Goal: Task Accomplishment & Management: Use online tool/utility

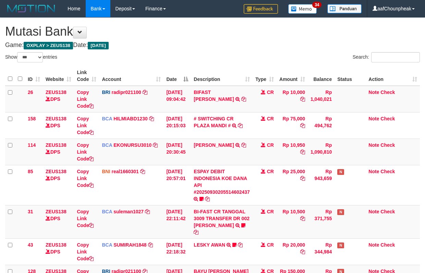
select select "***"
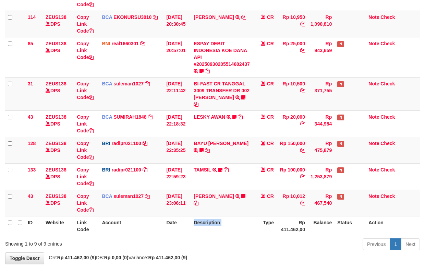
click at [210, 218] on th "Description" at bounding box center [222, 226] width 62 height 20
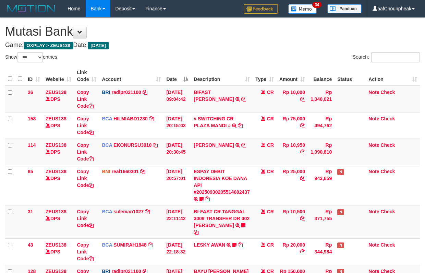
select select "***"
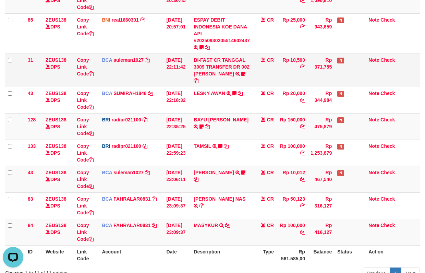
drag, startPoint x: 150, startPoint y: 75, endPoint x: 203, endPoint y: 63, distance: 54.7
click at [164, 67] on tr "31 ZEUS138 DPS Copy Link Code BCA suleman1027 DPS SULEMAN mutasi_20250930_2972 …" at bounding box center [212, 69] width 415 height 33
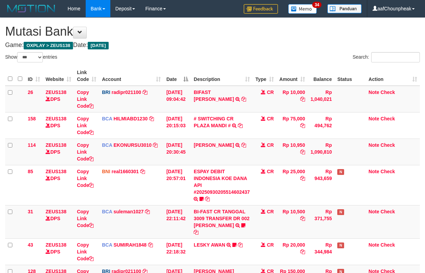
select select "***"
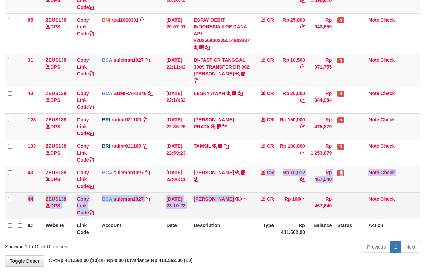
click at [247, 192] on tbody "26 ZEUS138 DPS Copy Link Code BRI radipr021100 DPS REYNALDI ADI PRATAMA mutasi_…" at bounding box center [212, 76] width 415 height 285
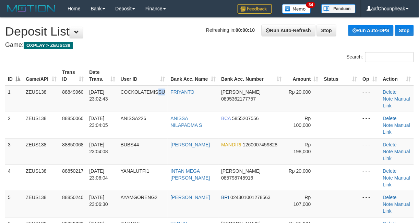
click at [168, 96] on td "COCKOLATEMISSU" at bounding box center [143, 99] width 50 height 27
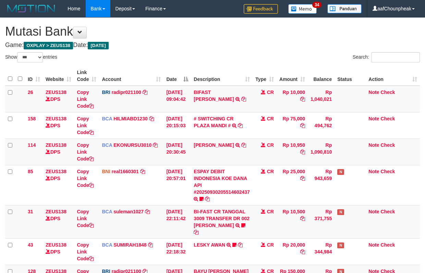
select select "***"
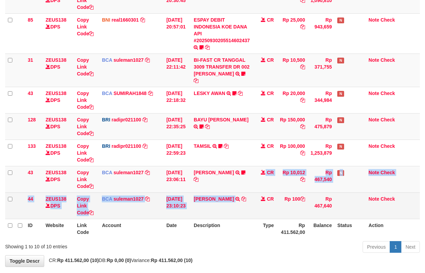
drag, startPoint x: 229, startPoint y: 201, endPoint x: 229, endPoint y: 209, distance: 8.2
click at [229, 209] on tbody "26 ZEUS138 DPS Copy Link Code BRI radipr021100 DPS REYNALDI ADI PRATAMA mutasi_…" at bounding box center [212, 76] width 415 height 285
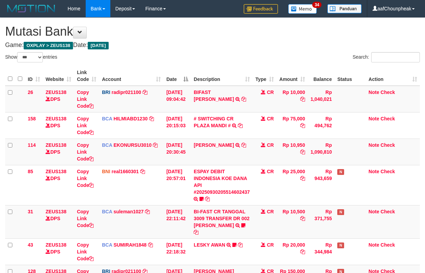
select select "***"
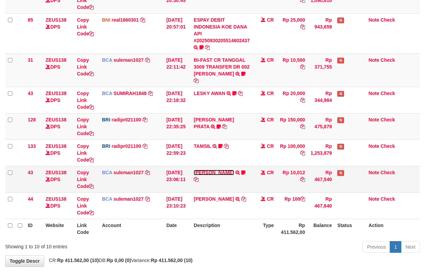
click at [227, 170] on link "RAMA DARMAWAN" at bounding box center [214, 172] width 40 height 5
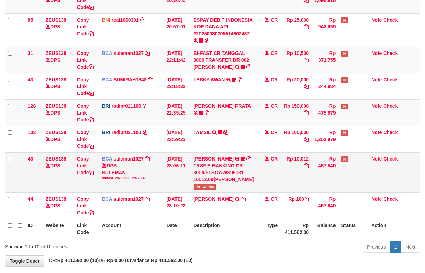
click at [203, 189] on span "drmwnrma" at bounding box center [205, 187] width 23 height 6
copy span "drmwnrma"
drag, startPoint x: 147, startPoint y: 188, endPoint x: 160, endPoint y: 183, distance: 13.9
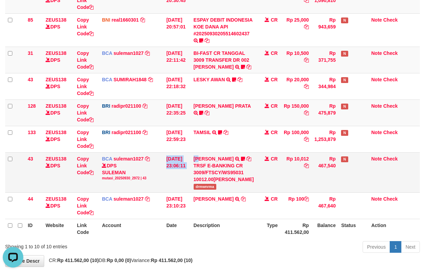
click at [147, 189] on tr "43 ZEUS138 DPS Copy Link Code BCA suleman1027 DPS SULEMAN mutasi_20250930_2972 …" at bounding box center [212, 172] width 415 height 40
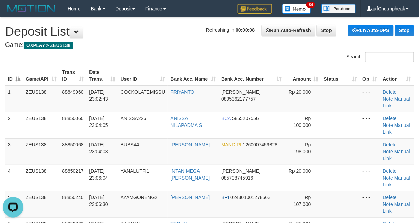
click at [209, 66] on th "Bank Acc. Name" at bounding box center [193, 76] width 51 height 20
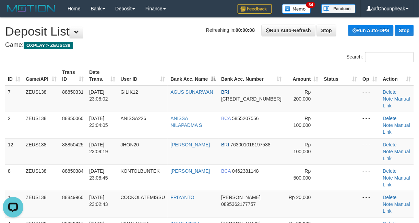
drag, startPoint x: 166, startPoint y: 58, endPoint x: 133, endPoint y: 63, distance: 33.6
click at [136, 62] on div "Search:" at bounding box center [209, 58] width 419 height 12
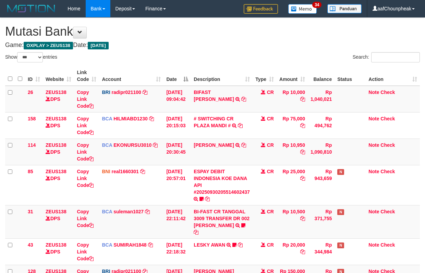
select select "***"
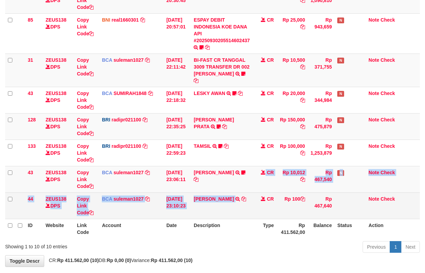
drag, startPoint x: 264, startPoint y: 162, endPoint x: 227, endPoint y: 194, distance: 48.9
click at [227, 194] on tbody "26 ZEUS138 DPS Copy Link Code BRI radipr021100 DPS REYNALDI ADI PRATAMA mutasi_…" at bounding box center [212, 76] width 415 height 285
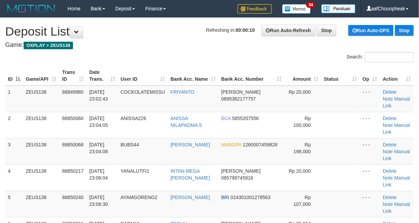
drag, startPoint x: 125, startPoint y: 77, endPoint x: 1, endPoint y: 114, distance: 128.9
click at [116, 78] on th "Date Trans." at bounding box center [101, 76] width 31 height 20
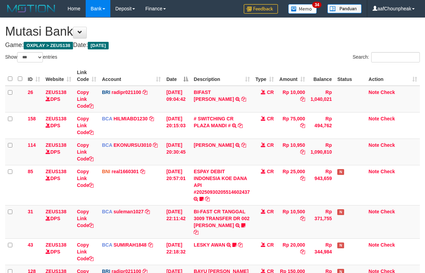
select select "***"
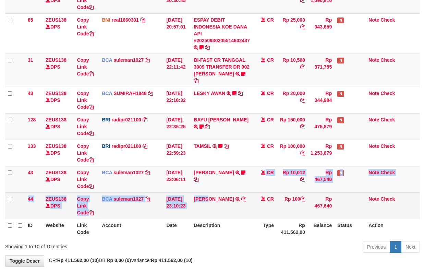
click at [209, 199] on tbody "26 ZEUS138 DPS Copy Link Code BRI radipr021100 DPS REYNALDI ADI PRATAMA mutasi_…" at bounding box center [212, 76] width 415 height 285
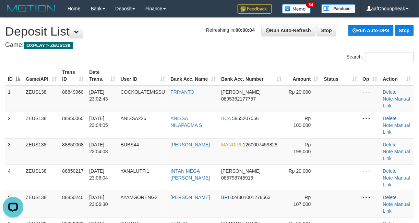
drag, startPoint x: 149, startPoint y: 36, endPoint x: 165, endPoint y: 76, distance: 43.1
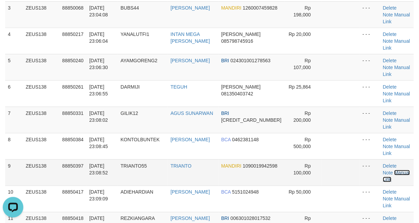
click at [386, 170] on link "Manual Link" at bounding box center [396, 176] width 27 height 12
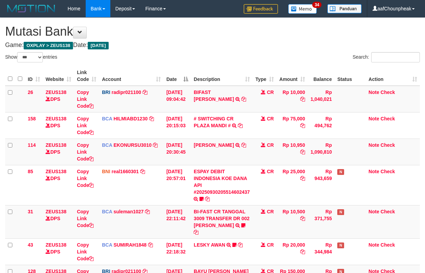
select select "***"
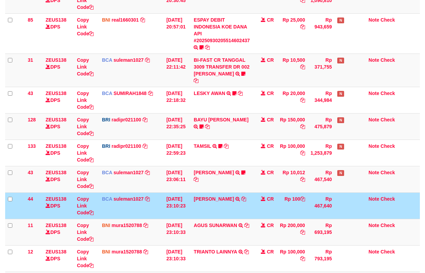
click at [190, 208] on td "[DATE] 23:10:23" at bounding box center [176, 205] width 27 height 26
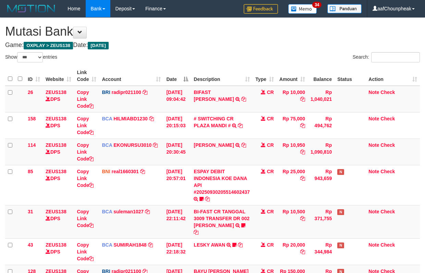
select select "***"
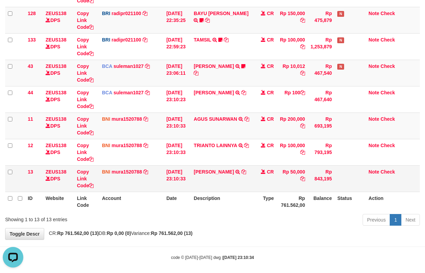
click at [213, 169] on td "SAHRUDIN JUNAID TRF/PAY/TOP-UP ECHANNEL SAHRUDIN JUNAID" at bounding box center [222, 178] width 62 height 26
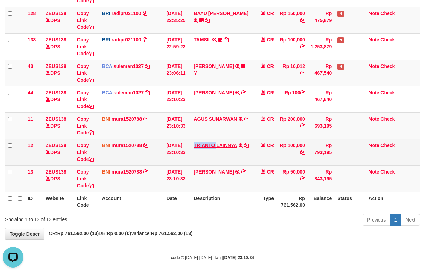
copy link "TRIANTO"
drag, startPoint x: 196, startPoint y: 135, endPoint x: 431, endPoint y: 99, distance: 237.1
click at [219, 139] on td "TRIANTO LAINNYA TRF/PAY/TOP-UP ECHANNEL TRIANTO LAINNYA" at bounding box center [222, 152] width 62 height 26
click at [79, 154] on link "Copy Link Code" at bounding box center [85, 152] width 17 height 19
copy link "TRIANTO"
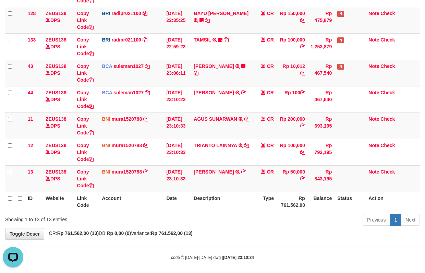
scroll to position [94, 0]
drag, startPoint x: 213, startPoint y: 217, endPoint x: 428, endPoint y: 195, distance: 215.7
click at [232, 213] on div "Previous 1 Next" at bounding box center [300, 220] width 237 height 15
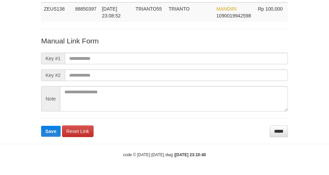
scroll to position [50, 0]
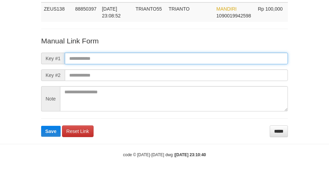
paste input "**********"
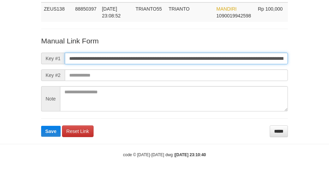
click at [88, 58] on input "**********" at bounding box center [176, 59] width 223 height 12
type input "**********"
click at [41, 126] on button "Save" at bounding box center [51, 131] width 20 height 11
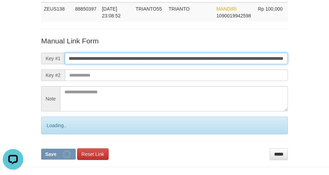
click at [41, 149] on button "Save" at bounding box center [58, 154] width 35 height 11
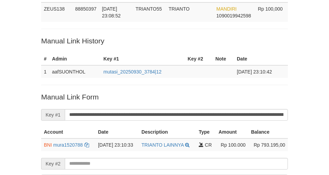
scroll to position [139, 0]
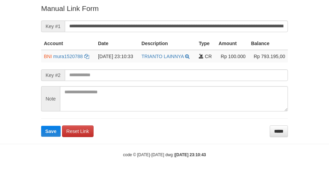
click at [55, 138] on body "Deposit Detail Game/API Trans ID Date Trans. User ID Bank Acc. Name Bank Acc. N…" at bounding box center [164, 18] width 329 height 314
click at [55, 137] on form "**********" at bounding box center [164, 70] width 247 height 134
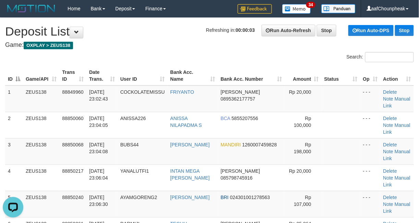
click at [195, 72] on th "Bank Acc. Name" at bounding box center [193, 76] width 50 height 20
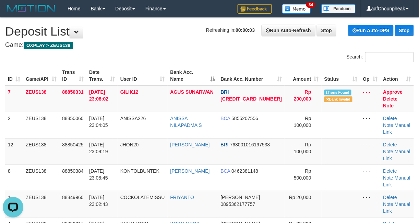
scroll to position [196, 0]
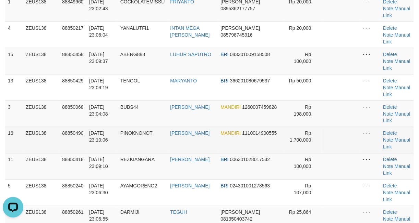
drag, startPoint x: 220, startPoint y: 63, endPoint x: 134, endPoint y: 76, distance: 86.6
click at [194, 101] on td "MUHAMMAD RENALDY" at bounding box center [193, 114] width 50 height 26
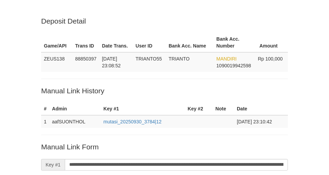
scroll to position [139, 0]
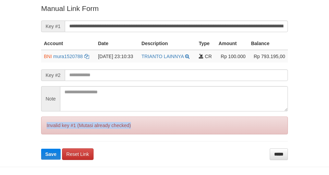
drag, startPoint x: 0, startPoint y: 0, endPoint x: 54, endPoint y: 129, distance: 140.0
click at [60, 130] on div "Invalid key #1 (Mutasi already checked)" at bounding box center [164, 126] width 247 height 18
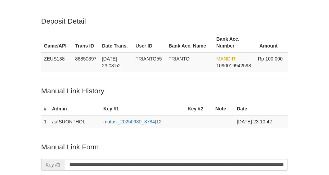
scroll to position [139, 0]
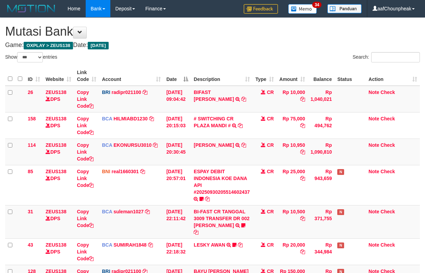
select select "***"
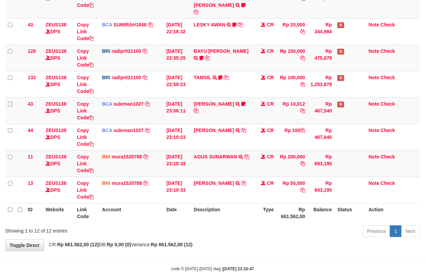
scroll to position [231, 0]
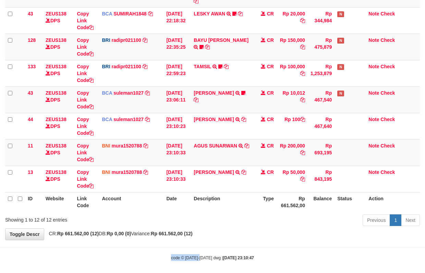
drag, startPoint x: 194, startPoint y: 235, endPoint x: 207, endPoint y: 245, distance: 16.4
click at [205, 247] on body "Toggle navigation Home Bank Account List Mutasi Bank Search Note Mutasi Deposit…" at bounding box center [212, 23] width 425 height 509
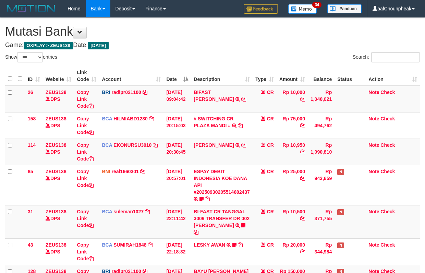
select select "***"
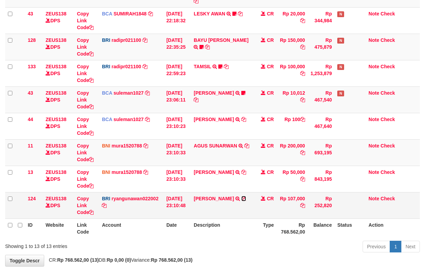
click at [241, 196] on icon at bounding box center [243, 198] width 5 height 5
drag, startPoint x: 240, startPoint y: 194, endPoint x: 431, endPoint y: 137, distance: 199.4
click at [243, 192] on td "RUDI WIBOWO TRANSFER NBMB RUDI WIBOWO TO RYAN GUNAWAN" at bounding box center [222, 205] width 62 height 26
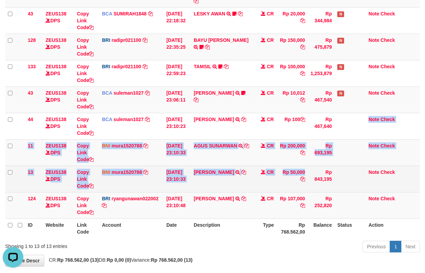
drag, startPoint x: 304, startPoint y: 150, endPoint x: 300, endPoint y: 181, distance: 31.4
click at [300, 181] on tbody "26 ZEUS138 DPS Copy Link Code BRI radipr021100 DPS REYNALDI ADI PRATAMA mutasi_…" at bounding box center [212, 37] width 415 height 364
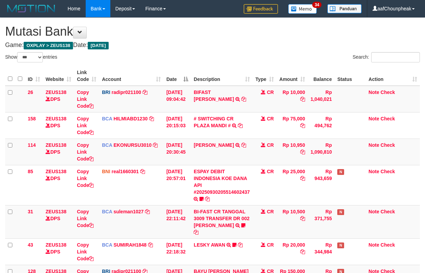
select select "***"
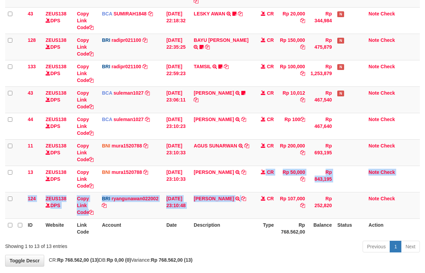
drag, startPoint x: 257, startPoint y: 187, endPoint x: 431, endPoint y: 128, distance: 183.6
click at [284, 169] on tr "13 ZEUS138 DPS Copy Link Code BNI mura1520788 DPS MUHAMMAD RANDY mutasi_2025093…" at bounding box center [212, 178] width 415 height 26
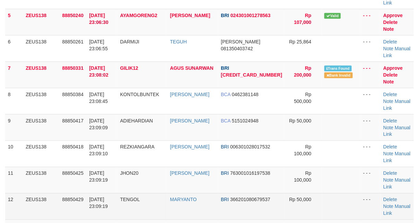
scroll to position [196, 0]
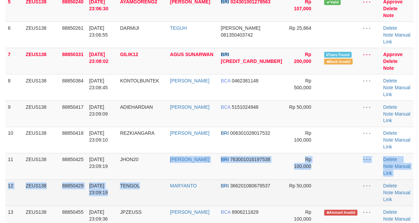
drag, startPoint x: 162, startPoint y: 112, endPoint x: 160, endPoint y: 115, distance: 4.0
click at [162, 115] on tbody "1 ZEUS138 88849960 [DATE] 23:02:43 COCKOLATEMISSU FRIYANTO [PERSON_NAME] 089536…" at bounding box center [209, 114] width 408 height 449
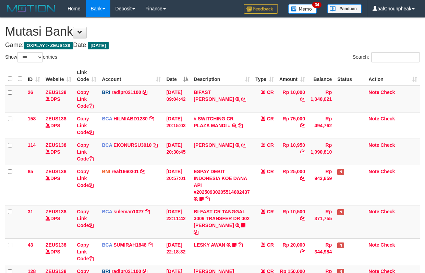
select select "***"
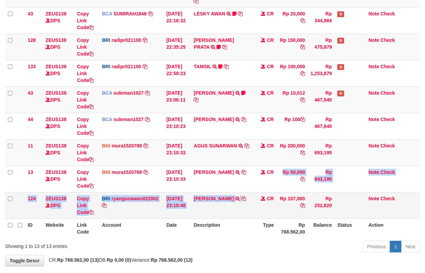
click at [259, 201] on tbody "26 ZEUS138 DPS Copy Link Code BRI radipr021100 DPS REYNALDI ADI PRATAMA mutasi_…" at bounding box center [212, 37] width 415 height 364
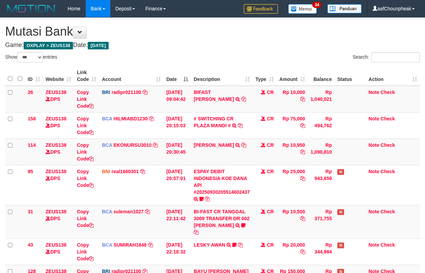
select select "***"
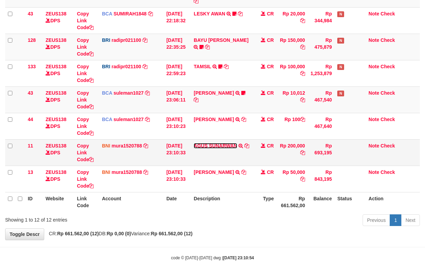
click at [210, 143] on link "AGUS SUNARWAN" at bounding box center [216, 145] width 44 height 5
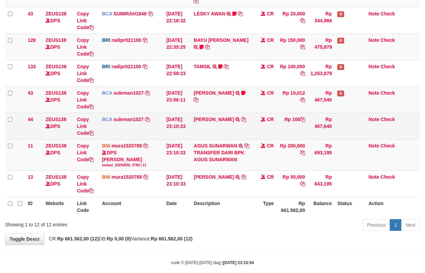
click at [211, 118] on td "YUNITA SARI TRSF E-BANKING CR 3009/FTSCY/WS95271 100.00YUNITA SARI" at bounding box center [222, 126] width 62 height 26
click at [211, 116] on link "[PERSON_NAME]" at bounding box center [214, 118] width 40 height 5
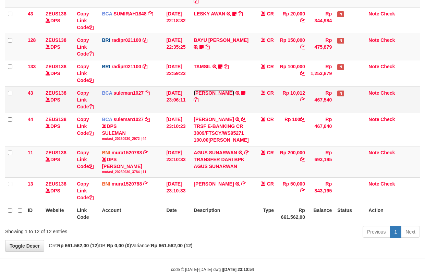
click at [209, 90] on link "[PERSON_NAME]" at bounding box center [214, 92] width 40 height 5
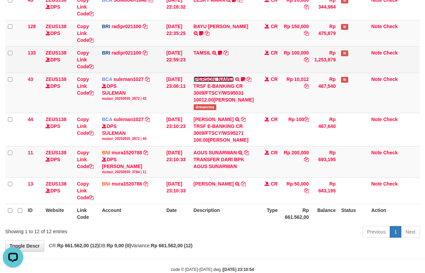
scroll to position [0, 0]
click at [203, 56] on link "TAMSIL" at bounding box center [202, 52] width 17 height 5
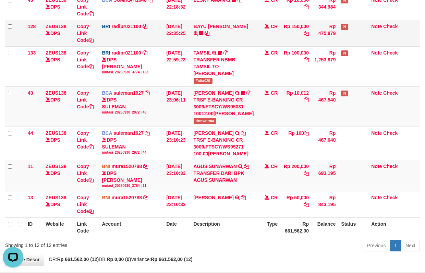
click at [205, 38] on td "BAYU AJI PRATA TRANSFER NBMB BAYU AJI PRATA TO REYNALDI ADI PRATAMA https://prn…" at bounding box center [224, 33] width 66 height 26
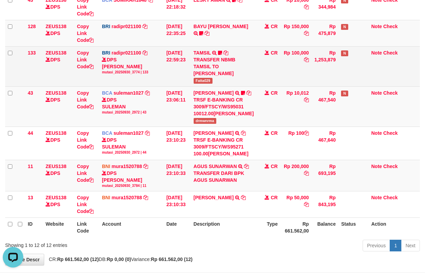
click at [201, 84] on span "Fatta029" at bounding box center [203, 81] width 19 height 6
copy span "Fatta029"
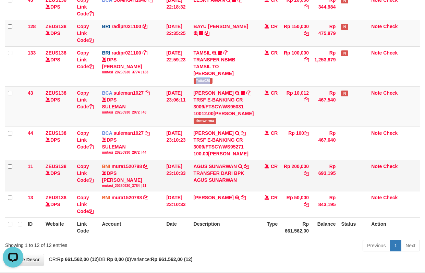
drag, startPoint x: 160, startPoint y: 180, endPoint x: 159, endPoint y: 188, distance: 7.9
click at [159, 188] on tbody "26 ZEUS138 DPS Copy Link Code BRI radipr021100 DPS REYNALDI ADI PRATAMA mutasi_…" at bounding box center [212, 36] width 415 height 363
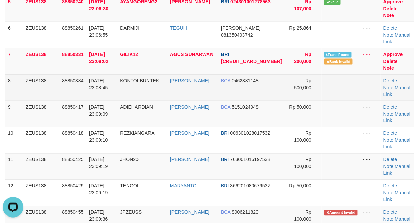
click at [91, 74] on tr "8 ZEUS138 88850384 30/09/2025 23:08:45 KONTOLBUNTEK ARIS SETIAWAN BCA 046238114…" at bounding box center [209, 87] width 408 height 26
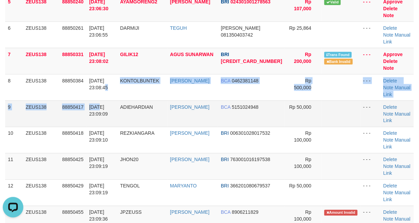
drag, startPoint x: 97, startPoint y: 44, endPoint x: 99, endPoint y: 51, distance: 7.3
click at [99, 51] on tbody "1 ZEUS138 88849960 30/09/2025 23:02:43 COCKOLATEMISSU FRIYANTO DANA 08953621777…" at bounding box center [209, 114] width 408 height 449
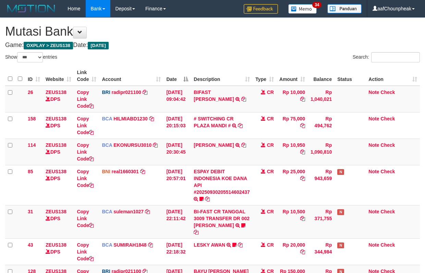
select select "***"
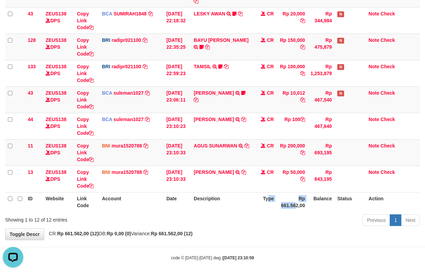
click at [271, 198] on tr "ID Website Link Code Account Date Description Type Rp 661.562,00 Balance Status…" at bounding box center [212, 202] width 415 height 20
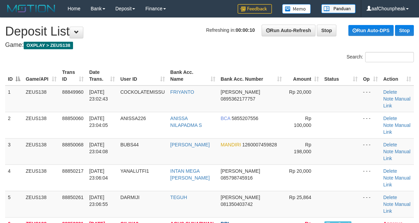
scroll to position [196, 0]
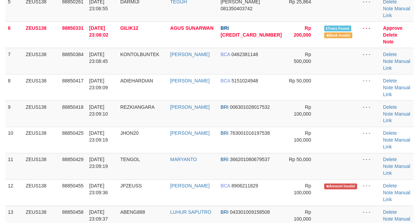
copy span "MASTER73"
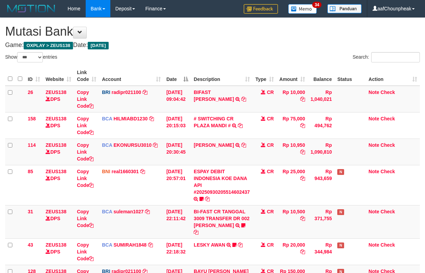
select select "***"
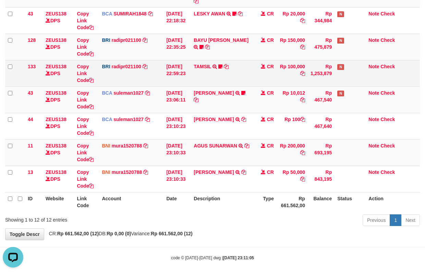
click at [146, 73] on td "BRI radipr021100 DPS REYNALDI ADI PRATAMA mutasi_20250930_3774 | 133 mutasi_202…" at bounding box center [131, 73] width 64 height 26
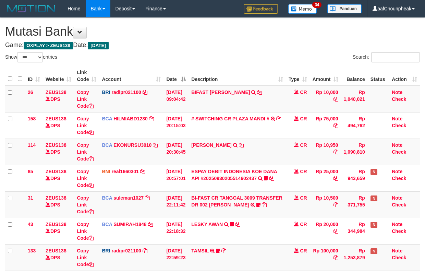
select select "***"
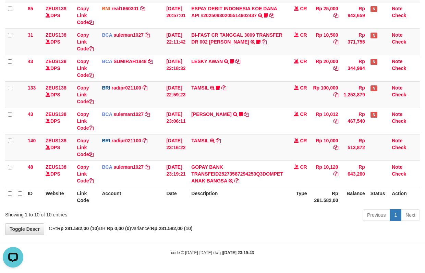
click at [273, 200] on th "Description" at bounding box center [236, 197] width 97 height 20
click at [269, 204] on th "Description" at bounding box center [236, 197] width 97 height 20
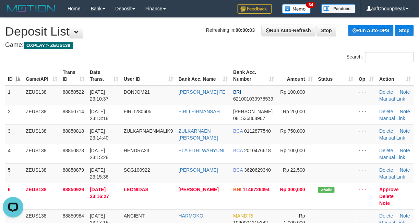
drag, startPoint x: 172, startPoint y: 49, endPoint x: 175, endPoint y: 51, distance: 3.7
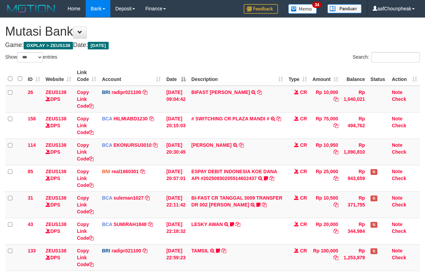
select select "***"
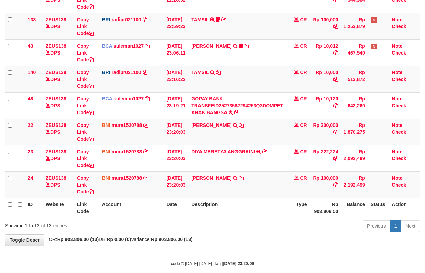
scroll to position [164, 0]
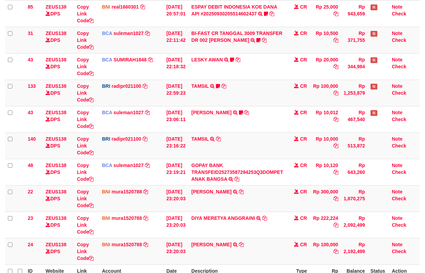
click at [269, 204] on table "ID Website Link Code Account Date Description Type Amount Balance Status Action…" at bounding box center [212, 93] width 415 height 382
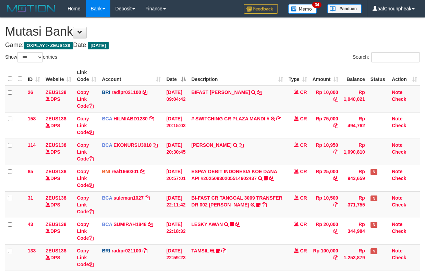
select select "***"
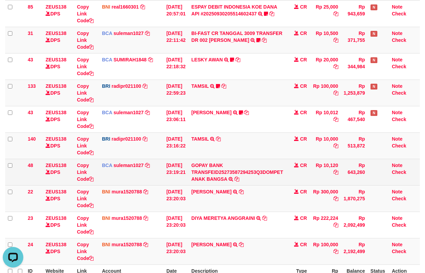
click at [263, 169] on td "GOPAY BANK TRANSFEID25273587294253Q3DOMPET ANAK BANGSA TRSF E-BANKING CR 3009/F…" at bounding box center [236, 172] width 97 height 26
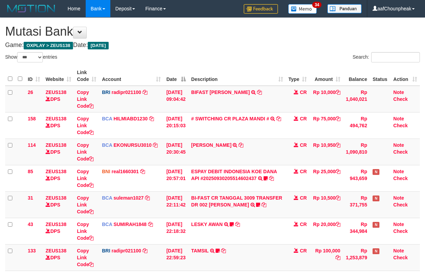
select select "***"
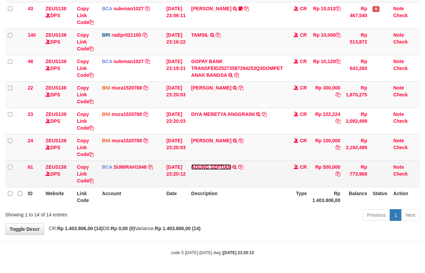
click at [219, 167] on link "AGUNG SEPTIAN" at bounding box center [211, 166] width 40 height 5
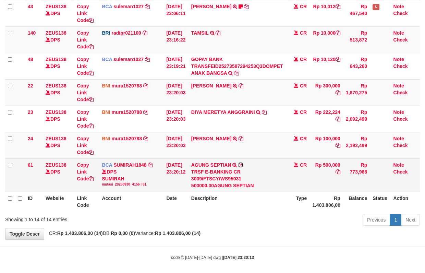
click at [243, 166] on icon at bounding box center [240, 164] width 5 height 5
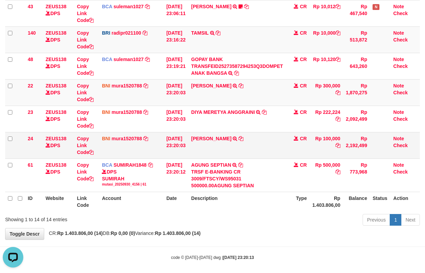
click at [373, 152] on tr "24 ZEUS138 DPS Copy Link Code BNI mura1520788 DPS MUHAMMAD RANDY mutasi_2025093…" at bounding box center [212, 145] width 415 height 26
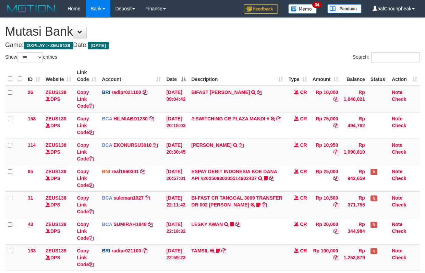
select select "***"
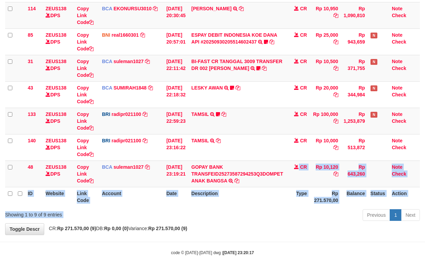
click at [248, 211] on div "Show ** ** ** *** entries Search: ID Website Link Code Account Date Description…" at bounding box center [212, 69] width 415 height 307
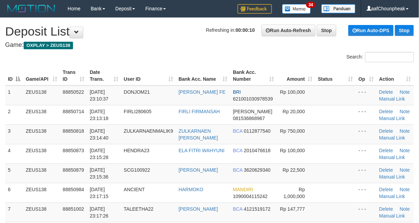
drag, startPoint x: 134, startPoint y: 48, endPoint x: 121, endPoint y: 49, distance: 12.7
click at [130, 48] on h4 "Game: OXPLAY > ZEUS138" at bounding box center [209, 45] width 408 height 7
click at [180, 55] on div "Search:" at bounding box center [209, 58] width 419 height 12
drag, startPoint x: 171, startPoint y: 38, endPoint x: 21, endPoint y: 71, distance: 152.8
click at [140, 35] on h1 "Refreshing in: 00:00:06 Run Auto-Refresh Stop Run Auto-DPS Stop Deposit List" at bounding box center [209, 32] width 408 height 14
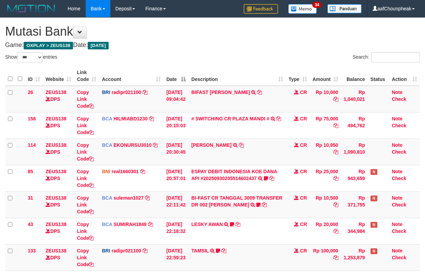
select select "***"
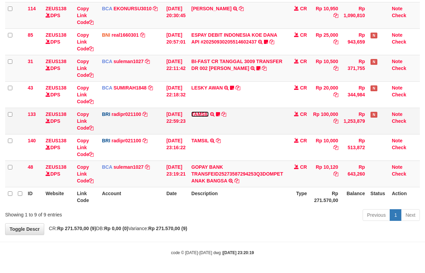
click at [202, 114] on link "TAMSIL" at bounding box center [199, 113] width 17 height 5
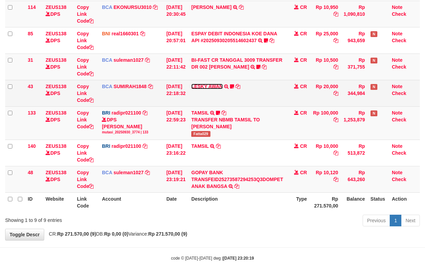
click at [204, 85] on link "LESKY AWAN" at bounding box center [207, 86] width 32 height 5
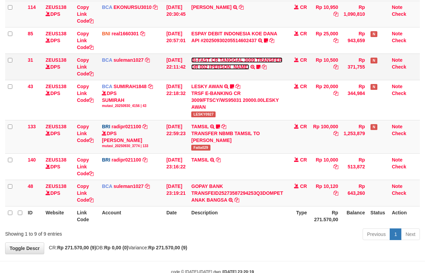
click at [206, 68] on link "BI-FAST CR TANGGAL 3009 TRANSFER DR 002 [PERSON_NAME]" at bounding box center [236, 63] width 91 height 12
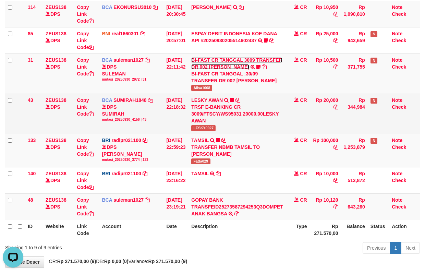
scroll to position [0, 0]
click at [211, 125] on span "LESKY0927" at bounding box center [203, 128] width 24 height 6
copy span "LESKY0927"
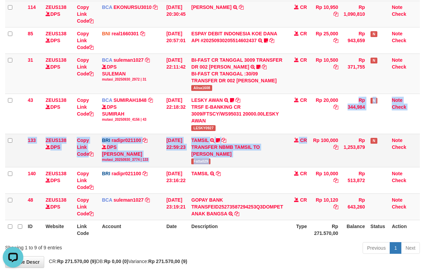
click at [312, 143] on tbody "26 ZEUS138 DPS Copy Link Code BRI radipr021100 DPS REYNALDI ADI PRATAMA mutasi_…" at bounding box center [212, 84] width 415 height 272
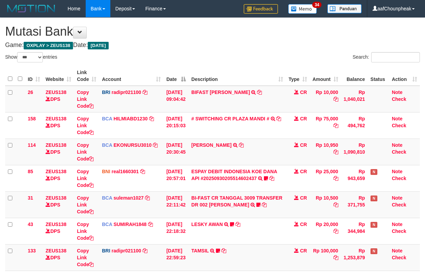
select select "***"
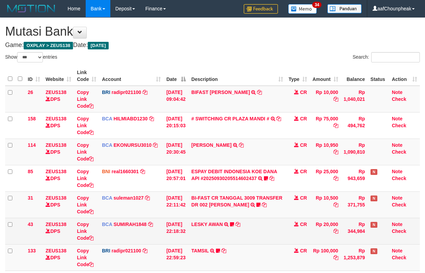
scroll to position [138, 0]
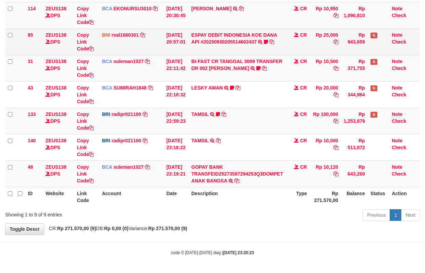
click at [240, 43] on td "ESPAY DEBIT INDONESIA KOE DANA API #20250930205514602437 TRANSFER DARI ESPAY DE…" at bounding box center [236, 41] width 97 height 26
click at [239, 40] on link "ESPAY DEBIT INDONESIA KOE DANA API #20250930205514602437" at bounding box center [234, 38] width 86 height 12
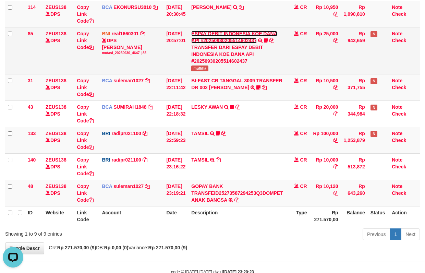
scroll to position [0, 0]
click at [202, 69] on span "mufliha" at bounding box center [199, 68] width 17 height 6
copy span "mufliha"
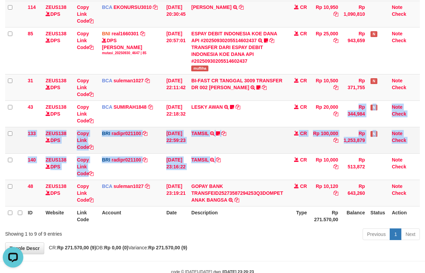
drag, startPoint x: 265, startPoint y: 160, endPoint x: 282, endPoint y: 148, distance: 21.4
click at [269, 155] on tbody "26 ZEUS138 DPS Copy Link Code BRI radipr021100 DPS REYNALDI ADI PRATAMA mutasi_…" at bounding box center [212, 77] width 415 height 258
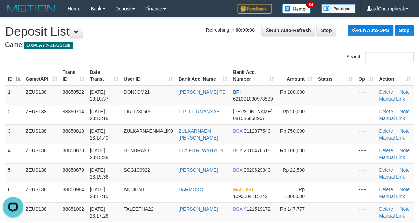
click at [206, 34] on div "Refreshing in: 00:00:08 Run Auto-Refresh Stop Run Auto-DPS Stop" at bounding box center [310, 31] width 208 height 12
drag, startPoint x: 184, startPoint y: 31, endPoint x: 137, endPoint y: 55, distance: 52.4
click at [184, 35] on h1 "Refreshing in: 00:00:08 Run Auto-Refresh Stop Run Auto-DPS Stop Deposit List" at bounding box center [209, 32] width 408 height 14
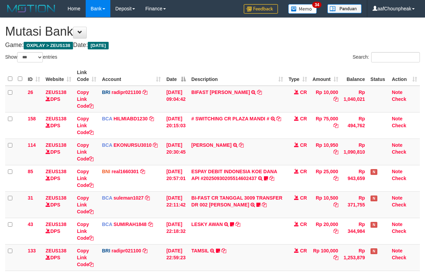
select select "***"
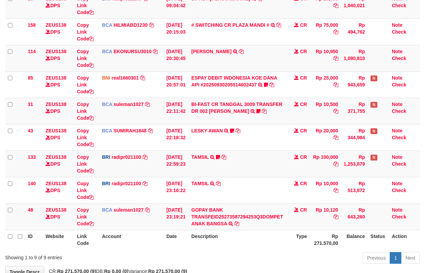
scroll to position [138, 0]
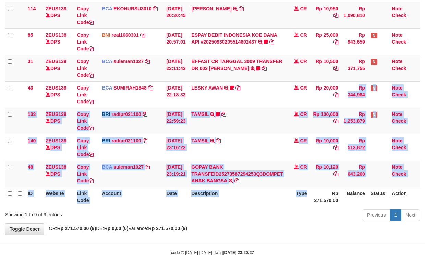
click at [310, 197] on table "ID Website Link Code Account Date Description Type Amount Balance Status Action…" at bounding box center [212, 68] width 415 height 276
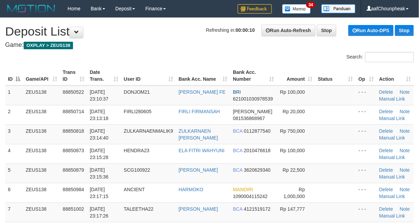
click at [132, 46] on h4 "Game: OXPLAY > ZEUS138" at bounding box center [209, 45] width 408 height 7
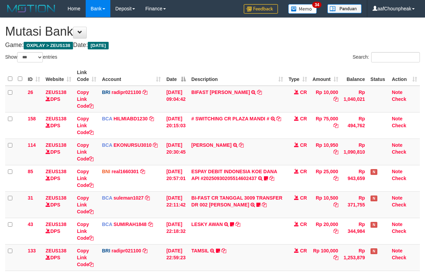
select select "***"
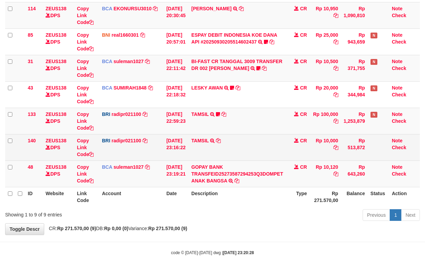
click at [202, 142] on td "TAMSIL TRANSFER NBMB TAMSIL TO REYNALDI ADI PRATAMA" at bounding box center [236, 147] width 97 height 26
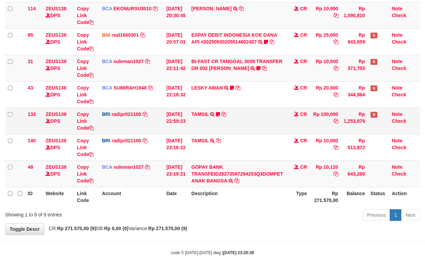
click at [203, 132] on td "TAMSIL TRANSFER NBMB TAMSIL TO REYNALDI ADI PRATAMA Fatta029" at bounding box center [236, 121] width 97 height 26
click at [203, 115] on td "TAMSIL TRANSFER NBMB TAMSIL TO REYNALDI ADI PRATAMA Fatta029" at bounding box center [236, 121] width 97 height 26
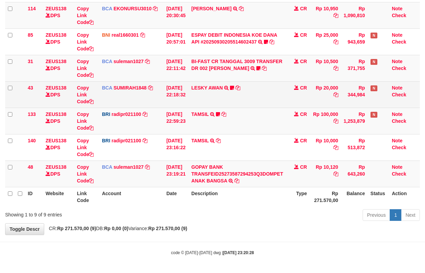
click at [201, 91] on td "LESKY AWAN TRSF E-BANKING CR 3009/FTSCY/WS95031 20000.00LESKY AWAN LESKY0927" at bounding box center [236, 94] width 97 height 26
click at [202, 85] on link "LESKY AWAN" at bounding box center [207, 87] width 32 height 5
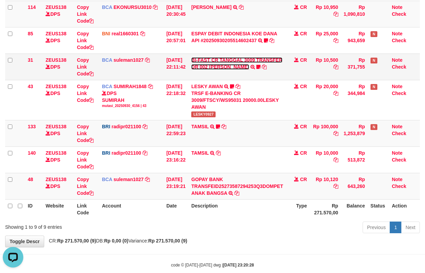
click at [204, 67] on link "BI-FAST CR TANGGAL 3009 TRANSFER DR 002 ASMANTONI" at bounding box center [236, 63] width 91 height 12
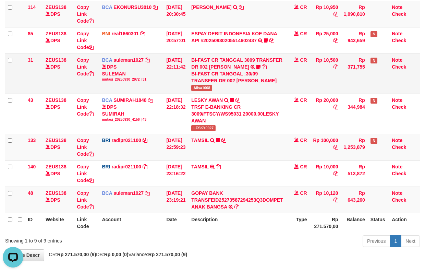
click at [207, 90] on span "Alisa1608" at bounding box center [201, 88] width 21 height 6
copy span "Alisa1608"
drag, startPoint x: 264, startPoint y: 116, endPoint x: 428, endPoint y: 93, distance: 165.5
click at [265, 110] on tr "43 ZEUS138 DPS Copy Link Code BCA SUMIRAH1848 DPS SUMIRAH mutasi_20250930_4156 …" at bounding box center [212, 114] width 415 height 40
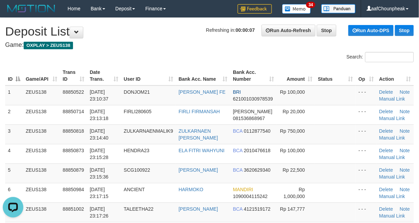
click at [204, 55] on div "Search:" at bounding box center [209, 58] width 419 height 12
drag, startPoint x: 201, startPoint y: 53, endPoint x: 2, endPoint y: 84, distance: 202.1
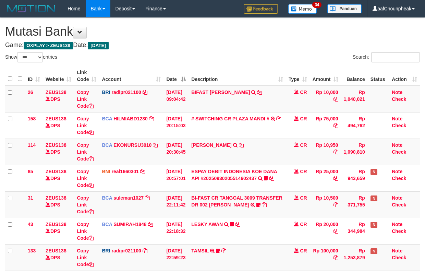
select select "***"
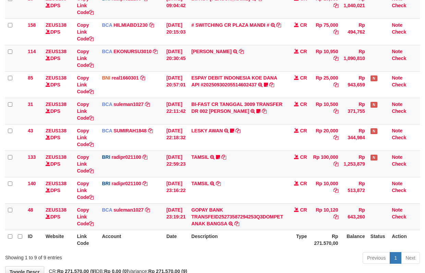
scroll to position [138, 0]
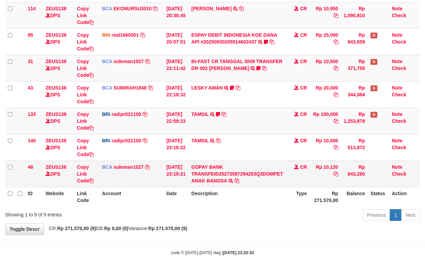
click at [228, 168] on td "GOPAY BANK TRANSFEID25273587294253Q3DOMPET ANAK BANGSA TRSF E-BANKING CR 3009/F…" at bounding box center [236, 173] width 97 height 26
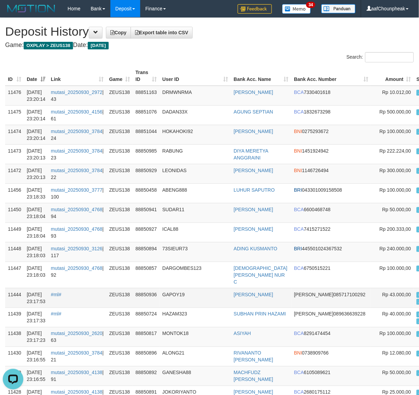
copy td "ML aafmeansamphors A"
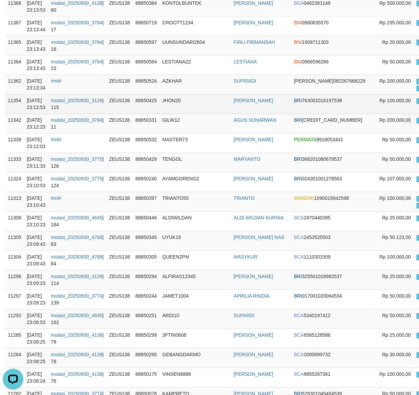
drag, startPoint x: 194, startPoint y: 88, endPoint x: 131, endPoint y: 98, distance: 63.7
click at [176, 89] on td "AZKHAR" at bounding box center [195, 85] width 71 height 20
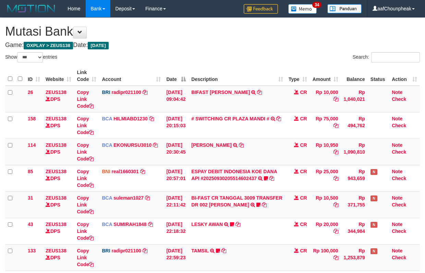
select select "***"
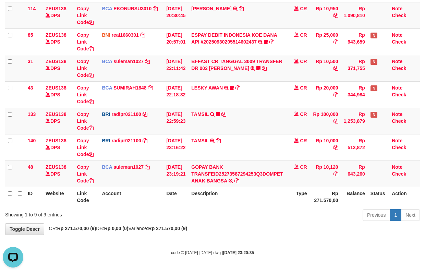
drag, startPoint x: 239, startPoint y: 220, endPoint x: 251, endPoint y: 264, distance: 45.8
click at [250, 264] on body "Toggle navigation Home Bank Account List Mutasi Bank Search Note Mutasi Deposit…" at bounding box center [212, 68] width 425 height 409
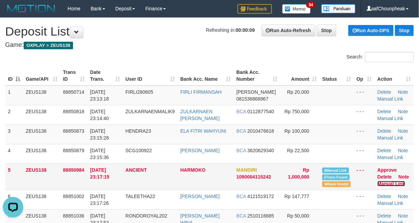
click at [388, 186] on link "Manual Link" at bounding box center [391, 183] width 28 height 5
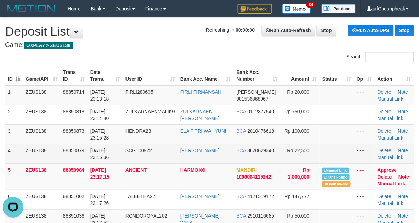
click at [232, 157] on td "DAVID SENJA" at bounding box center [205, 154] width 56 height 20
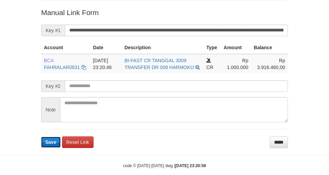
click at [52, 145] on span "Save" at bounding box center [50, 142] width 11 height 5
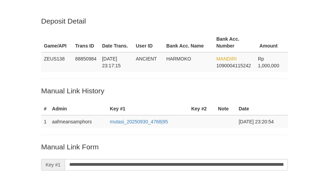
scroll to position [134, 0]
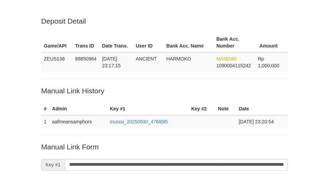
scroll to position [134, 0]
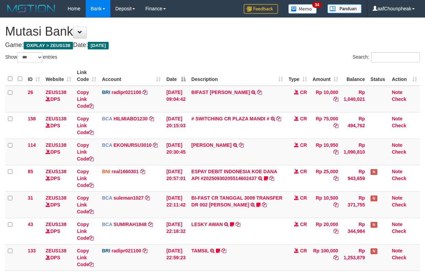
select select "***"
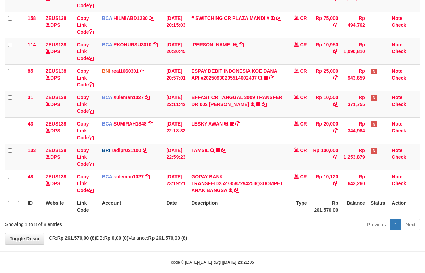
scroll to position [111, 0]
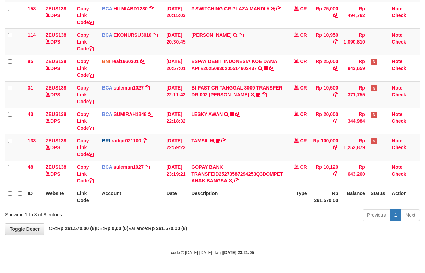
drag, startPoint x: 255, startPoint y: 189, endPoint x: 258, endPoint y: 187, distance: 4.2
click at [257, 188] on th "Description" at bounding box center [236, 197] width 97 height 20
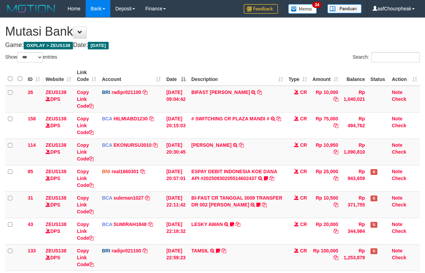
select select "***"
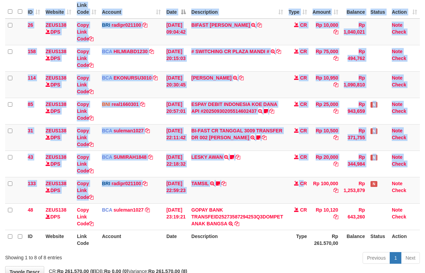
scroll to position [111, 0]
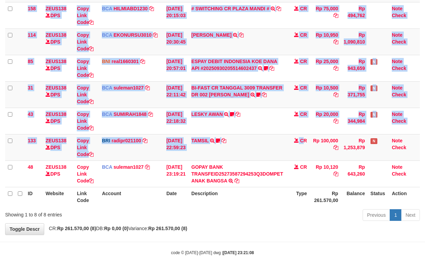
drag, startPoint x: 284, startPoint y: 196, endPoint x: 294, endPoint y: 251, distance: 55.4
click at [294, 251] on body "Toggle navigation Home Bank Account List Mutasi Bank Search Note Mutasi Deposit…" at bounding box center [212, 81] width 425 height 383
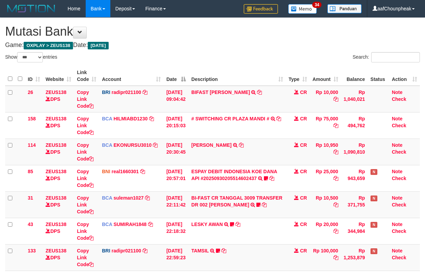
select select "***"
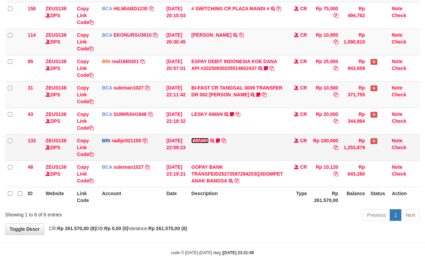
click at [203, 139] on link "TAMSIL" at bounding box center [199, 140] width 17 height 5
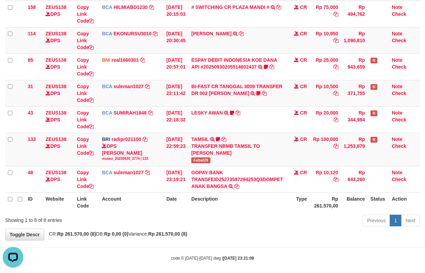
scroll to position [0, 0]
drag, startPoint x: 227, startPoint y: 190, endPoint x: 430, endPoint y: 157, distance: 206.3
click at [237, 181] on td "GOPAY BANK TRANSFEID25273587294253Q3DOMPET ANAK BANGSA TRSF E-BANKING CR 3009/F…" at bounding box center [236, 179] width 97 height 26
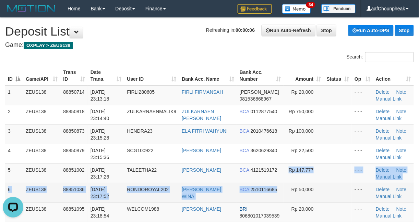
drag, startPoint x: 291, startPoint y: 175, endPoint x: 277, endPoint y: 186, distance: 17.5
click at [277, 186] on tbody "1 ZEUS138 88850714 30/09/2025 23:13:18 FIRLI280605 FIRLI FIRMANSAH DANA 0815368…" at bounding box center [209, 213] width 408 height 254
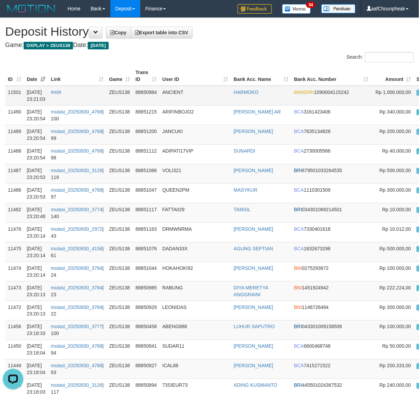
copy td "ML aafsoksela A"
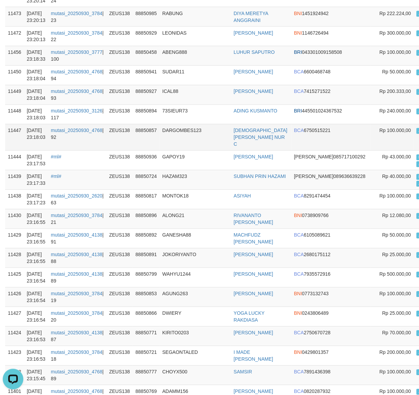
scroll to position [320, 0]
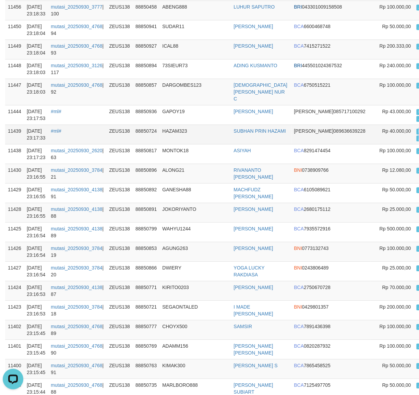
copy td "ML aafchhenchhouy A"
drag, startPoint x: 191, startPoint y: 94, endPoint x: 195, endPoint y: 99, distance: 5.9
click at [196, 99] on td "DARGOMBES123" at bounding box center [195, 91] width 71 height 26
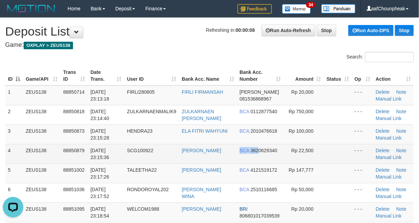
drag, startPoint x: 223, startPoint y: 160, endPoint x: 224, endPoint y: 163, distance: 3.6
click at [224, 163] on tr "4 ZEUS138 88850879 [DATE] 23:15:36 SCG100922 [PERSON_NAME] BCA 3620629340 Rp 22…" at bounding box center [209, 154] width 408 height 20
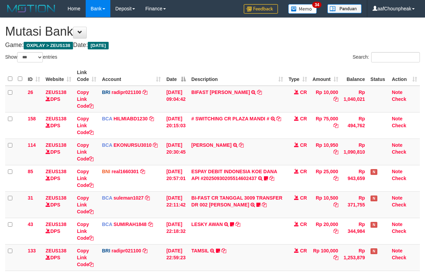
select select "***"
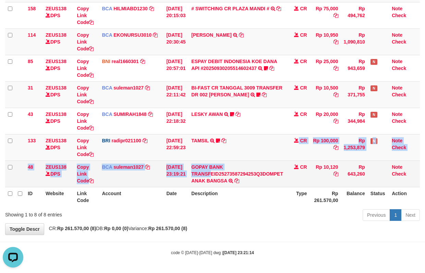
drag, startPoint x: 217, startPoint y: 172, endPoint x: 244, endPoint y: 164, distance: 28.8
click at [217, 172] on tbody "26 ZEUS138 DPS Copy Link Code BRI radipr021100 DPS [PERSON_NAME] mutasi_2025093…" at bounding box center [212, 81] width 415 height 211
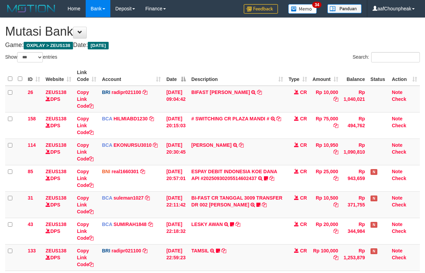
select select "***"
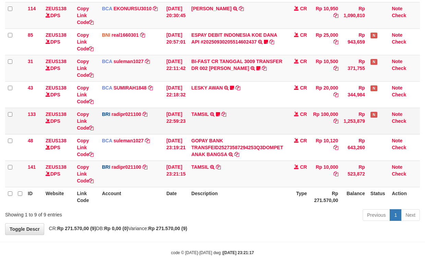
click at [201, 109] on td "TAMSIL TRANSFER NBMB TAMSIL TO REYNALDI ADI PRATAMA Fatta029" at bounding box center [236, 121] width 97 height 26
click at [201, 115] on td "TAMSIL TRANSFER NBMB TAMSIL TO REYNALDI ADI PRATAMA Fatta029" at bounding box center [236, 121] width 97 height 26
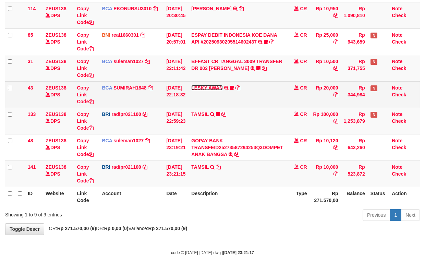
click at [202, 88] on link "LESKY AWAN" at bounding box center [207, 87] width 32 height 5
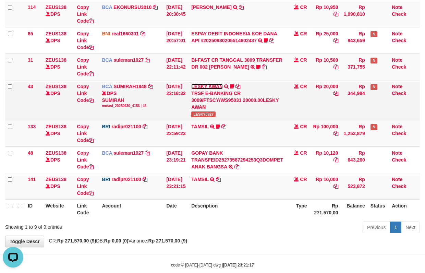
scroll to position [0, 0]
click at [203, 117] on span "LESKY0927" at bounding box center [203, 114] width 24 height 6
copy span "LESKY0927"
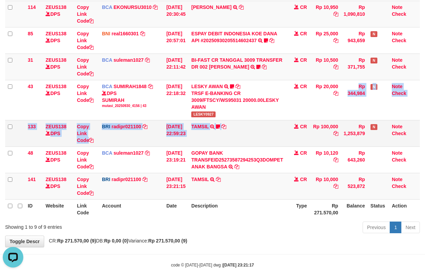
click at [288, 136] on tbody "26 ZEUS138 DPS Copy Link Code BRI radipr021100 DPS REYNALDI ADI PRATAMA mutasi_…" at bounding box center [212, 73] width 415 height 251
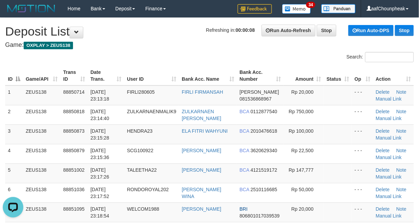
click at [164, 36] on h1 "Refreshing in: 00:00:08 Run Auto-Refresh Stop Run Auto-DPS Stop Deposit List" at bounding box center [209, 32] width 408 height 14
drag, startPoint x: 166, startPoint y: 35, endPoint x: 139, endPoint y: 35, distance: 26.7
click at [139, 35] on h1 "Refreshing in: 00:00:07 Run Auto-Refresh Stop Run Auto-DPS Stop Deposit List" at bounding box center [209, 32] width 408 height 14
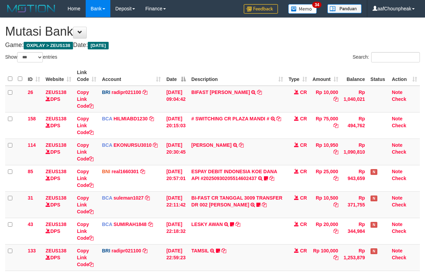
select select "***"
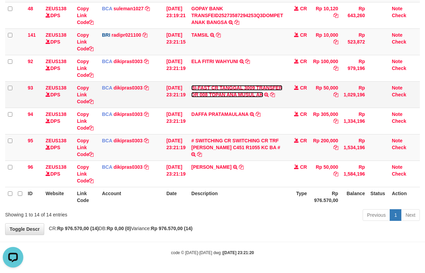
click at [217, 92] on link "BI-FAST CR TANGGAL 3009 TRANSFER DR 008 TOPAN ANA MUSUL AK" at bounding box center [236, 91] width 91 height 12
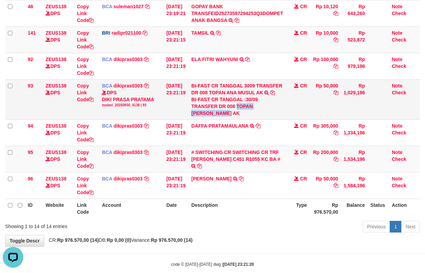
drag, startPoint x: 240, startPoint y: 108, endPoint x: 242, endPoint y: 111, distance: 3.7
click at [242, 111] on div "BI-FAST CR TANGGAL :30/09 TRANSFER DR 008 TOPAN ANA MUSUL AK" at bounding box center [237, 106] width 92 height 21
copy div "TOPAN ANA MUSUL AK"
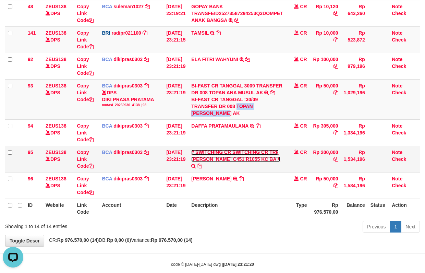
click at [226, 158] on link "# SWITCHING CR SWITCHING CR TRF CARLES PAMBESTAN C451 R1055 KC BA #" at bounding box center [235, 155] width 89 height 12
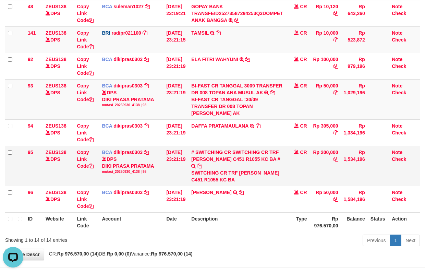
click at [202, 180] on div "SWITCHING CR TRF CARLES PAMBESTAN C451 R1055 KC BA" at bounding box center [237, 176] width 92 height 14
copy div "PAMBESTAN"
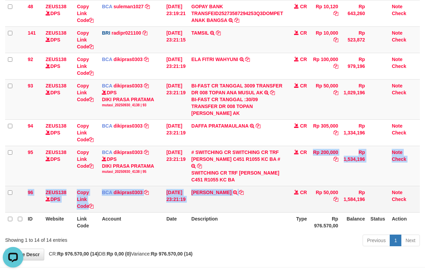
click at [278, 212] on tbody "26 ZEUS138 DPS Copy Link Code BRI radipr021100 DPS REYNALDI ADI PRATAMA mutasi_…" at bounding box center [212, 13] width 415 height 397
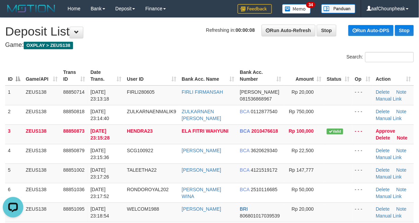
drag, startPoint x: 202, startPoint y: 29, endPoint x: 203, endPoint y: 41, distance: 12.4
click at [206, 32] on span "Refreshing in: 00:00:08" at bounding box center [230, 29] width 49 height 5
drag, startPoint x: 203, startPoint y: 82, endPoint x: 232, endPoint y: 110, distance: 40.7
click at [205, 84] on th "Bank Acc. Name" at bounding box center [208, 76] width 58 height 20
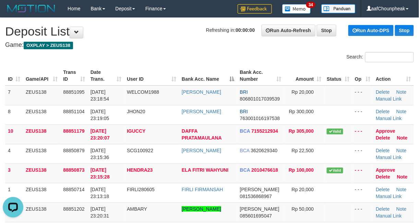
drag, startPoint x: 151, startPoint y: 72, endPoint x: 3, endPoint y: 132, distance: 159.4
click at [150, 72] on th "User ID" at bounding box center [151, 76] width 55 height 20
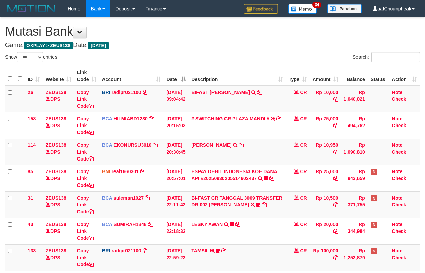
select select "***"
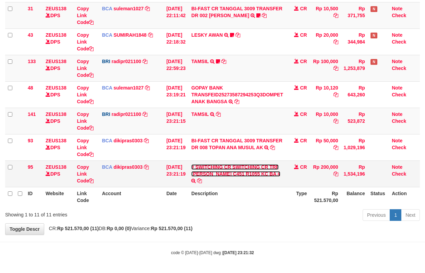
click at [220, 168] on link "# SWITCHING CR SWITCHING CR TRF [PERSON_NAME] C451 R1055 KC BA #" at bounding box center [235, 170] width 89 height 12
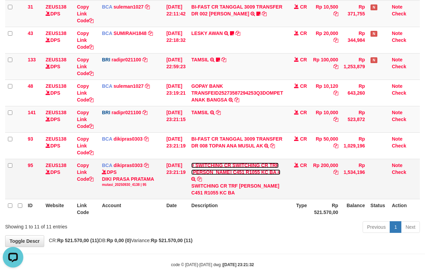
scroll to position [0, 0]
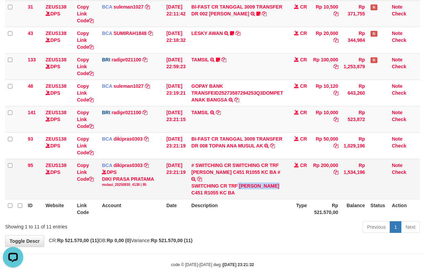
drag, startPoint x: 241, startPoint y: 184, endPoint x: 215, endPoint y: 193, distance: 26.8
click at [215, 193] on div "SWITCHING CR TRF [PERSON_NAME] C451 R1055 KC BA" at bounding box center [237, 189] width 92 height 14
copy div "[PERSON_NAME]"
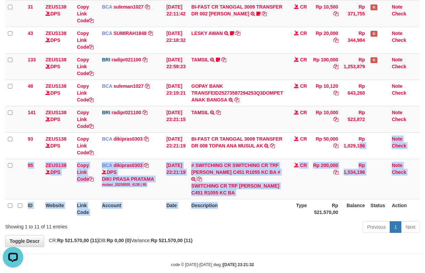
click at [289, 204] on table "ID Website Link Code Account Date Description Type Amount Balance Status Action…" at bounding box center [212, 46] width 415 height 343
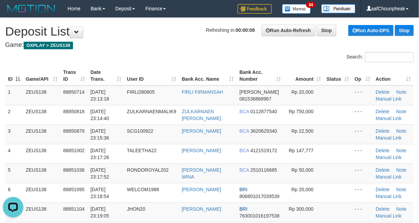
drag, startPoint x: 171, startPoint y: 57, endPoint x: 236, endPoint y: 78, distance: 67.8
click at [173, 58] on div "Search:" at bounding box center [209, 58] width 419 height 12
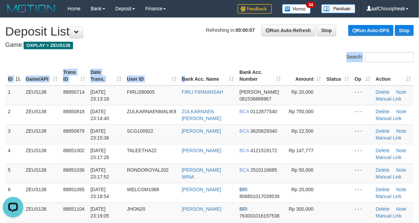
drag, startPoint x: 186, startPoint y: 67, endPoint x: 175, endPoint y: 66, distance: 11.0
click at [176, 66] on div "Search: ID Game/API Trans ID Date Trans. User ID Bank Acc. Name Bank Acc. Numbe…" at bounding box center [209, 201] width 408 height 299
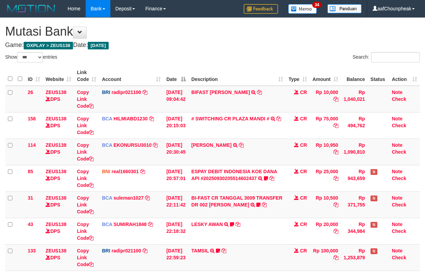
select select "***"
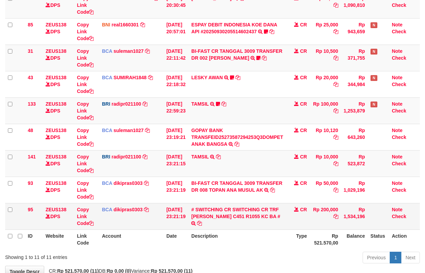
scroll to position [191, 0]
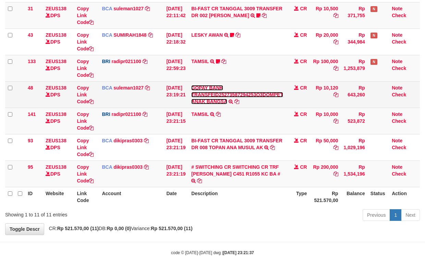
click at [208, 92] on link "GOPAY BANK TRANSFEID25273587294253Q3DOMPET ANAK BANGSA" at bounding box center [237, 94] width 92 height 19
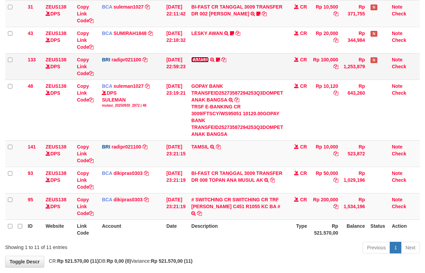
click at [200, 58] on link "TAMSIL" at bounding box center [199, 59] width 17 height 5
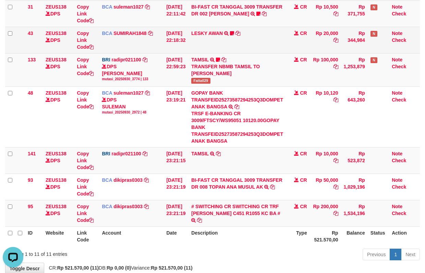
scroll to position [0, 0]
click at [200, 38] on td "LESKY AWAN TRSF E-BANKING CR 3009/FTSCY/WS95031 20000.00LESKY AWAN LESKY0927" at bounding box center [236, 40] width 97 height 26
click at [200, 28] on td "LESKY AWAN TRSF E-BANKING CR 3009/FTSCY/WS95031 20000.00LESKY AWAN LESKY0927" at bounding box center [236, 40] width 97 height 26
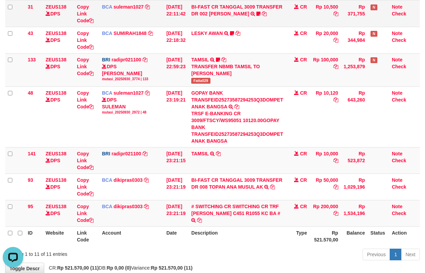
click at [201, 10] on td "BI-FAST CR TANGGAL 3009 TRANSFER DR 002 ASMANTONI BI-FAST CR TANGGAL :30/09 TRA…" at bounding box center [236, 13] width 97 height 26
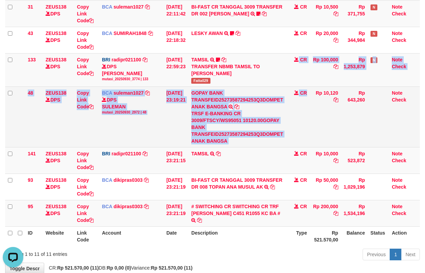
drag, startPoint x: 284, startPoint y: 85, endPoint x: 418, endPoint y: 120, distance: 138.7
click at [309, 123] on tbody "26 ZEUS138 DPS Copy Link Code BRI radipr021100 DPS REYNALDI ADI PRATAMA mutasi_…" at bounding box center [212, 61] width 415 height 332
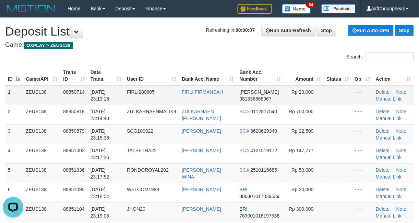
drag, startPoint x: 191, startPoint y: 61, endPoint x: 113, endPoint y: 89, distance: 82.8
click at [174, 64] on div "Search: ID Game/API Trans ID Date Trans. User ID Bank Acc. Name Bank Acc. Numbe…" at bounding box center [209, 201] width 408 height 299
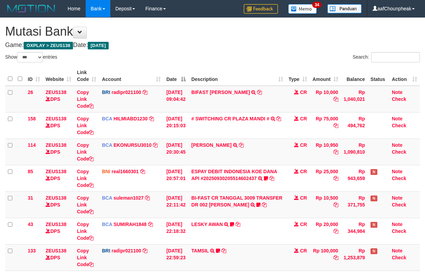
select select "***"
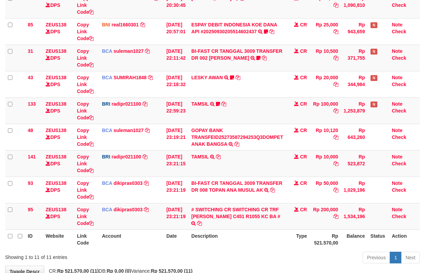
scroll to position [191, 0]
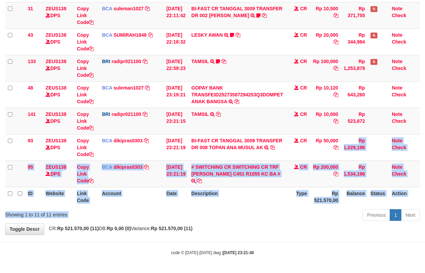
click at [306, 210] on div "Show ** ** ** *** entries Search: ID Website Link Code Account Date Description…" at bounding box center [212, 43] width 415 height 360
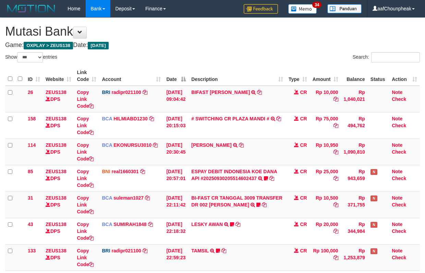
select select "***"
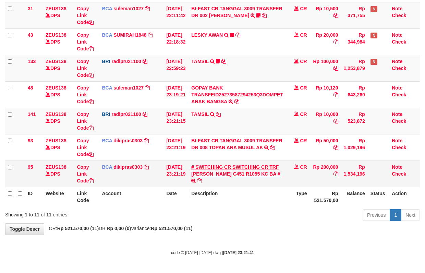
drag, startPoint x: 231, startPoint y: 184, endPoint x: 235, endPoint y: 172, distance: 12.6
click at [231, 183] on td "# SWITCHING CR SWITCHING CR TRF CARLES PAMBESTAN C451 R1055 KC BA # SWITCHING C…" at bounding box center [236, 173] width 97 height 26
click at [235, 172] on link "# SWITCHING CR SWITCHING CR TRF CARLES PAMBESTAN C451 R1055 KC BA #" at bounding box center [235, 170] width 89 height 12
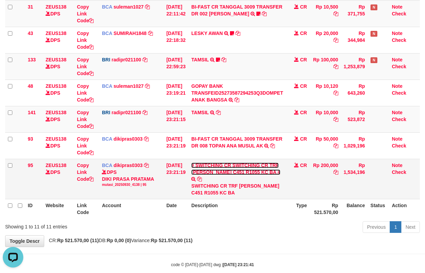
scroll to position [0, 0]
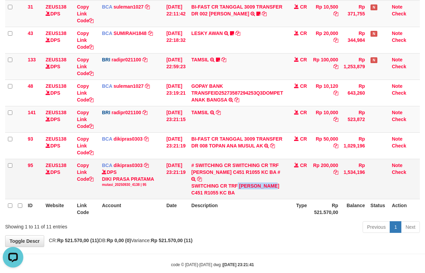
drag, startPoint x: 243, startPoint y: 187, endPoint x: 214, endPoint y: 195, distance: 29.9
click at [214, 195] on div "SWITCHING CR TRF CARLES PAMBESTAN C451 R1055 KC BA" at bounding box center [237, 189] width 92 height 14
copy div "CARLES PAMBE"
click at [358, 178] on tbody "26 ZEUS138 DPS Copy Link Code BRI radipr021100 DPS REYNALDI ADI PRATAMA mutasi_…" at bounding box center [212, 47] width 415 height 304
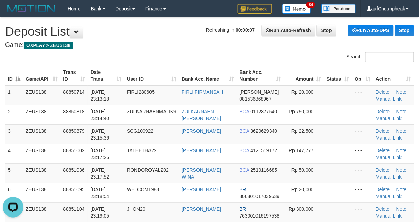
click at [214, 54] on div "Search:" at bounding box center [313, 58] width 199 height 12
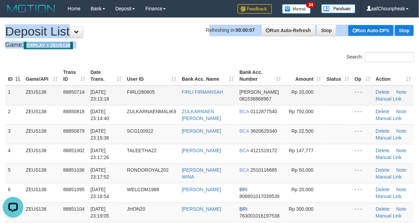
drag, startPoint x: 197, startPoint y: 45, endPoint x: 29, endPoint y: 87, distance: 172.9
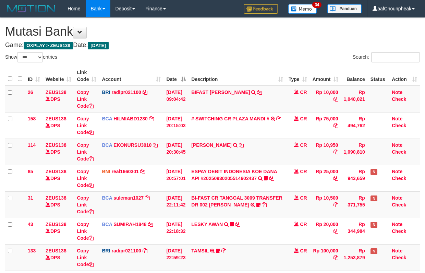
select select "***"
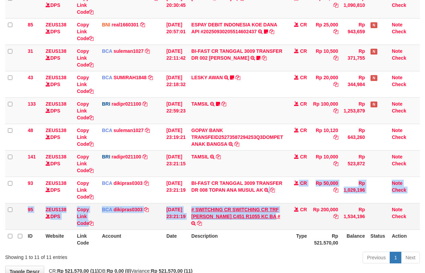
click at [281, 214] on tbody "26 ZEUS138 DPS Copy Link Code BRI radipr021100 DPS REYNALDI ADI PRATAMA mutasi_…" at bounding box center [212, 84] width 415 height 291
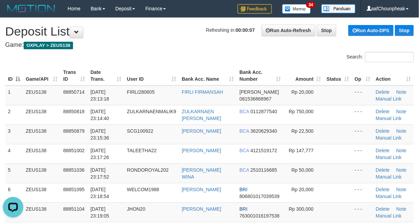
drag, startPoint x: 217, startPoint y: 52, endPoint x: 3, endPoint y: 104, distance: 220.3
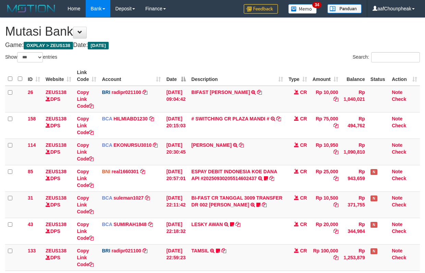
select select "***"
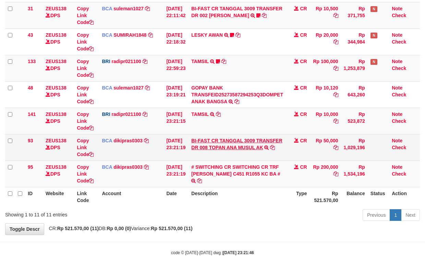
scroll to position [191, 0]
click at [230, 148] on link "BI-FAST CR TANGGAL 3009 TRANSFER DR 008 TOPAN ANA MUSUL AK" at bounding box center [236, 144] width 91 height 12
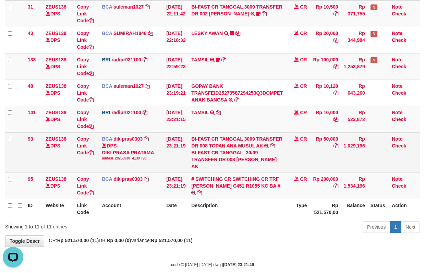
scroll to position [0, 0]
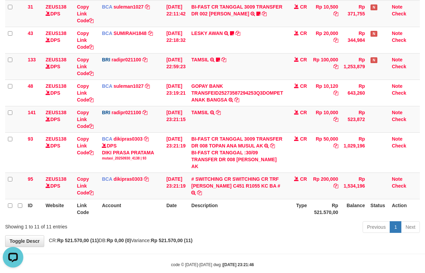
copy div "TOPAN ANA MUSUL AK"
drag, startPoint x: 240, startPoint y: 161, endPoint x: 431, endPoint y: 97, distance: 201.1
click at [242, 166] on div "BI-FAST CR TANGGAL :30/09 TRANSFER DR 008 TOPAN ANA MUSUL AK" at bounding box center [237, 159] width 92 height 21
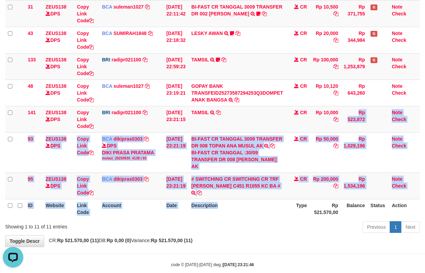
drag, startPoint x: 268, startPoint y: 186, endPoint x: 270, endPoint y: 199, distance: 13.2
click at [270, 199] on table "ID Website Link Code Account Date Description Type Amount Balance Status Action…" at bounding box center [212, 46] width 415 height 343
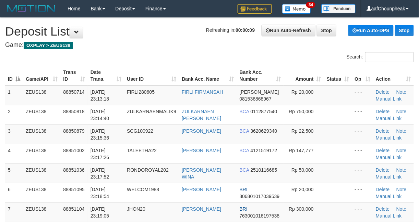
drag, startPoint x: 182, startPoint y: 61, endPoint x: 2, endPoint y: 125, distance: 190.7
click at [181, 61] on div "Search:" at bounding box center [209, 58] width 419 height 12
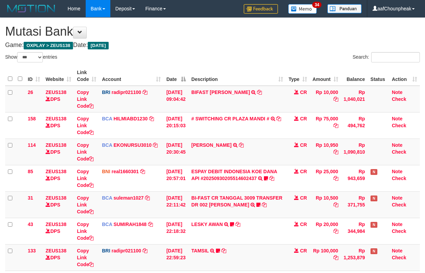
select select "***"
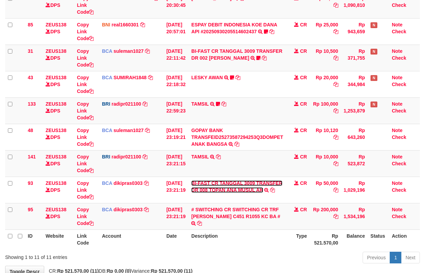
scroll to position [191, 0]
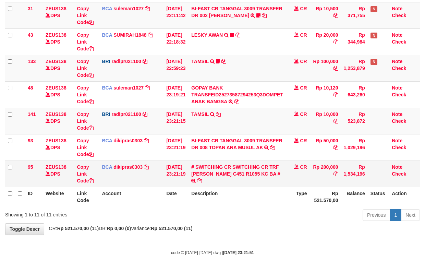
click at [320, 185] on td "Rp 200,000" at bounding box center [325, 173] width 31 height 26
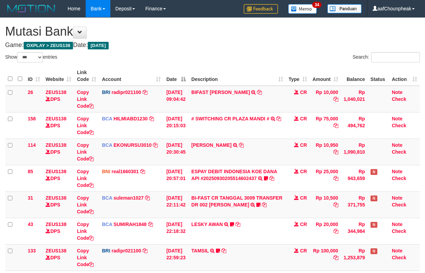
select select "***"
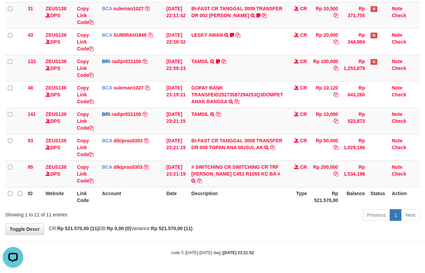
click at [334, 235] on body "Toggle navigation Home Bank Account List Mutasi Bank Search Note Mutasi Deposit…" at bounding box center [212, 42] width 425 height 462
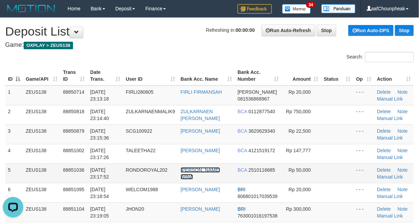
click at [192, 169] on link "MUHAMAD PANDU WINA" at bounding box center [200, 174] width 39 height 12
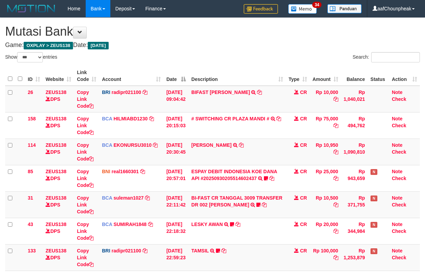
select select "***"
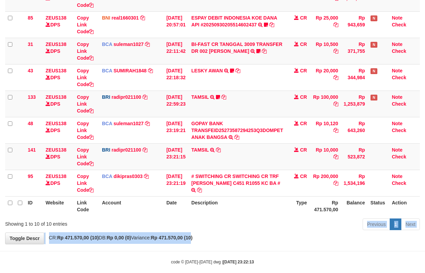
click at [208, 234] on div "**********" at bounding box center [212, 53] width 425 height 379
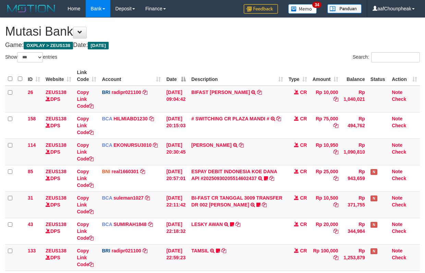
select select "***"
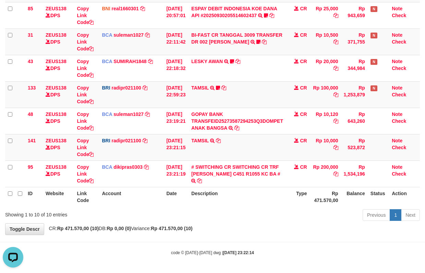
drag, startPoint x: 353, startPoint y: 232, endPoint x: 427, endPoint y: 201, distance: 80.2
click at [350, 225] on div "**********" at bounding box center [212, 44] width 425 height 379
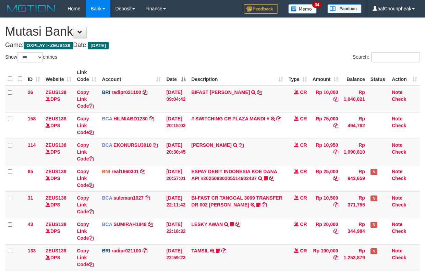
select select "***"
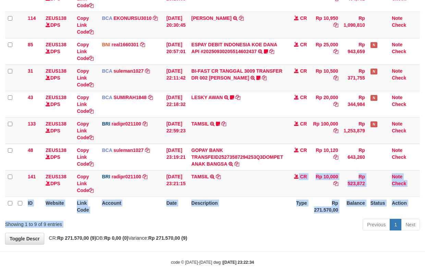
click at [234, 229] on div "Show ** ** ** *** entries Search: ID Website Link Code Account Date Description…" at bounding box center [212, 78] width 415 height 307
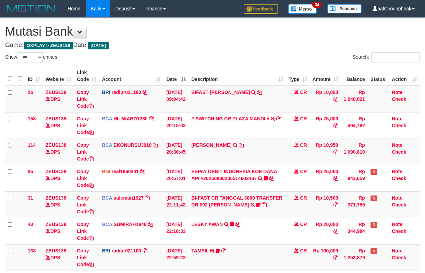
select select "***"
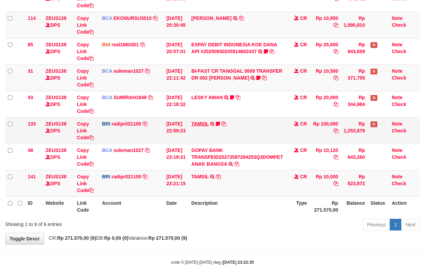
scroll to position [138, 0]
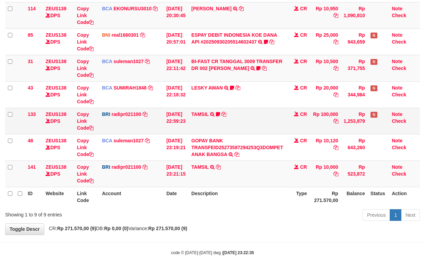
click at [207, 123] on td "TAMSIL TRANSFER NBMB TAMSIL TO REYNALDI ADI PRATAMA Fatta029" at bounding box center [236, 121] width 97 height 26
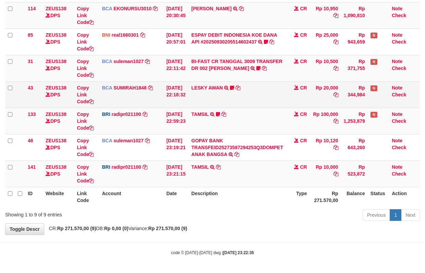
click at [205, 90] on td "LESKY AWAN TRSF E-BANKING CR 3009/FTSCY/WS95031 20000.00LESKY AWAN LESKY0927" at bounding box center [236, 94] width 97 height 26
click at [205, 83] on td "LESKY AWAN TRSF E-BANKING CR 3009/FTSCY/WS95031 20000.00LESKY AWAN LESKY0927" at bounding box center [236, 94] width 97 height 26
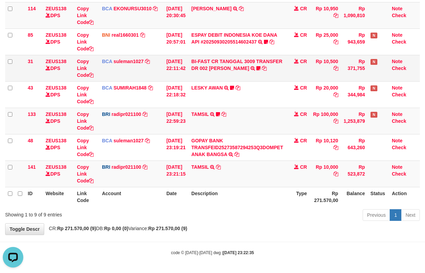
scroll to position [0, 0]
click at [206, 62] on td "BI-FAST CR TANGGAL 3009 TRANSFER DR 002 ASMANTONI BI-FAST CR TANGGAL :30/09 TRA…" at bounding box center [236, 68] width 97 height 26
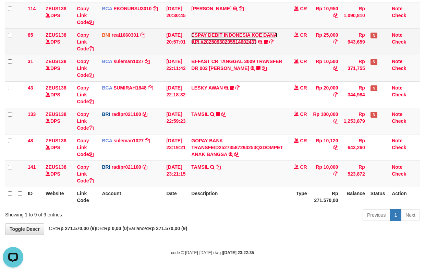
click at [207, 32] on link "ESPAY DEBIT INDONESIA KOE DANA API #20250930205514602437" at bounding box center [234, 38] width 86 height 12
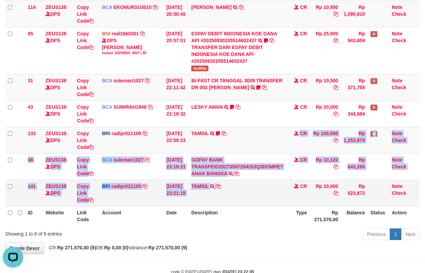
drag, startPoint x: 235, startPoint y: 147, endPoint x: 233, endPoint y: 186, distance: 39.4
click at [233, 186] on tbody "26 ZEUS138 DPS Copy Link Code BRI radipr021100 DPS REYNALDI ADI PRATAMA mutasi_…" at bounding box center [212, 77] width 415 height 258
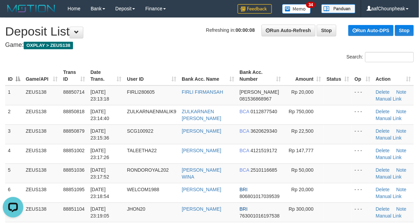
drag, startPoint x: 211, startPoint y: 50, endPoint x: 2, endPoint y: 88, distance: 212.7
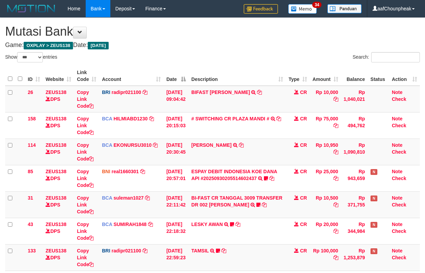
select select "***"
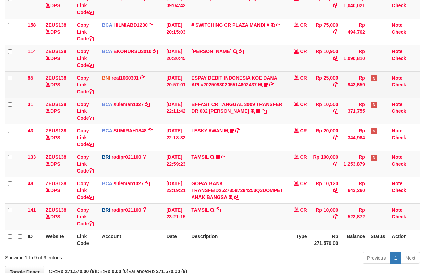
scroll to position [138, 0]
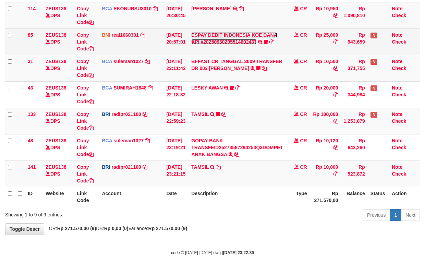
click at [210, 41] on link "ESPAY DEBIT INDONESIA KOE DANA API #20250930205514602437" at bounding box center [234, 38] width 86 height 12
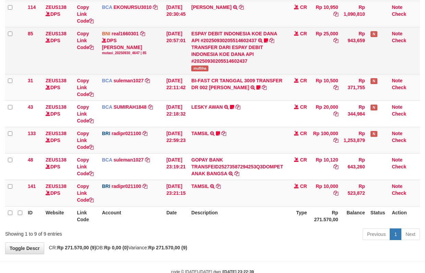
click at [206, 65] on span "mufliha" at bounding box center [199, 68] width 17 height 6
copy span "mufliha"
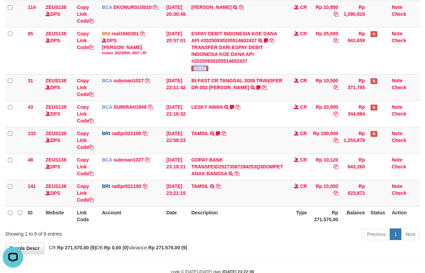
scroll to position [0, 0]
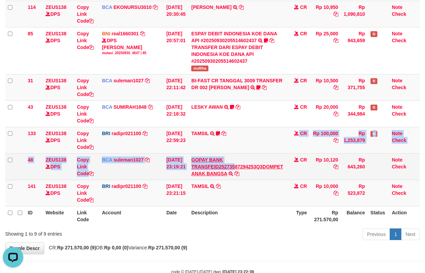
click at [238, 165] on tbody "26 ZEUS138 DPS Copy Link Code BRI radipr021100 DPS REYNALDI ADI PRATAMA mutasi_…" at bounding box center [212, 77] width 415 height 258
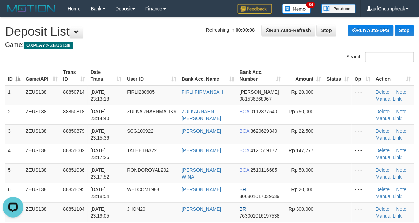
click at [147, 54] on div "Search:" at bounding box center [209, 58] width 419 height 12
drag, startPoint x: 147, startPoint y: 54, endPoint x: 2, endPoint y: 95, distance: 150.9
click at [129, 57] on div "Search:" at bounding box center [209, 58] width 419 height 12
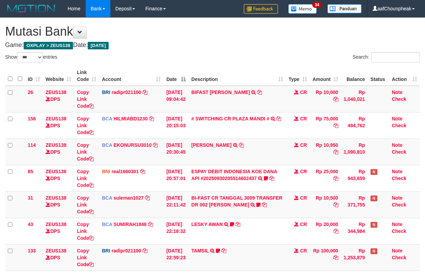
select select "***"
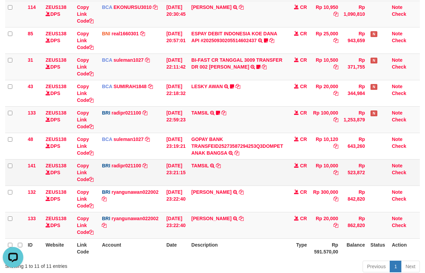
click at [254, 169] on td "TAMSIL TRANSFER NBMB TAMSIL TO [PERSON_NAME]" at bounding box center [236, 172] width 97 height 26
drag, startPoint x: 254, startPoint y: 169, endPoint x: 256, endPoint y: 176, distance: 6.8
click at [256, 176] on td "TAMSIL TRANSFER NBMB TAMSIL TO REYNALDI ADI PRATAMA" at bounding box center [236, 172] width 97 height 26
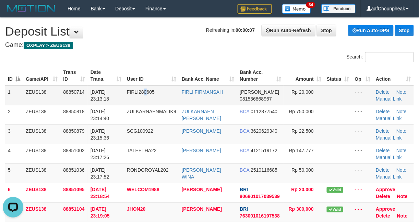
click at [147, 94] on span "FIRLI280605" at bounding box center [141, 91] width 28 height 5
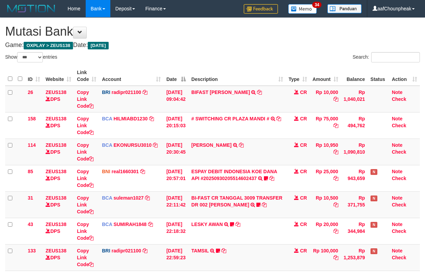
select select "***"
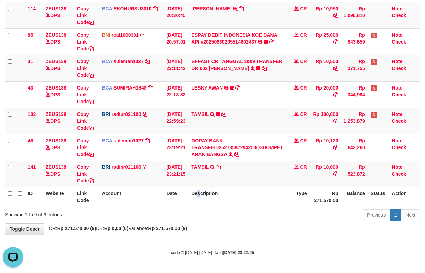
click at [206, 200] on th "Description" at bounding box center [236, 197] width 97 height 20
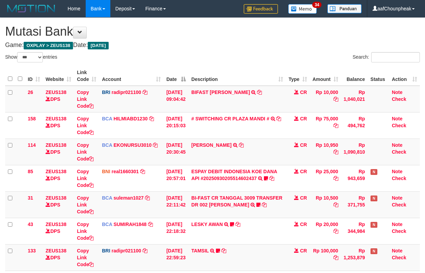
select select "***"
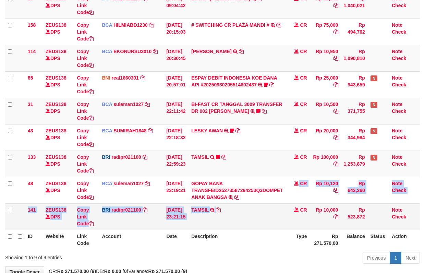
click at [247, 206] on div "ID Website Link Code Account Date Description Type Amount Balance Status Action…" at bounding box center [212, 111] width 425 height 281
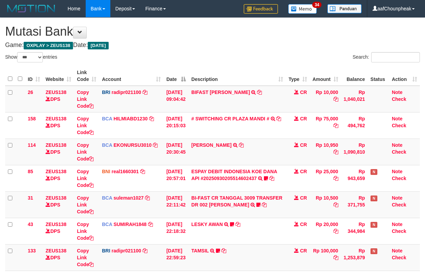
select select "***"
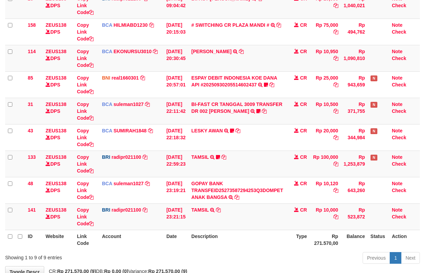
scroll to position [138, 0]
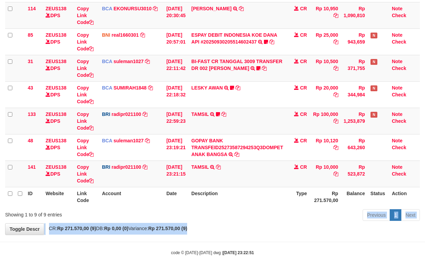
click at [263, 224] on div "**********" at bounding box center [212, 57] width 425 height 353
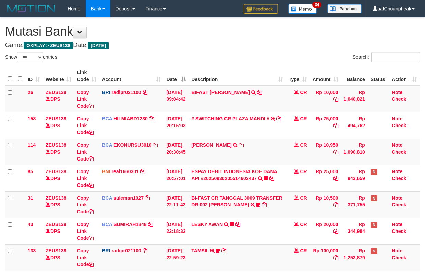
select select "***"
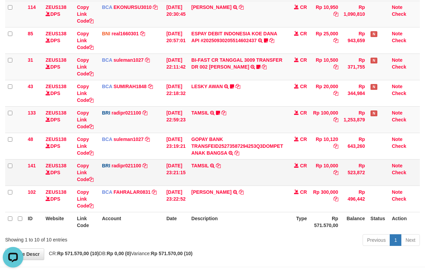
drag, startPoint x: 325, startPoint y: 177, endPoint x: 325, endPoint y: 183, distance: 5.5
click at [325, 183] on td "Rp 10,000" at bounding box center [325, 172] width 31 height 26
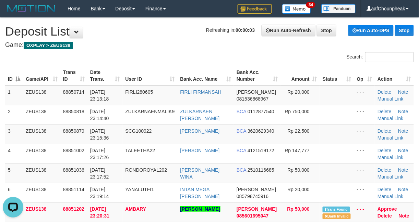
click at [196, 73] on th "Bank Acc. Name" at bounding box center [205, 76] width 57 height 20
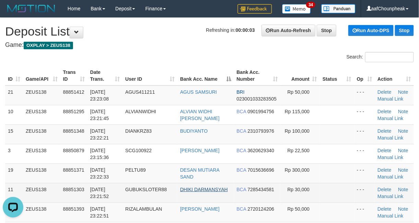
scroll to position [140, 0]
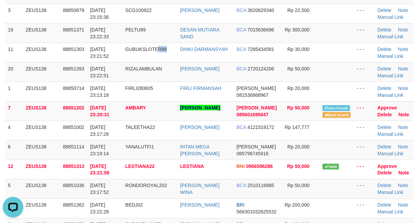
drag, startPoint x: 159, startPoint y: 54, endPoint x: 0, endPoint y: 93, distance: 164.0
click at [124, 60] on td "GUBUKSLOTER88" at bounding box center [150, 53] width 55 height 20
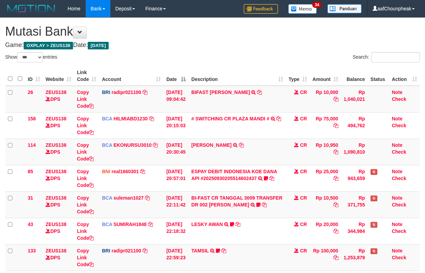
select select "***"
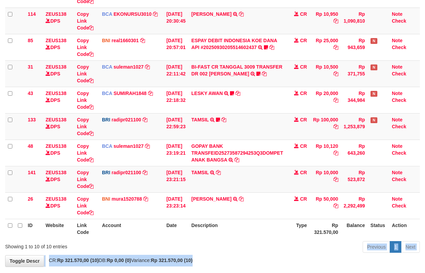
click at [226, 259] on div "**********" at bounding box center [212, 76] width 425 height 379
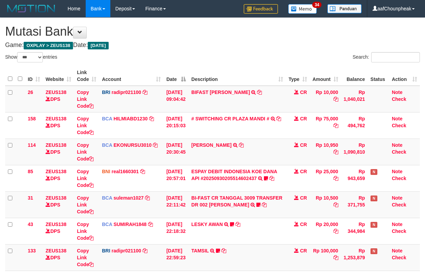
select select "***"
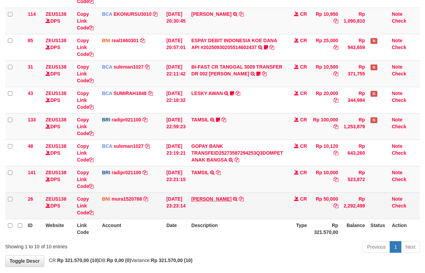
scroll to position [138, 0]
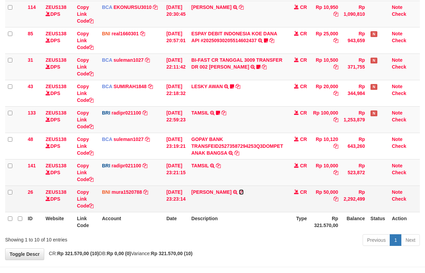
click at [244, 192] on icon at bounding box center [241, 191] width 5 height 5
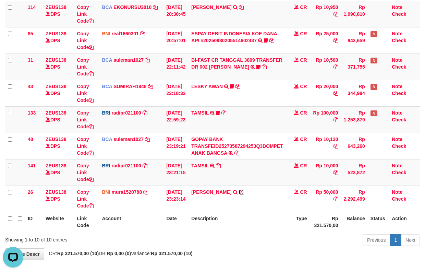
drag, startPoint x: 262, startPoint y: 192, endPoint x: 428, endPoint y: 144, distance: 172.3
click at [244, 192] on icon at bounding box center [241, 191] width 5 height 5
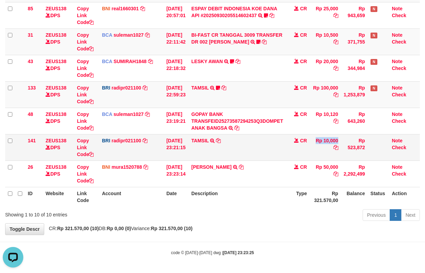
drag, startPoint x: 310, startPoint y: 149, endPoint x: 0, endPoint y: 239, distance: 322.1
click at [314, 154] on tr "141 ZEUS138 DPS Copy Link Code BRI radipr021100 DPS REYNALDI ADI PRATAMA mutasi…" at bounding box center [212, 147] width 415 height 26
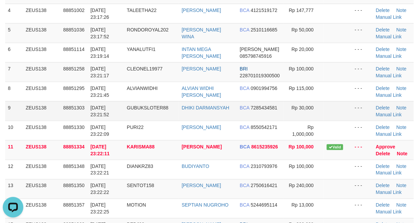
drag, startPoint x: 182, startPoint y: 117, endPoint x: 187, endPoint y: 118, distance: 5.2
click at [183, 117] on tr "9 ZEUS138 88851303 [DATE] 23:21:52 GUBUKSLOTER88 DHIKI DARMANSYAH BCA 728543458…" at bounding box center [209, 111] width 408 height 20
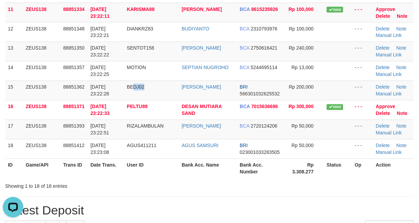
drag, startPoint x: 157, startPoint y: 95, endPoint x: 0, endPoint y: 119, distance: 158.3
click at [129, 95] on td "BEDJ02" at bounding box center [151, 91] width 55 height 20
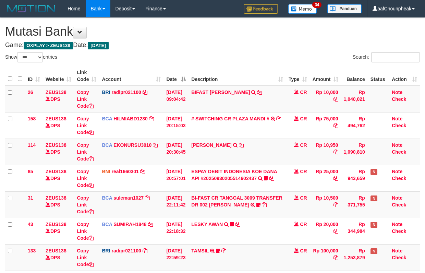
select select "***"
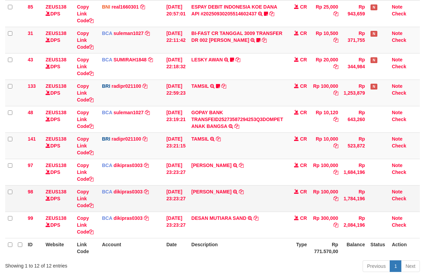
drag, startPoint x: 262, startPoint y: 205, endPoint x: 263, endPoint y: 211, distance: 6.7
click at [263, 211] on td "MUHAMMAD FIRNANDA TRSF E-BANKING CR 3009/FTSCY/WS95031 100000.00MUHAMMAD FIRNAN…" at bounding box center [236, 198] width 97 height 26
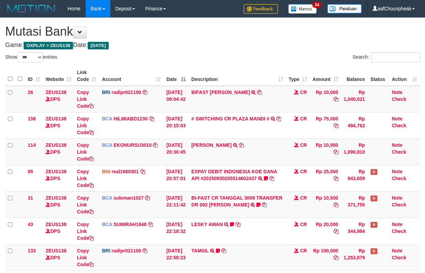
select select "***"
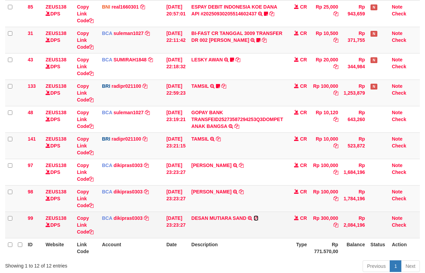
click at [258, 218] on icon at bounding box center [256, 217] width 5 height 5
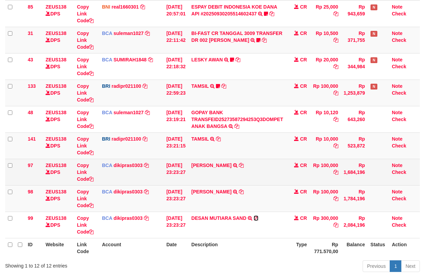
drag, startPoint x: 260, startPoint y: 218, endPoint x: 364, endPoint y: 185, distance: 108.9
click at [258, 218] on icon at bounding box center [256, 217] width 5 height 5
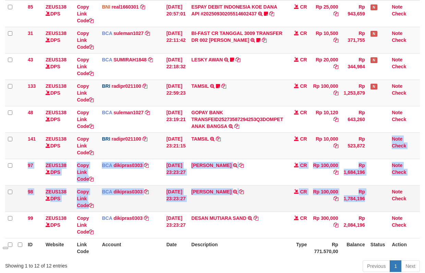
drag, startPoint x: 354, startPoint y: 184, endPoint x: 389, endPoint y: 194, distance: 36.0
click at [357, 198] on tbody "26 ZEUS138 DPS Copy Link Code BRI radipr021100 DPS REYNALDI ADI PRATAMA mutasi_…" at bounding box center [212, 79] width 415 height 317
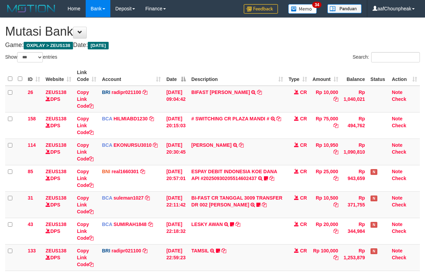
select select "***"
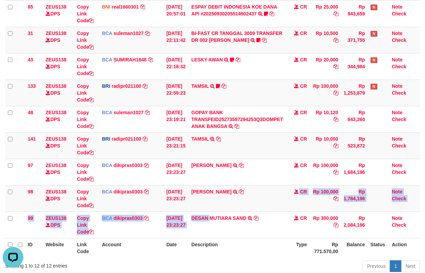
scroll to position [217, 0]
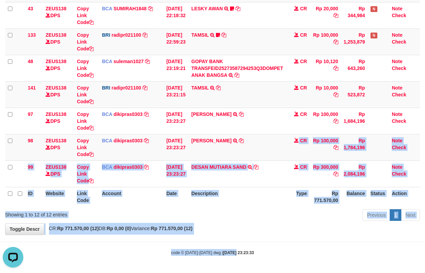
drag, startPoint x: 221, startPoint y: 253, endPoint x: 238, endPoint y: 285, distance: 36.5
click at [238, 272] on html "Toggle navigation Home Bank Account List Mutasi Bank Search Note Mutasi Deposit…" at bounding box center [212, 29] width 425 height 488
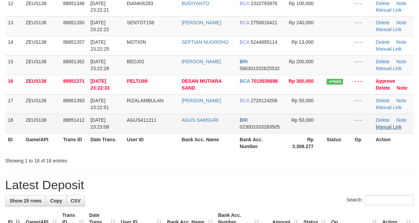
scroll to position [278, 0]
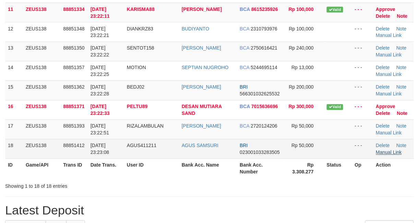
click at [384, 131] on td "Delete Note Manual Link" at bounding box center [393, 130] width 41 height 20
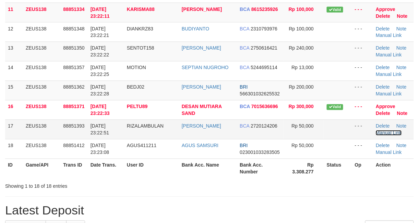
click at [384, 135] on link "Manual Link" at bounding box center [388, 133] width 26 height 5
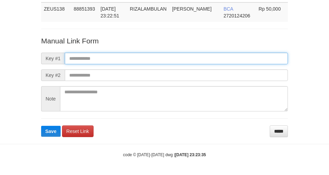
click at [182, 58] on input "text" at bounding box center [176, 59] width 223 height 12
click at [193, 62] on input "text" at bounding box center [176, 59] width 223 height 12
drag, startPoint x: 206, startPoint y: 60, endPoint x: 207, endPoint y: 64, distance: 4.2
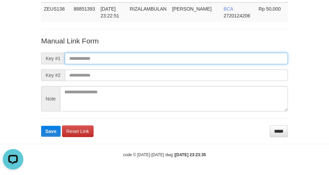
click at [206, 61] on input "text" at bounding box center [176, 59] width 223 height 12
drag, startPoint x: 208, startPoint y: 57, endPoint x: 207, endPoint y: 64, distance: 7.9
click at [208, 58] on input "text" at bounding box center [176, 59] width 223 height 12
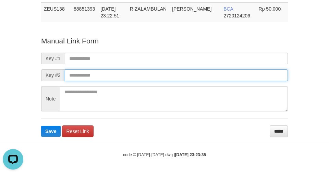
click at [208, 76] on input "text" at bounding box center [176, 76] width 223 height 12
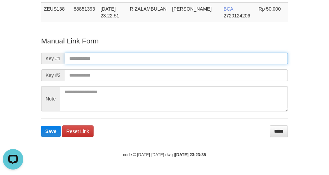
drag, startPoint x: 207, startPoint y: 59, endPoint x: 208, endPoint y: 64, distance: 4.6
click at [207, 59] on input "text" at bounding box center [176, 59] width 223 height 12
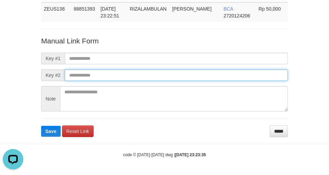
click at [211, 77] on input "text" at bounding box center [176, 76] width 223 height 12
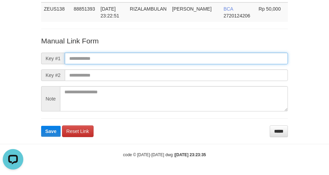
drag, startPoint x: 211, startPoint y: 58, endPoint x: 211, endPoint y: 65, distance: 7.2
click at [211, 58] on input "text" at bounding box center [176, 59] width 223 height 12
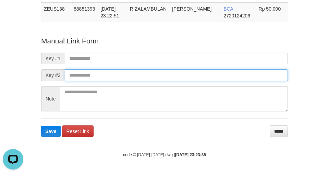
click at [211, 77] on input "text" at bounding box center [176, 76] width 223 height 12
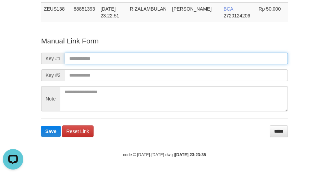
click at [210, 56] on input "text" at bounding box center [176, 59] width 223 height 12
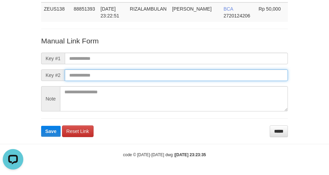
click at [210, 77] on input "text" at bounding box center [176, 76] width 223 height 12
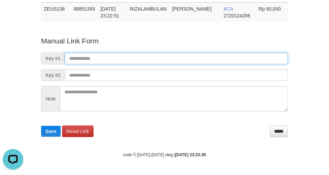
drag, startPoint x: 209, startPoint y: 62, endPoint x: 209, endPoint y: 66, distance: 4.5
click at [209, 63] on input "text" at bounding box center [176, 59] width 223 height 12
click at [209, 65] on form "Manual Link Form Key #1 Key #2 Note Save Reset Link *****" at bounding box center [164, 86] width 247 height 101
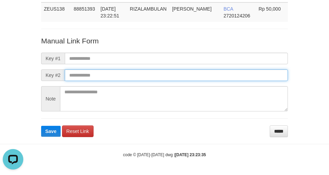
click at [210, 77] on input "text" at bounding box center [176, 76] width 223 height 12
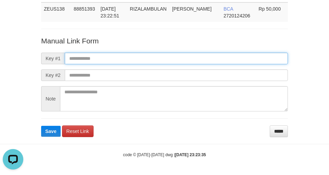
drag, startPoint x: 210, startPoint y: 61, endPoint x: 213, endPoint y: 66, distance: 5.7
click at [213, 66] on form "Manual Link Form Key #1 Key #2 Note Save Reset Link *****" at bounding box center [164, 86] width 247 height 101
click at [210, 62] on input "text" at bounding box center [176, 59] width 223 height 12
drag, startPoint x: 210, startPoint y: 58, endPoint x: 210, endPoint y: 64, distance: 6.5
click at [210, 59] on input "text" at bounding box center [176, 59] width 223 height 12
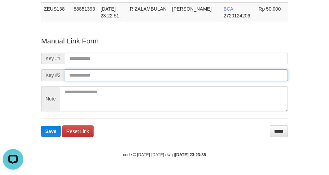
click at [211, 78] on input "text" at bounding box center [176, 76] width 223 height 12
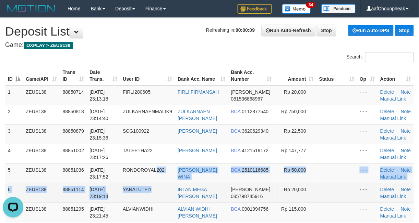
drag, startPoint x: 161, startPoint y: 201, endPoint x: 125, endPoint y: 195, distance: 36.5
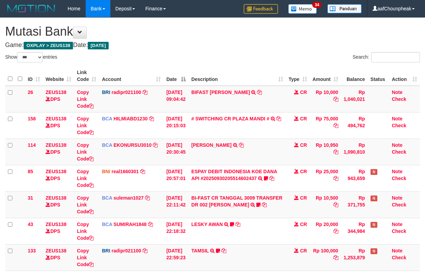
select select "***"
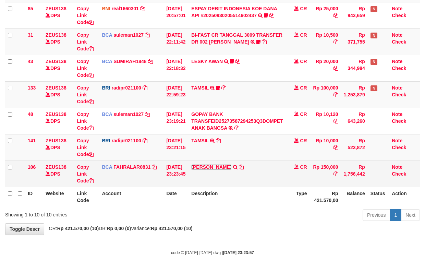
click at [204, 166] on link "TIARA RIYANI" at bounding box center [211, 166] width 40 height 5
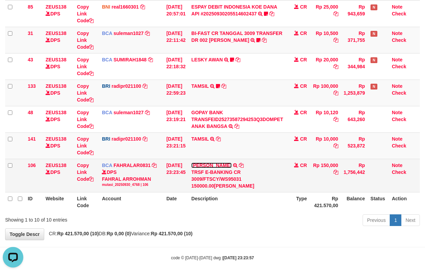
scroll to position [0, 0]
click at [239, 165] on icon at bounding box center [241, 165] width 5 height 5
drag, startPoint x: 236, startPoint y: 165, endPoint x: 419, endPoint y: 98, distance: 194.9
click at [239, 164] on icon at bounding box center [241, 165] width 5 height 5
drag, startPoint x: 254, startPoint y: 173, endPoint x: 263, endPoint y: 190, distance: 19.3
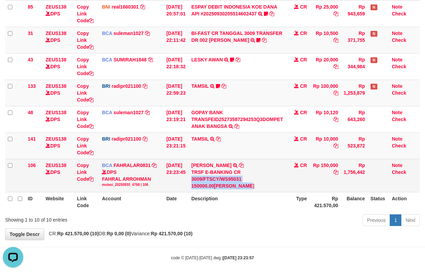
click at [263, 190] on td "TIARA RIYANI TRSF E-BANKING CR 3009/FTSCY/WS95031 150000.00TIARA RIYANI" at bounding box center [236, 175] width 97 height 33
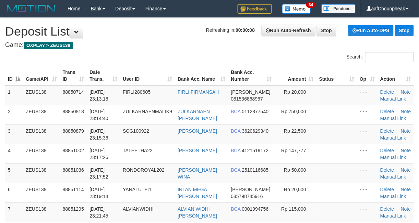
drag, startPoint x: 178, startPoint y: 34, endPoint x: 183, endPoint y: 33, distance: 4.9
click at [183, 33] on h1 "Refreshing in: 00:00:08 Run Auto-Refresh Stop Run Auto-DPS Stop Deposit List" at bounding box center [209, 32] width 408 height 14
drag, startPoint x: 178, startPoint y: 36, endPoint x: 3, endPoint y: 78, distance: 180.4
click at [176, 36] on h1 "Refreshing in: 00:00:07 Run Auto-Refresh Stop Run Auto-DPS Stop Deposit List" at bounding box center [209, 32] width 408 height 14
click at [185, 32] on h1 "Refreshing in: 00:00:07 Run Auto-Refresh Stop Run Auto-DPS Stop Deposit List" at bounding box center [209, 32] width 408 height 14
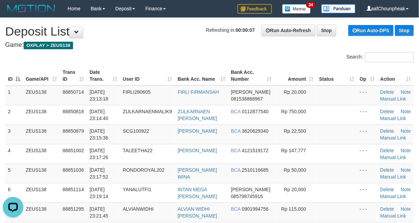
drag, startPoint x: 185, startPoint y: 32, endPoint x: 2, endPoint y: 73, distance: 187.8
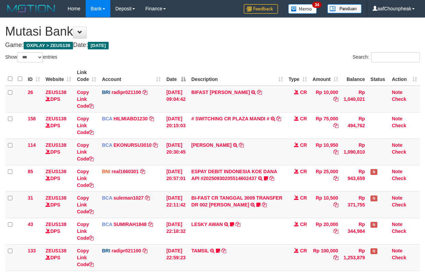
select select "***"
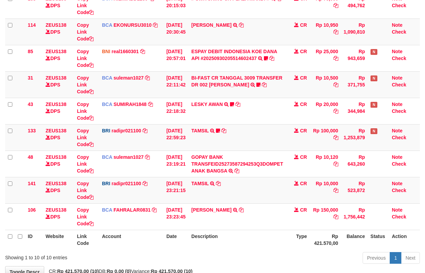
click at [250, 198] on td "TAMSIL TRANSFER NBMB TAMSIL TO REYNALDI ADI PRATAMA" at bounding box center [236, 190] width 97 height 26
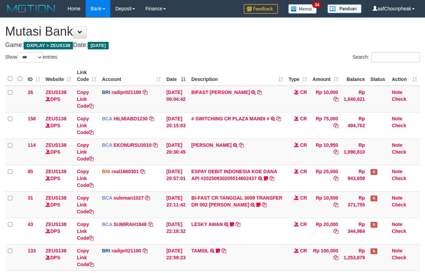
select select "***"
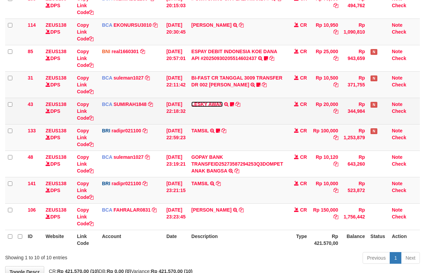
click at [209, 103] on link "LESKY AWAN" at bounding box center [207, 103] width 32 height 5
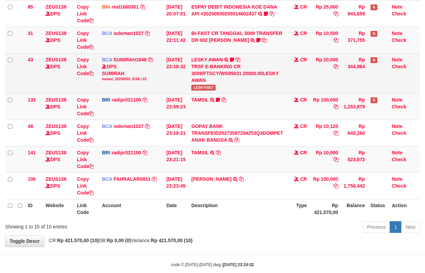
click at [209, 81] on div "TRSF E-BANKING CR 3009/FTSCY/WS95031 20000.00LESKY AWAN" at bounding box center [237, 73] width 92 height 21
click at [212, 86] on span "LESKY0927" at bounding box center [203, 88] width 24 height 6
copy span "LESKY0927"
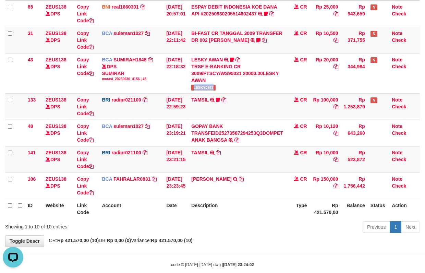
scroll to position [0, 0]
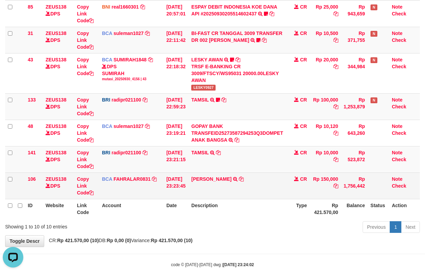
drag, startPoint x: 258, startPoint y: 190, endPoint x: 258, endPoint y: 196, distance: 5.8
click at [258, 197] on td "[PERSON_NAME] TRSF E-BANKING CR 3009/FTSCY/WS95031 150000.00[PERSON_NAME]" at bounding box center [236, 185] width 97 height 26
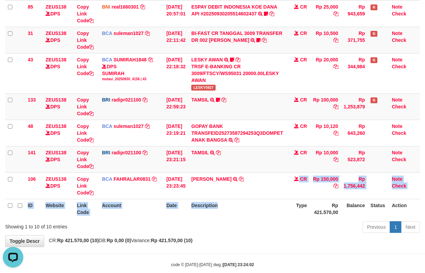
drag, startPoint x: 258, startPoint y: 196, endPoint x: 255, endPoint y: 204, distance: 7.7
click at [255, 204] on table "ID Website Link Code Account Date Description Type Amount Balance Status Action…" at bounding box center [212, 60] width 415 height 317
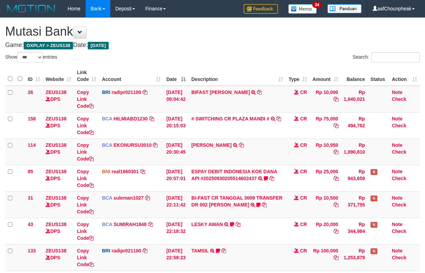
select select "***"
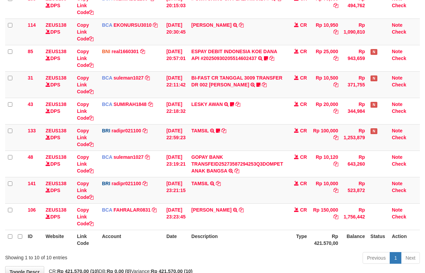
scroll to position [164, 0]
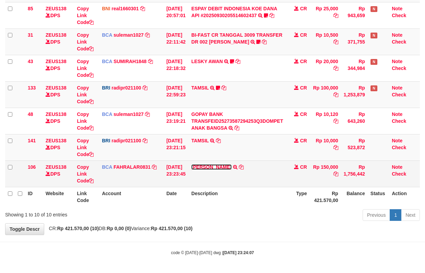
click at [212, 166] on link "[PERSON_NAME]" at bounding box center [211, 166] width 40 height 5
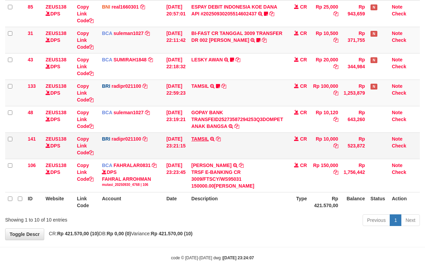
click at [199, 141] on td "TAMSIL TRANSFER NBMB TAMSIL TO REYNALDI ADI PRATAMA" at bounding box center [236, 145] width 97 height 26
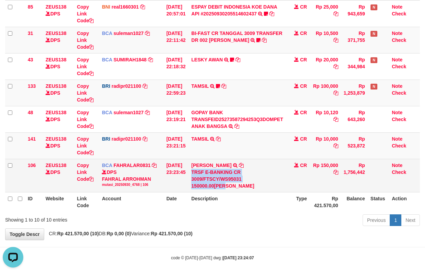
drag, startPoint x: 265, startPoint y: 166, endPoint x: 281, endPoint y: 182, distance: 22.3
click at [281, 182] on td "[PERSON_NAME] TRSF E-BANKING CR 3009/FTSCY/WS95031 150000.00[PERSON_NAME]" at bounding box center [236, 175] width 97 height 33
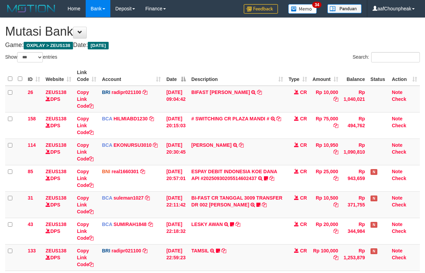
select select "***"
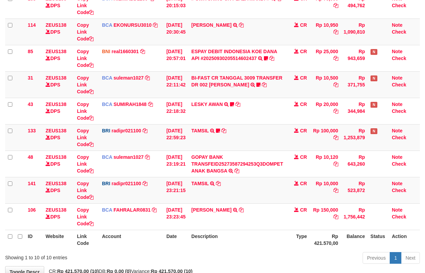
click at [241, 215] on td "[PERSON_NAME] TRSF E-BANKING CR 3009/FTSCY/WS95031 150000.00[PERSON_NAME]" at bounding box center [236, 216] width 97 height 26
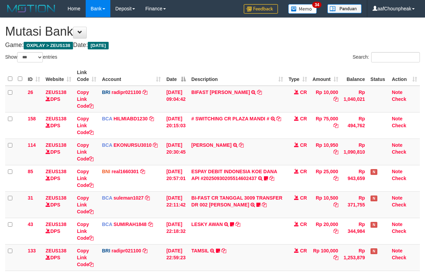
select select "***"
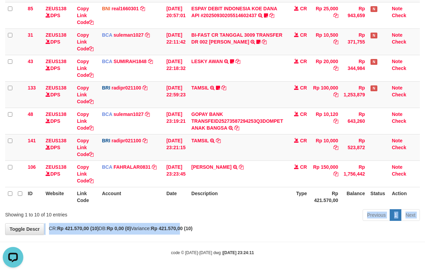
drag, startPoint x: 195, startPoint y: 227, endPoint x: 197, endPoint y: 234, distance: 7.8
click at [197, 234] on div "**********" at bounding box center [212, 44] width 425 height 379
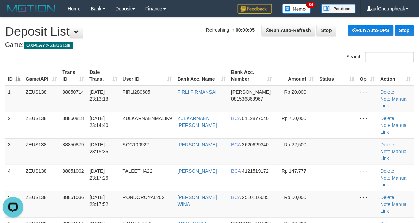
click at [216, 54] on div "Search:" at bounding box center [313, 58] width 209 height 12
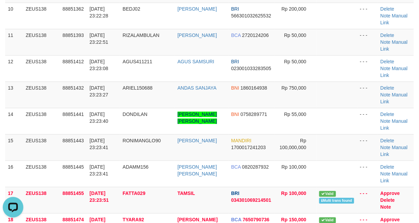
drag, startPoint x: 216, startPoint y: 54, endPoint x: 1, endPoint y: 101, distance: 219.5
click at [216, 134] on td "JENS BATARA MAREWA" at bounding box center [202, 147] width 54 height 26
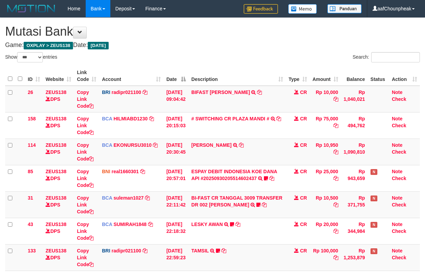
select select "***"
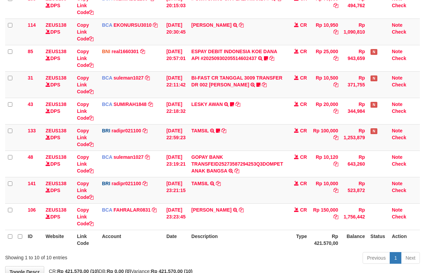
scroll to position [164, 0]
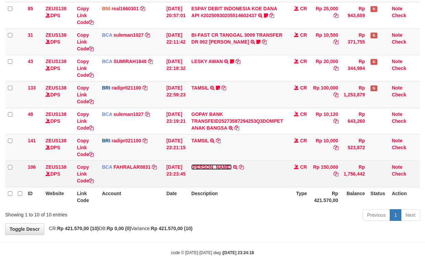
click at [208, 168] on link "TIARA RIYANI" at bounding box center [211, 166] width 40 height 5
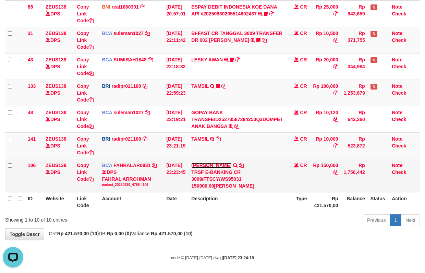
scroll to position [0, 0]
click at [234, 165] on td "TIARA RIYANI TRSF E-BANKING CR 3009/FTSCY/WS95031 150000.00TIARA RIYANI" at bounding box center [236, 175] width 97 height 33
click at [239, 167] on icon at bounding box center [241, 165] width 5 height 5
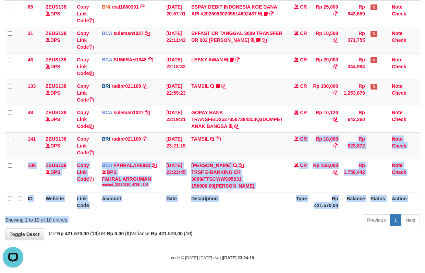
drag, startPoint x: 239, startPoint y: 184, endPoint x: 247, endPoint y: 217, distance: 34.6
click at [247, 217] on div "Show ** ** ** *** entries Search: ID Website Link Code Account Date Description…" at bounding box center [212, 58] width 415 height 341
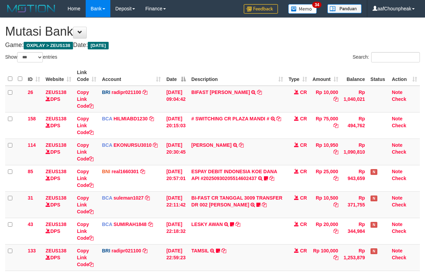
select select "***"
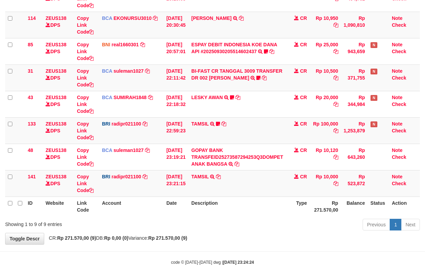
scroll to position [138, 0]
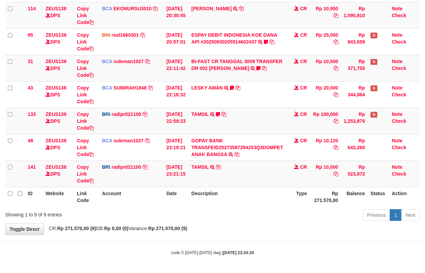
click at [218, 213] on div "Previous 1 Next" at bounding box center [300, 215] width 237 height 15
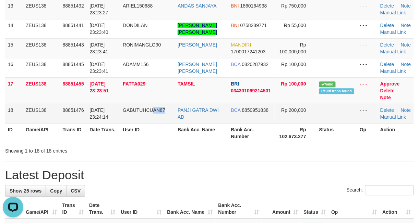
drag, startPoint x: 171, startPoint y: 121, endPoint x: 162, endPoint y: 120, distance: 9.1
click at [169, 121] on td "GABUTUHCUAN87" at bounding box center [147, 114] width 55 height 20
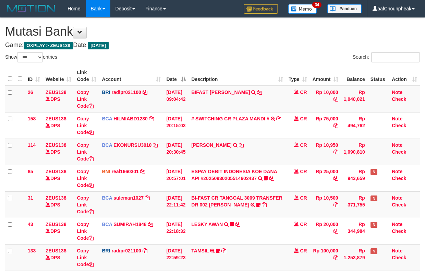
select select "***"
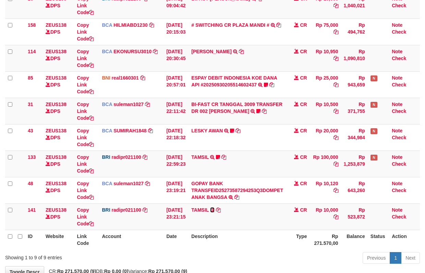
click at [218, 213] on div "Show ** ** ** *** entries Search: ID Website Link Code Account Date Description…" at bounding box center [212, 112] width 415 height 307
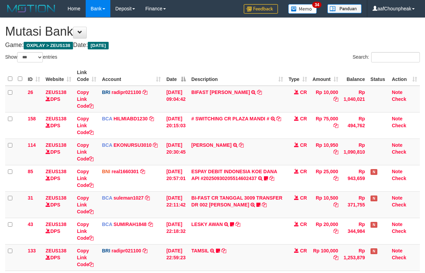
select select "***"
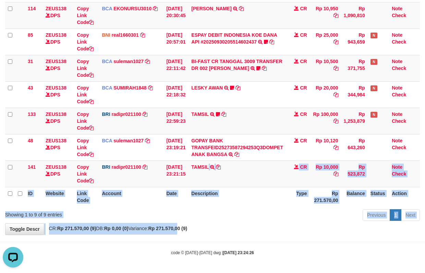
drag, startPoint x: 191, startPoint y: 220, endPoint x: 194, endPoint y: 228, distance: 8.6
click at [194, 228] on div "**********" at bounding box center [212, 57] width 425 height 353
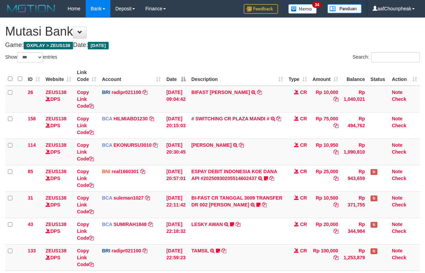
select select "***"
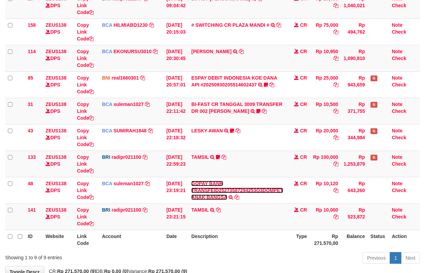
scroll to position [138, 0]
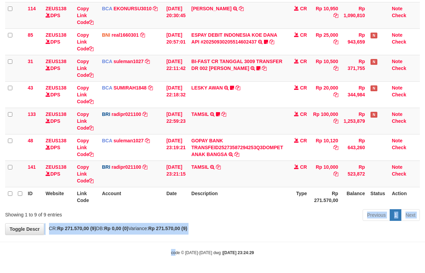
click at [175, 265] on body "Toggle navigation Home Bank Account List Mutasi Bank Search Note Mutasi Deposit…" at bounding box center [212, 68] width 425 height 409
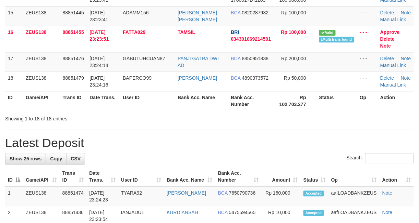
scroll to position [321, 0]
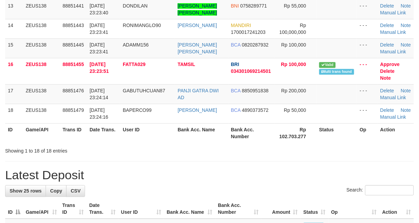
drag, startPoint x: 136, startPoint y: 141, endPoint x: 77, endPoint y: 150, distance: 58.9
click at [132, 148] on div "**********" at bounding box center [209, 225] width 419 height 1056
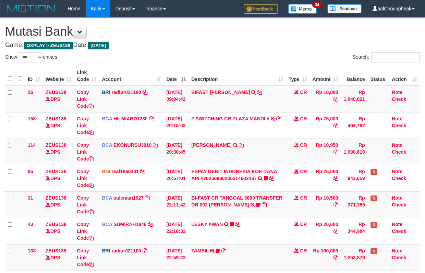
select select "***"
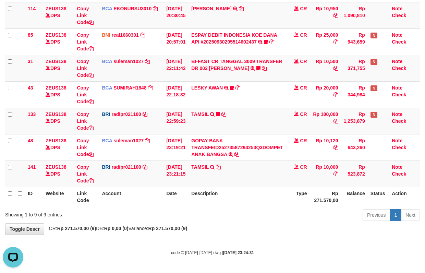
drag, startPoint x: 160, startPoint y: 75, endPoint x: 427, endPoint y: 78, distance: 266.2
click at [175, 70] on tr "31 ZEUS138 DPS Copy Link Code BCA suleman1027 DPS SULEMAN mutasi_20250930_2972 …" at bounding box center [212, 68] width 415 height 26
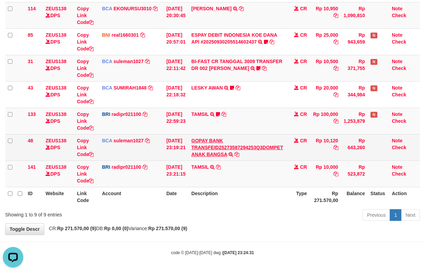
drag, startPoint x: 192, startPoint y: 184, endPoint x: 228, endPoint y: 148, distance: 50.9
click at [193, 184] on tr "141 ZEUS138 DPS Copy Link Code BRI radipr021100 DPS REYNALDI ADI PRATAMA mutasi…" at bounding box center [212, 173] width 415 height 26
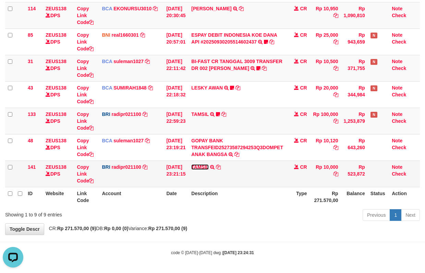
click at [206, 164] on link "TAMSIL" at bounding box center [199, 166] width 17 height 5
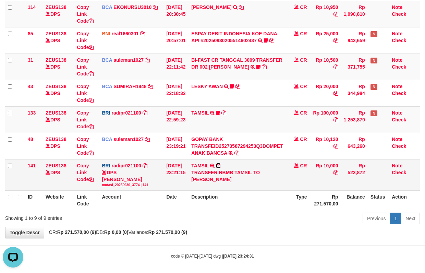
click at [221, 165] on icon at bounding box center [218, 165] width 5 height 5
copy tr "23:21:15"
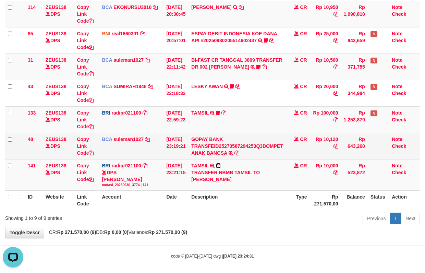
drag, startPoint x: 222, startPoint y: 165, endPoint x: 299, endPoint y: 150, distance: 78.3
click at [221, 164] on icon at bounding box center [218, 165] width 5 height 5
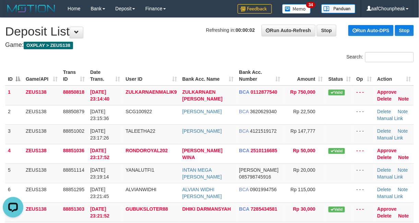
click at [146, 57] on div "Search:" at bounding box center [209, 58] width 419 height 12
click at [199, 54] on div "Search:" at bounding box center [209, 58] width 419 height 12
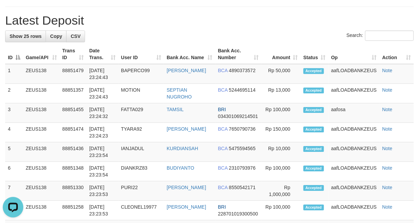
drag, startPoint x: 154, startPoint y: 37, endPoint x: 5, endPoint y: 58, distance: 150.5
click at [130, 35] on div "Search:" at bounding box center [209, 36] width 408 height 12
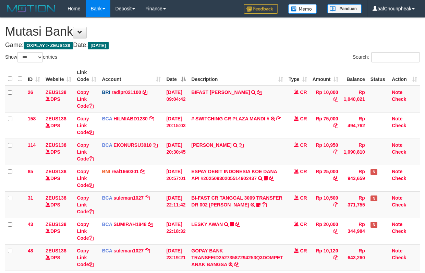
select select "***"
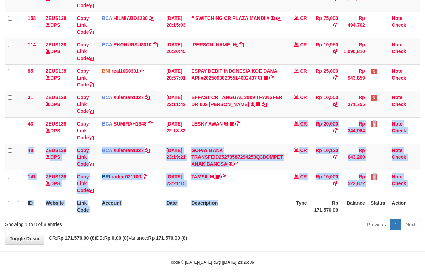
click at [234, 211] on table "ID Website Link Code Account Date Description Type Amount Balance Status Action…" at bounding box center [212, 91] width 415 height 250
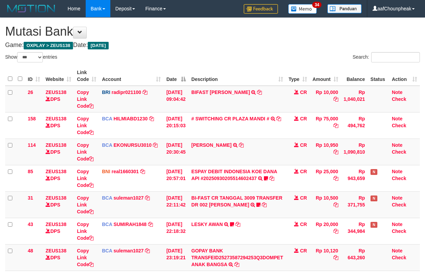
select select "***"
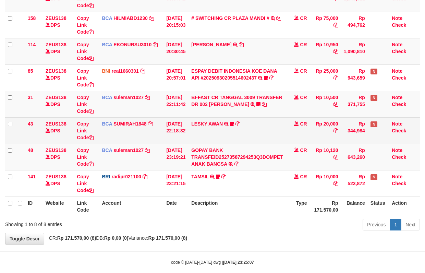
scroll to position [111, 0]
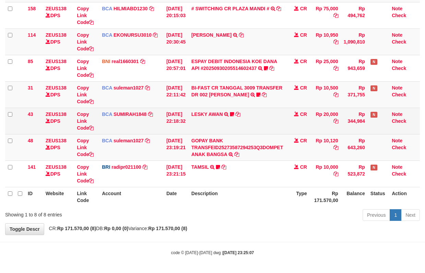
click at [209, 125] on td "LESKY AWAN TRSF E-BANKING CR 3009/FTSCY/WS95031 20000.00LESKY AWAN LESKY0927" at bounding box center [236, 121] width 97 height 26
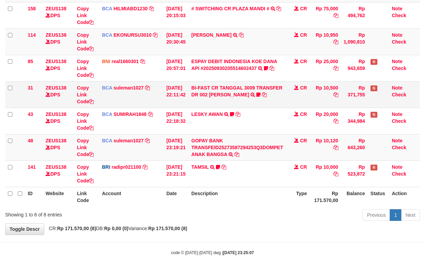
click at [209, 97] on td "BI-FAST CR TANGGAL 3009 TRANSFER DR 002 ASMANTONI BI-FAST CR TANGGAL :30/09 TRA…" at bounding box center [236, 94] width 97 height 26
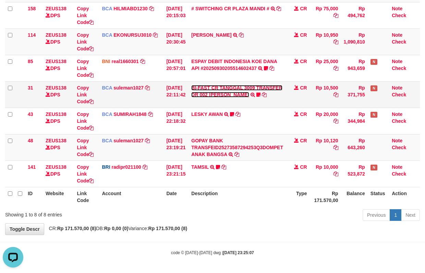
click at [211, 90] on link "BI-FAST CR TANGGAL 3009 TRANSFER DR 002 [PERSON_NAME]" at bounding box center [236, 91] width 91 height 12
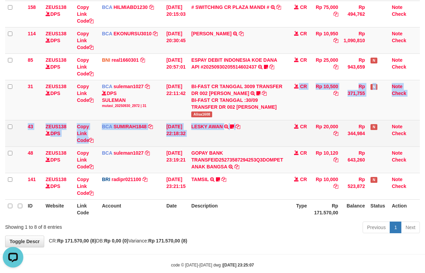
drag, startPoint x: 258, startPoint y: 116, endPoint x: 269, endPoint y: 139, distance: 25.2
click at [269, 139] on tbody "26 ZEUS138 DPS Copy Link Code BRI radipr021100 DPS REYNALDI ADI PRATAMA mutasi_…" at bounding box center [212, 86] width 415 height 225
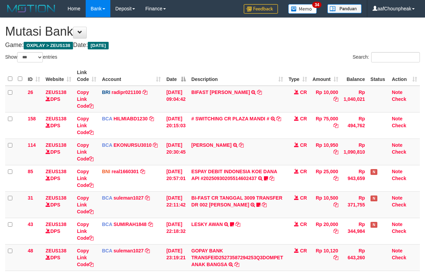
select select "***"
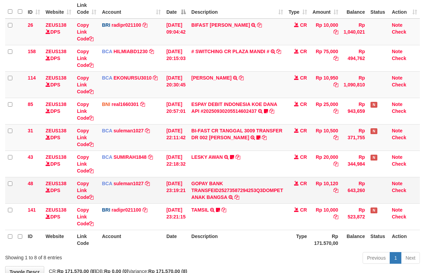
drag, startPoint x: 0, startPoint y: 0, endPoint x: 263, endPoint y: 136, distance: 296.7
click at [263, 136] on tbody "26 ZEUS138 DPS Copy Link Code BRI radipr021100 DPS [PERSON_NAME] mutasi_2025093…" at bounding box center [212, 124] width 415 height 211
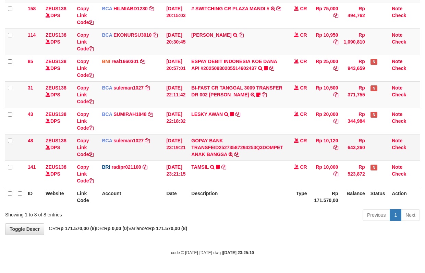
click at [263, 136] on td "GOPAY BANK TRANSFEID25273587294253Q3DOMPET ANAK BANGSA TRSF E-BANKING CR 3009/F…" at bounding box center [236, 147] width 97 height 26
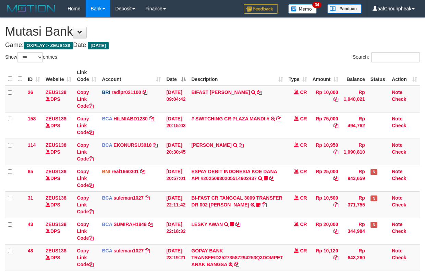
select select "***"
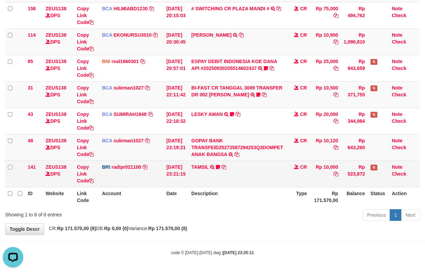
click at [283, 170] on td "TAMSIL TRANSFER NBMB TAMSIL TO REYNALDI ADI PRATAMA Fatta029" at bounding box center [236, 173] width 97 height 26
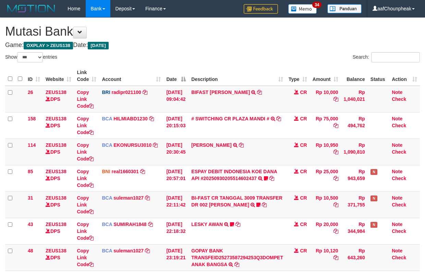
select select "***"
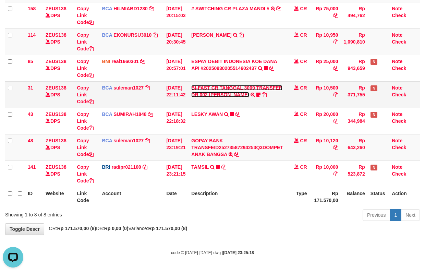
click at [213, 85] on link "BI-FAST CR TANGGAL 3009 TRANSFER DR 002 [PERSON_NAME]" at bounding box center [236, 91] width 91 height 12
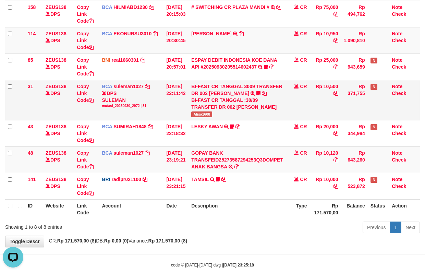
click at [206, 113] on span "Alisa1608" at bounding box center [201, 114] width 21 height 6
copy span "Alisa1608"
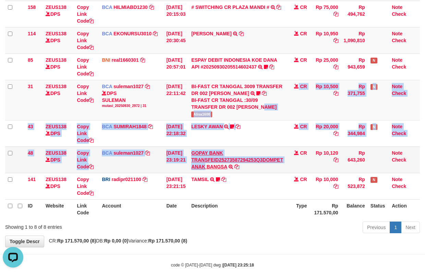
drag, startPoint x: 249, startPoint y: 115, endPoint x: 209, endPoint y: 166, distance: 64.8
click at [209, 170] on tbody "26 ZEUS138 DPS Copy Link Code BRI radipr021100 DPS REYNALDI ADI PRATAMA mutasi_…" at bounding box center [212, 86] width 415 height 225
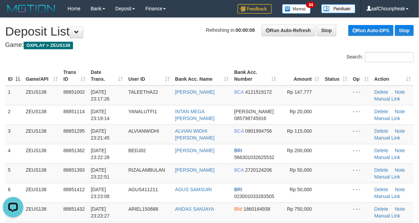
click at [194, 26] on h1 "Refreshing in: 00:00:08 Run Auto-Refresh Stop Run Auto-DPS Stop Deposit List" at bounding box center [209, 32] width 408 height 14
drag, startPoint x: 194, startPoint y: 26, endPoint x: 1, endPoint y: 54, distance: 194.9
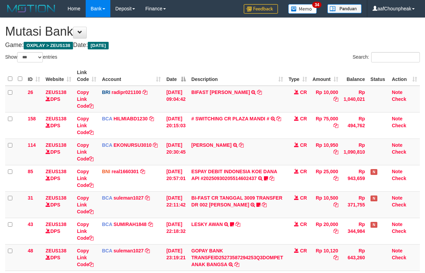
select select "***"
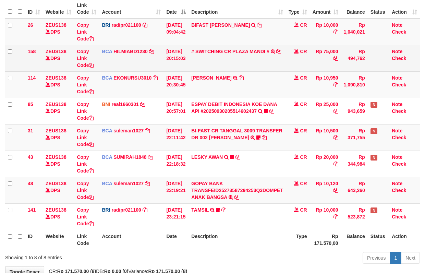
scroll to position [111, 0]
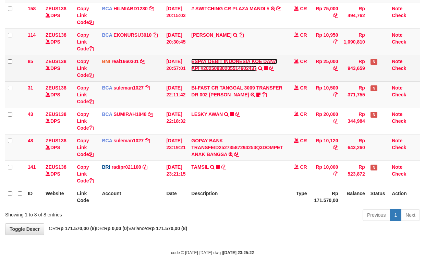
click at [221, 64] on link "ESPAY DEBIT INDONESIA KOE DANA API #20250930205514602437" at bounding box center [234, 65] width 86 height 12
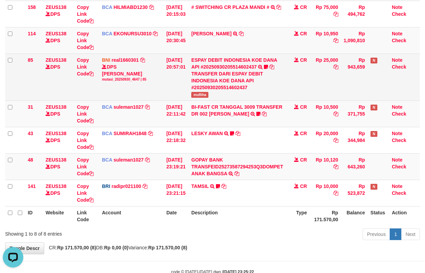
scroll to position [0, 0]
click at [207, 97] on span "mufliha" at bounding box center [199, 95] width 17 height 6
copy span "mufliha"
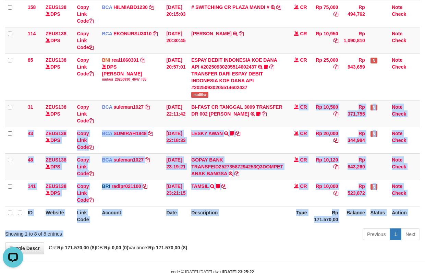
click at [209, 231] on div "Show ** ** ** *** entries Search: ID Website Link Code Account Date Description…" at bounding box center [212, 91] width 415 height 301
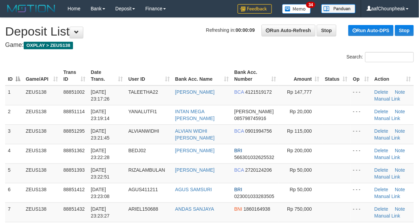
click at [236, 34] on div "Refreshing in: 00:00:09 Run Auto-Refresh Stop Run Auto-DPS Stop" at bounding box center [310, 31] width 208 height 12
drag, startPoint x: 224, startPoint y: 33, endPoint x: 2, endPoint y: 80, distance: 226.7
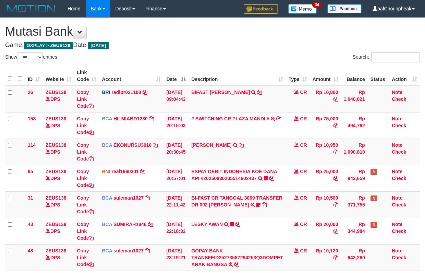
select select "***"
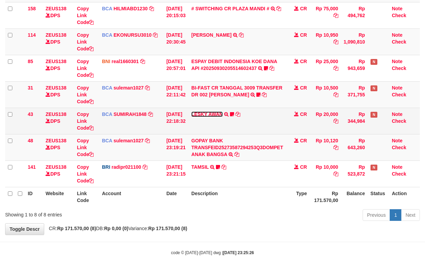
click at [212, 114] on link "LESKY AWAN" at bounding box center [207, 113] width 32 height 5
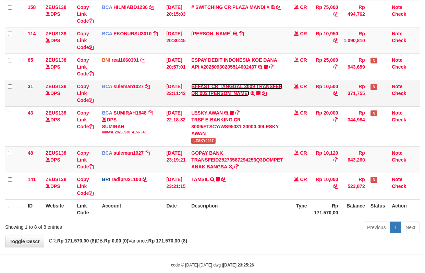
click at [211, 91] on link "BI-FAST CR TANGGAL 3009 TRANSFER DR 002 ASMANTONI" at bounding box center [236, 90] width 91 height 12
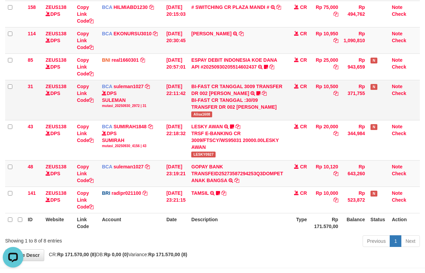
scroll to position [0, 0]
click at [212, 111] on td "BI-FAST CR TANGGAL 3009 TRANSFER DR 002 ASMANTONI BI-FAST CR TANGGAL :30/09 TRA…" at bounding box center [236, 100] width 97 height 40
click at [202, 119] on td "BI-FAST CR TANGGAL 3009 TRANSFER DR 002 ASMANTONI BI-FAST CR TANGGAL :30/09 TRA…" at bounding box center [236, 100] width 97 height 40
copy span "Alisa1608"
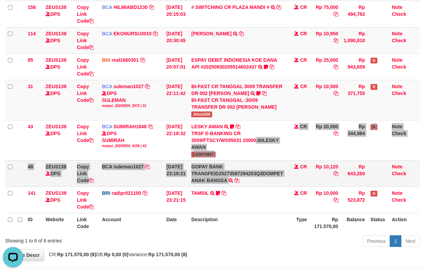
click at [235, 184] on tbody "26 ZEUS138 DPS Copy Link Code BRI radipr021100 DPS REYNALDI ADI PRATAMA mutasi_…" at bounding box center [212, 93] width 415 height 239
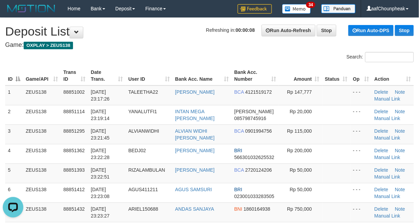
click at [180, 62] on div "Search:" at bounding box center [209, 58] width 419 height 12
drag, startPoint x: 178, startPoint y: 61, endPoint x: 3, endPoint y: 95, distance: 179.0
click at [176, 60] on div "Search:" at bounding box center [209, 58] width 419 height 12
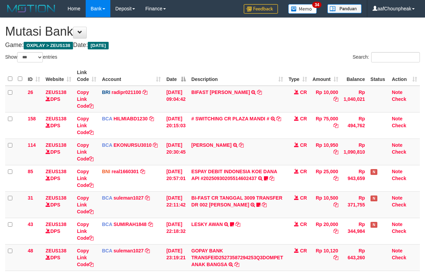
select select "***"
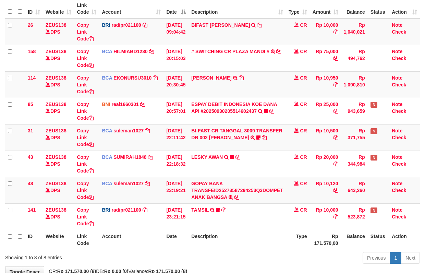
click at [340, 204] on td "Rp 10,000" at bounding box center [325, 216] width 31 height 26
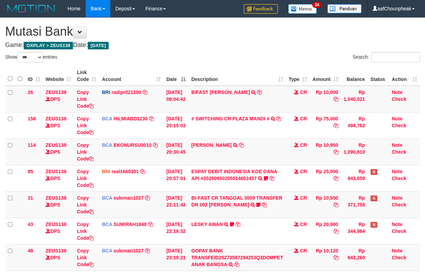
select select "***"
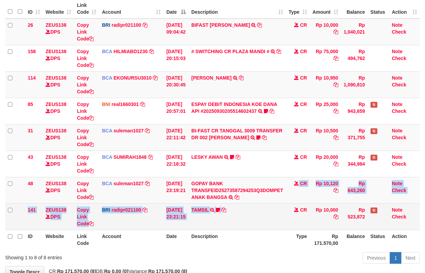
click at [270, 206] on div "ID Website Link Code Account Date Description Type Amount Balance Status Action…" at bounding box center [212, 124] width 425 height 254
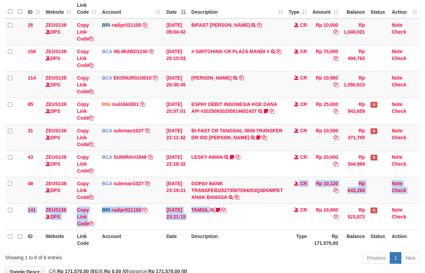
scroll to position [111, 0]
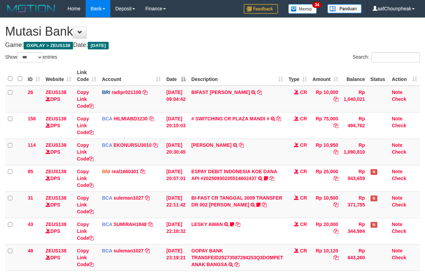
select select "***"
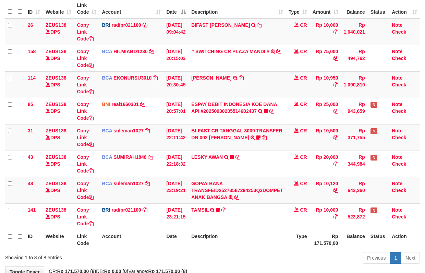
scroll to position [111, 0]
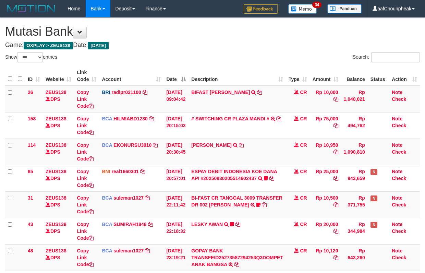
select select "***"
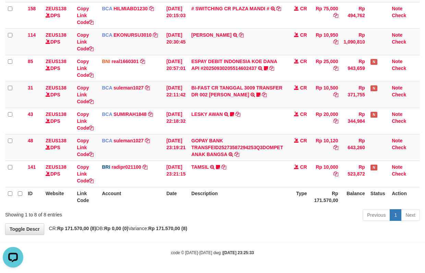
drag, startPoint x: 188, startPoint y: 69, endPoint x: 428, endPoint y: 65, distance: 240.5
click at [193, 73] on tr "85 ZEUS138 DPS Copy Link Code BNI real1660301 DPS REYHAN ALMANSYAH mutasi_20250…" at bounding box center [212, 68] width 415 height 26
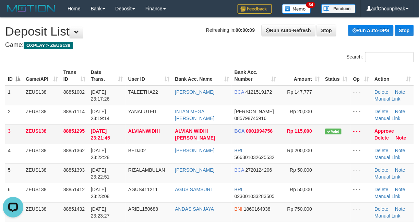
drag, startPoint x: 146, startPoint y: 103, endPoint x: 14, endPoint y: 144, distance: 137.3
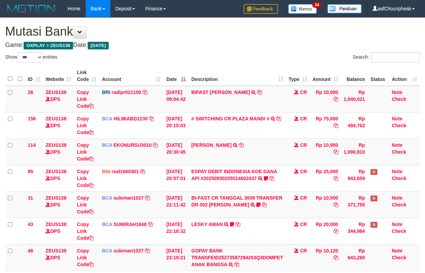
select select "***"
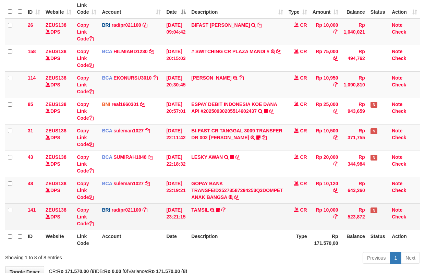
scroll to position [111, 0]
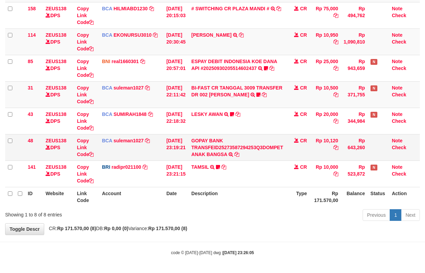
click at [201, 157] on td "GOPAY BANK TRANSFEID25273587294253Q3DOMPET ANAK BANGSA TRSF E-BANKING CR 3009/F…" at bounding box center [236, 147] width 97 height 26
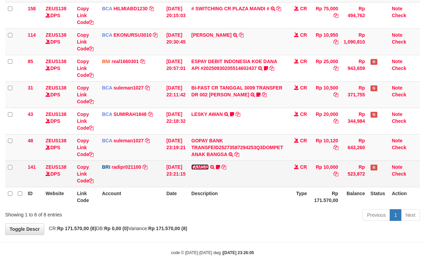
click at [204, 166] on link "TAMSIL" at bounding box center [199, 166] width 17 height 5
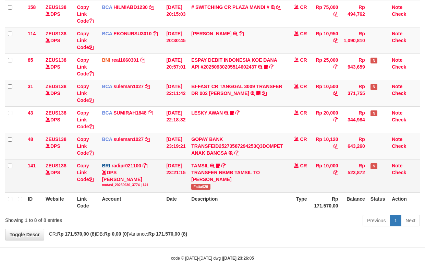
click at [205, 190] on td "TAMSIL TRANSFER NBMB TAMSIL TO REYNALDI ADI PRATAMA Fatta029" at bounding box center [236, 175] width 97 height 33
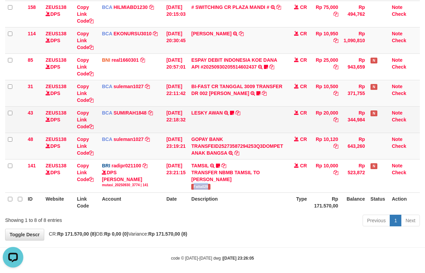
copy span "Fatta029"
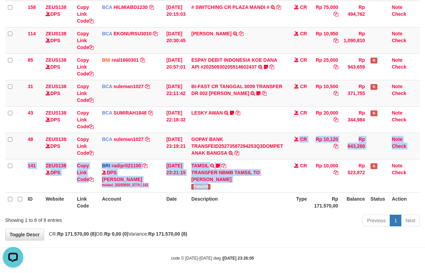
drag, startPoint x: 260, startPoint y: 183, endPoint x: 431, endPoint y: 119, distance: 182.7
click at [262, 175] on tbody "26 ZEUS138 DPS Copy Link Code BRI radipr021100 DPS REYNALDI ADI PRATAMA mutasi_…" at bounding box center [212, 83] width 415 height 218
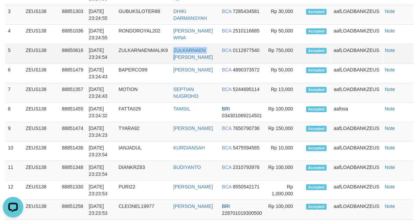
drag, startPoint x: 173, startPoint y: 57, endPoint x: 178, endPoint y: 64, distance: 9.1
click at [178, 64] on td "ZULKARNAEN MALIK" at bounding box center [195, 54] width 49 height 20
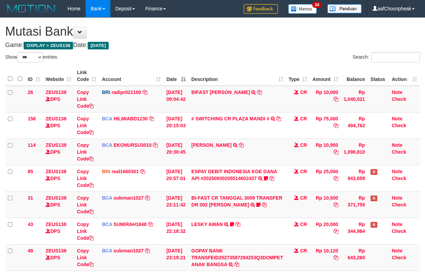
select select "***"
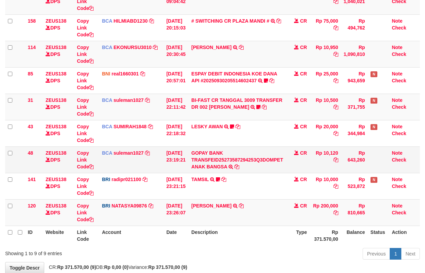
scroll to position [111, 0]
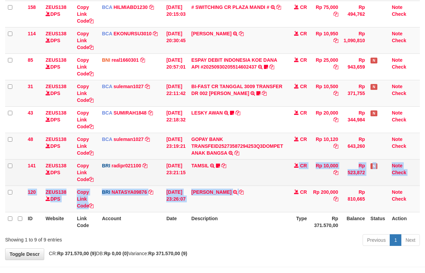
drag, startPoint x: 282, startPoint y: 189, endPoint x: 303, endPoint y: 164, distance: 32.1
click at [292, 172] on tr "141 ZEUS138 DPS Copy Link Code BRI radipr021100 DPS REYNALDI ADI PRATAMA mutasi…" at bounding box center [212, 172] width 415 height 26
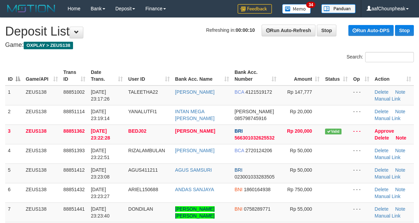
scroll to position [605, 0]
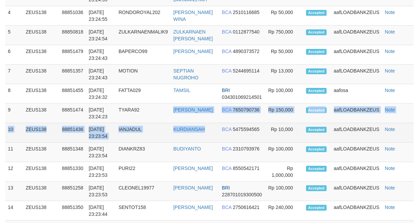
click at [208, 127] on tbody "1 ZEUS138 88851295 30/09/2025 23:26:03 ALVIANWIDHI ALVIAN WIDHI NORMA BCA 09019…" at bounding box center [209, 191] width 408 height 489
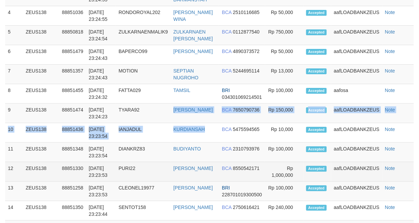
scroll to position [587, 0]
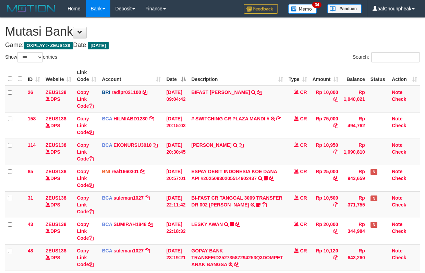
select select "***"
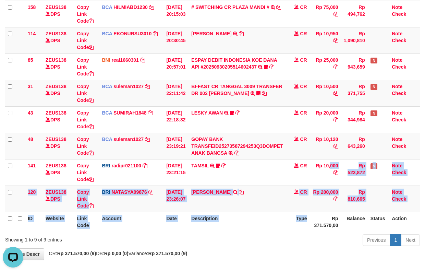
click at [310, 214] on table "ID Website Link Code Account Date Description Type Amount Balance Status Action…" at bounding box center [212, 93] width 415 height 276
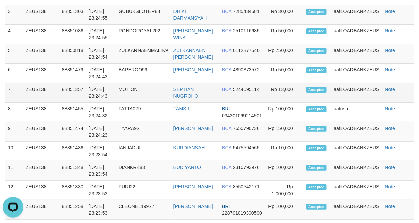
click at [143, 92] on td "MOTION" at bounding box center [143, 93] width 55 height 20
drag, startPoint x: 143, startPoint y: 92, endPoint x: 137, endPoint y: 96, distance: 7.4
click at [147, 94] on td "MOTION" at bounding box center [143, 93] width 55 height 20
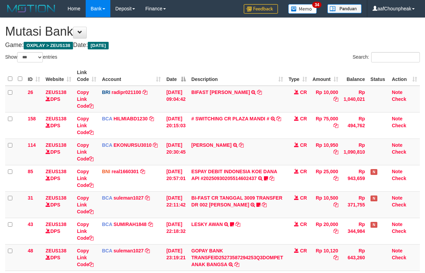
select select "***"
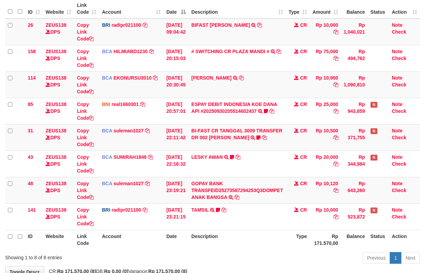
scroll to position [111, 0]
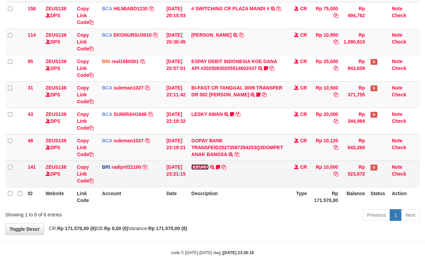
click at [208, 168] on link "TAMSIL" at bounding box center [199, 166] width 17 height 5
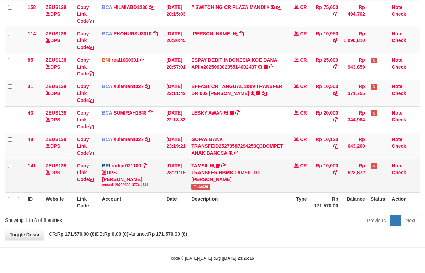
click at [199, 188] on span "Fatta029" at bounding box center [200, 187] width 19 height 6
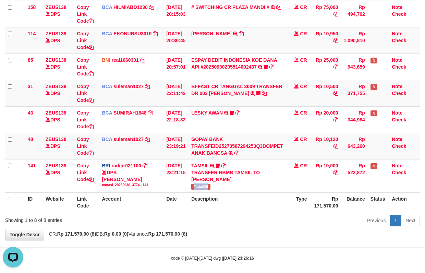
copy span "Fatta029"
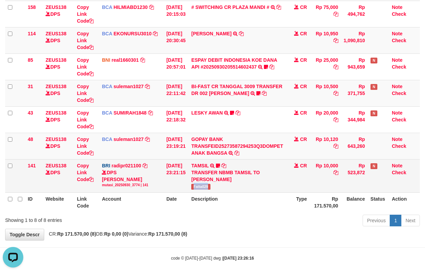
drag, startPoint x: 198, startPoint y: 147, endPoint x: 193, endPoint y: 185, distance: 38.7
click at [192, 185] on tbody "26 ZEUS138 DPS Copy Link Code BRI radipr021100 DPS REYNALDI ADI PRATAMA mutasi_…" at bounding box center [212, 83] width 415 height 218
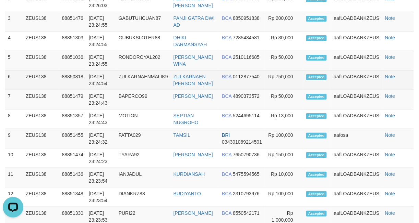
drag, startPoint x: 158, startPoint y: 45, endPoint x: 13, endPoint y: 84, distance: 150.4
click at [143, 48] on td "GUBUKSLOTER88" at bounding box center [143, 42] width 55 height 20
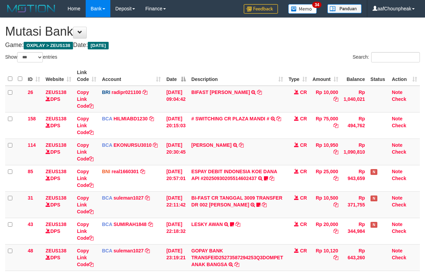
select select "***"
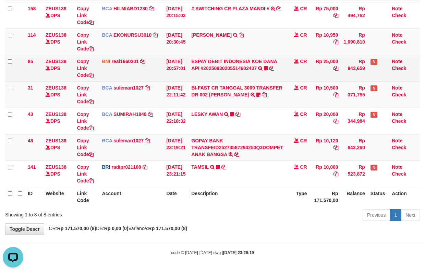
drag, startPoint x: 153, startPoint y: 72, endPoint x: 430, endPoint y: 64, distance: 277.6
click at [158, 66] on td "BNI real1660301 DPS REYHAN ALMANSYAH mutasi_20250930_4647 | 85 mutasi_20250930_…" at bounding box center [131, 68] width 64 height 26
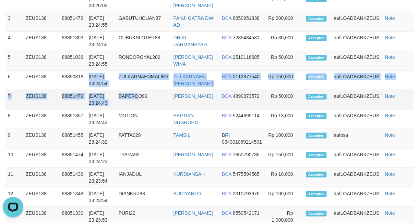
click at [140, 100] on tbody "1 ZEUS138 88851362 30/09/2025 23:26:13 BEDJ02 MUHAMMAD ARIF BRI 566301032625532" at bounding box center [209, 217] width 408 height 489
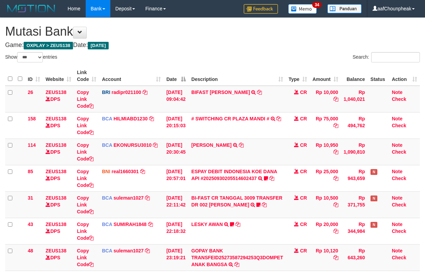
select select "***"
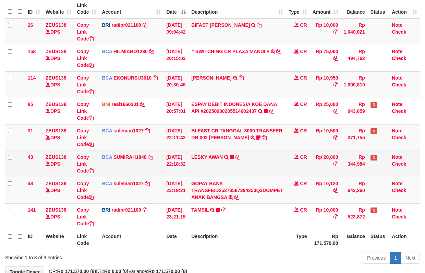
scroll to position [111, 0]
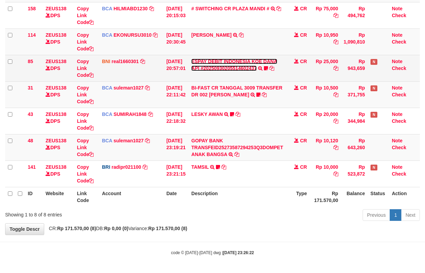
click at [214, 68] on link "ESPAY DEBIT INDONESIA KOE DANA API #20250930205514602437" at bounding box center [234, 65] width 86 height 12
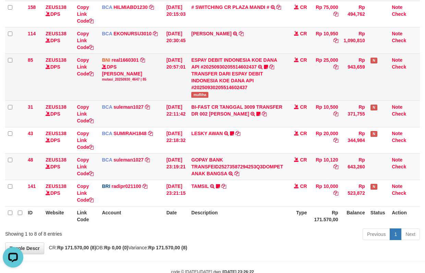
scroll to position [0, 0]
click at [202, 92] on span "mufliha" at bounding box center [199, 95] width 17 height 6
copy span "mufliha"
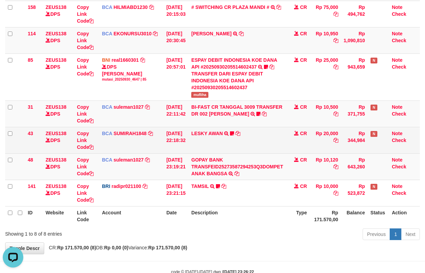
click at [291, 142] on td "CR" at bounding box center [298, 140] width 24 height 26
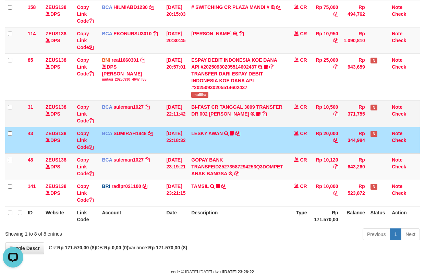
scroll to position [66, 0]
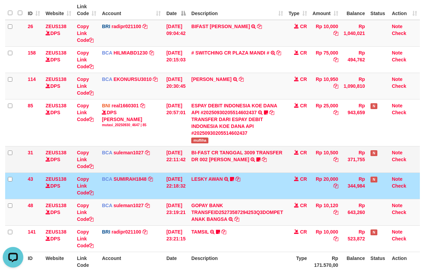
click at [217, 149] on td "BI-FAST CR TANGGAL 3009 TRANSFER DR 002 ASMANTONI BI-FAST CR TANGGAL :30/09 TRA…" at bounding box center [236, 159] width 97 height 26
click at [214, 155] on td "BI-FAST CR TANGGAL 3009 TRANSFER DR 002 ASMANTONI BI-FAST CR TANGGAL :30/09 TRA…" at bounding box center [236, 159] width 97 height 26
click at [213, 160] on link "BI-FAST CR TANGGAL 3009 TRANSFER DR 002 [PERSON_NAME]" at bounding box center [236, 156] width 91 height 12
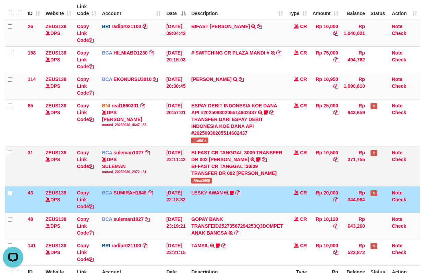
click at [203, 184] on td "BI-FAST CR TANGGAL 3009 TRANSFER DR 002 ASMANTONI BI-FAST CR TANGGAL :30/09 TRA…" at bounding box center [236, 166] width 97 height 40
click at [201, 183] on span "Alisa1608" at bounding box center [201, 180] width 21 height 6
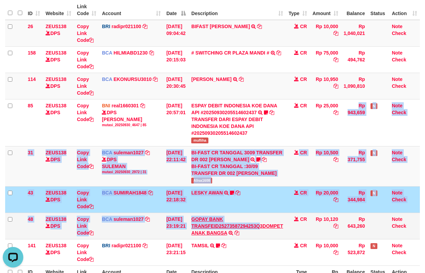
click at [265, 223] on tbody "26 ZEUS138 DPS Copy Link Code BRI radipr021100 DPS REYNALDI ADI PRATAMA mutasi_…" at bounding box center [212, 143] width 415 height 246
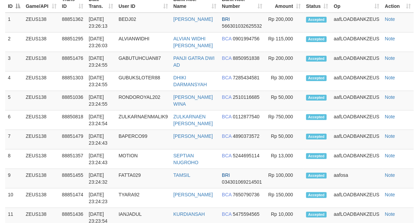
scroll to position [587, 0]
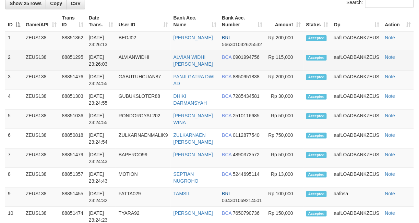
click at [171, 61] on td "ALVIANWIDHI" at bounding box center [143, 61] width 55 height 20
drag, startPoint x: 167, startPoint y: 53, endPoint x: 139, endPoint y: 59, distance: 28.6
click at [163, 57] on td "ALVIANWIDHI" at bounding box center [143, 61] width 55 height 20
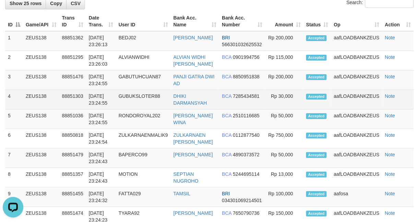
click at [249, 99] on span "7285434581" at bounding box center [246, 96] width 27 height 5
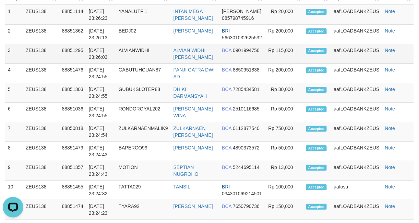
click at [103, 55] on td "[DATE] 23:26:03" at bounding box center [101, 54] width 30 height 20
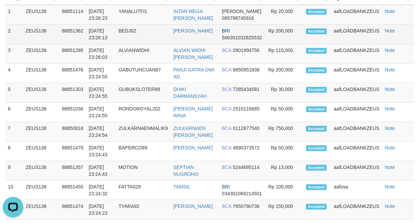
drag, startPoint x: 146, startPoint y: 39, endPoint x: 132, endPoint y: 40, distance: 13.4
click at [140, 39] on td "BEDJ02" at bounding box center [143, 35] width 55 height 20
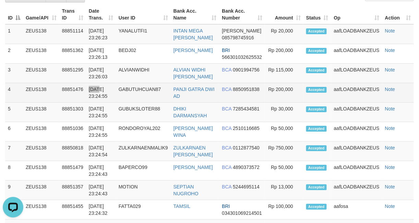
click at [99, 85] on td "[DATE] 23:24:55" at bounding box center [101, 93] width 30 height 20
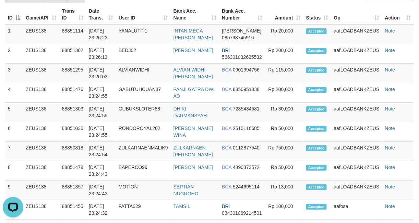
scroll to position [121, 0]
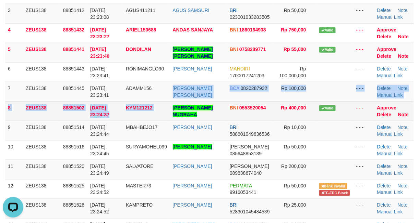
click at [173, 107] on tbody "1 ZEUS138 88851002 [DATE] 23:17:26 TALEETHA22 [PERSON_NAME] BCA 4121519172 Rp 1…" at bounding box center [209, 180] width 408 height 430
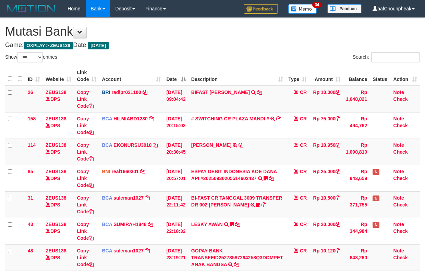
select select "***"
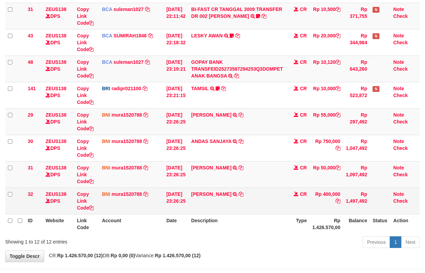
scroll to position [217, 0]
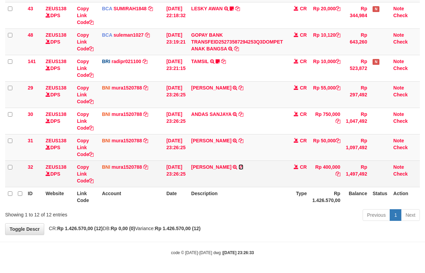
click at [243, 166] on icon at bounding box center [240, 166] width 5 height 5
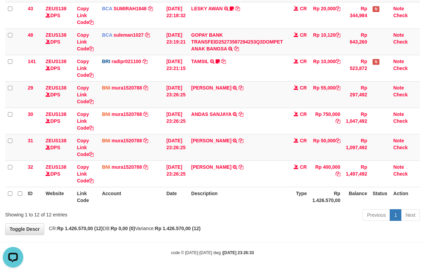
scroll to position [0, 0]
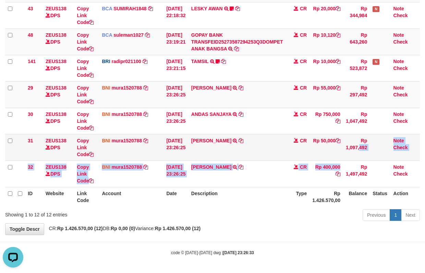
drag, startPoint x: 319, startPoint y: 175, endPoint x: 350, endPoint y: 143, distance: 44.8
click at [336, 152] on tr "31 ZEUS138 DPS Copy Link Code BNI mura1520788 DPS MUHAMMAD RANDY mutasi_2025093…" at bounding box center [212, 147] width 415 height 26
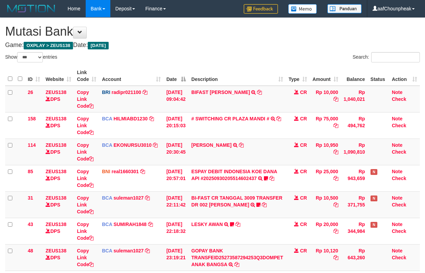
select select "***"
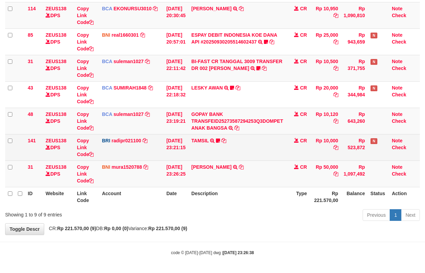
click at [213, 138] on td "TAMSIL TRANSFER NBMB TAMSIL TO REYNALDI ADI PRATAMA Fatta029" at bounding box center [236, 147] width 97 height 26
click at [205, 140] on link "TAMSIL" at bounding box center [199, 140] width 17 height 5
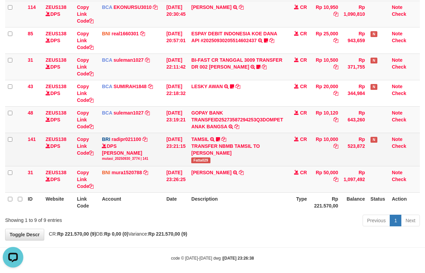
click at [204, 162] on span "Fatta029" at bounding box center [200, 160] width 19 height 6
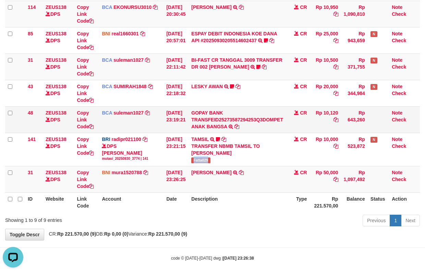
copy span "Fatta029"
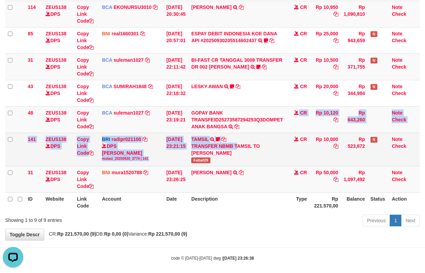
drag, startPoint x: 239, startPoint y: 143, endPoint x: 254, endPoint y: 137, distance: 15.5
click at [247, 143] on tbody "26 ZEUS138 DPS Copy Link Code BRI radipr021100 DPS REYNALDI ADI PRATAMA mutasi_…" at bounding box center [212, 70] width 415 height 245
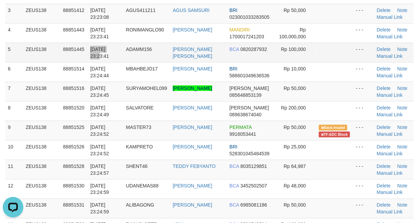
click at [87, 58] on tr "5 ZEUS138 88851445 30/09/2025 23:23:41 ADAMM156 ADAM ANUGRAH PUTRA BCA 08202879…" at bounding box center [209, 53] width 408 height 20
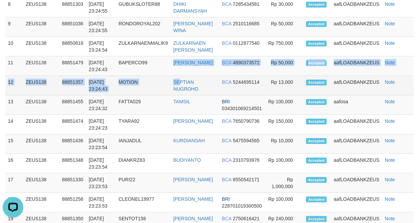
click at [183, 95] on tbody "1 ZEUS138 88851502 30/09/2025 23:26:34 KYM121212 VICKY AFRIYAN NUGRAHA BNI 0553…" at bounding box center [209, 105] width 408 height 489
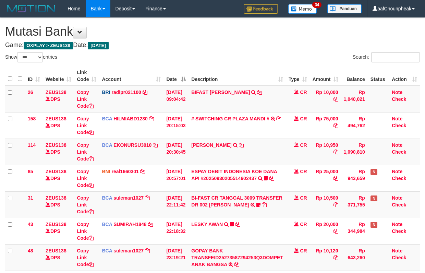
select select "***"
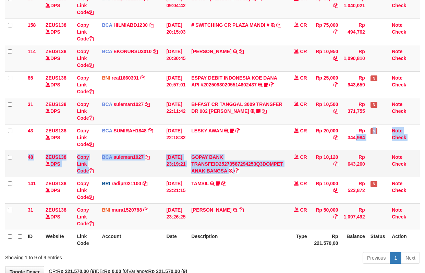
click at [300, 157] on tbody "26 ZEUS138 DPS Copy Link Code BRI radipr021100 DPS REYNALDI ADI PRATAMA mutasi_…" at bounding box center [212, 111] width 415 height 238
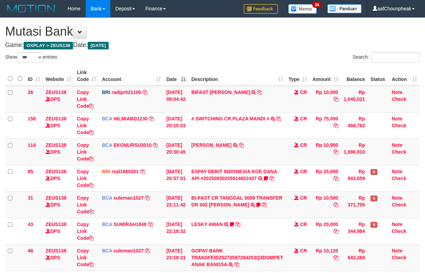
select select "***"
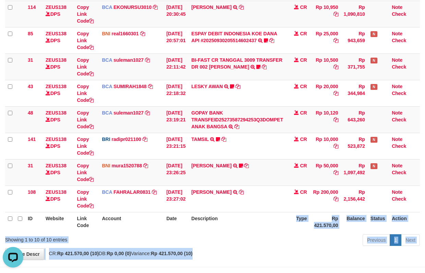
click at [251, 249] on div "**********" at bounding box center [212, 69] width 425 height 379
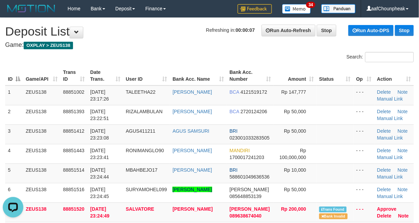
drag, startPoint x: 146, startPoint y: 54, endPoint x: 129, endPoint y: 57, distance: 17.3
click at [130, 57] on div "Search:" at bounding box center [209, 58] width 419 height 12
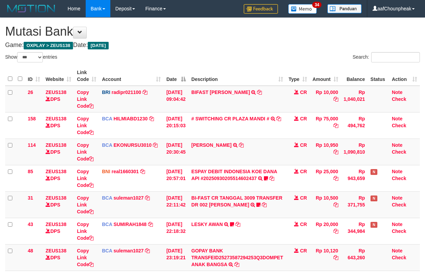
select select "***"
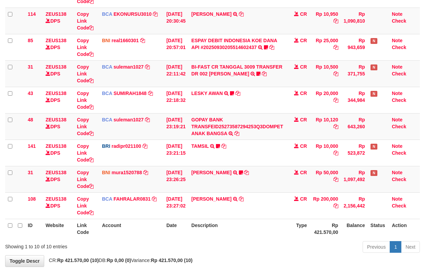
scroll to position [138, 0]
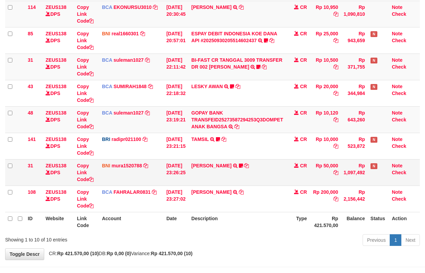
drag, startPoint x: 180, startPoint y: 166, endPoint x: 186, endPoint y: 174, distance: 10.0
click at [186, 174] on tbody "26 ZEUS138 DPS Copy Link Code BRI radipr021100 DPS REYNALDI ADI PRATAMA mutasi_…" at bounding box center [212, 80] width 415 height 264
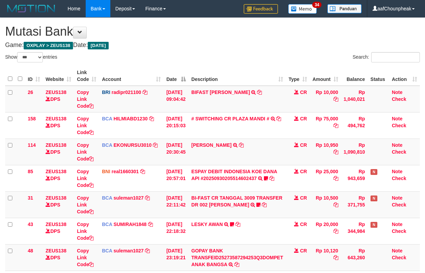
select select "***"
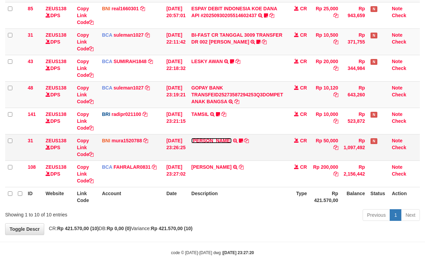
click at [218, 138] on link "[PERSON_NAME]" at bounding box center [211, 140] width 40 height 5
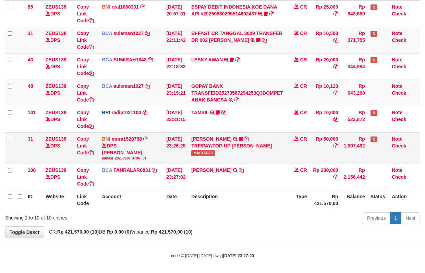
click at [207, 156] on span "MASTER73" at bounding box center [203, 153] width 24 height 6
copy span "MASTER73"
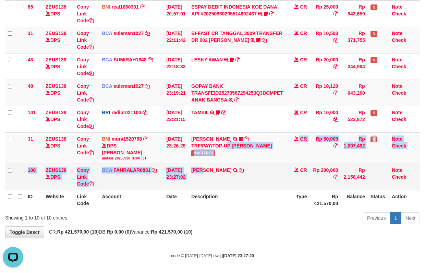
drag, startPoint x: 202, startPoint y: 166, endPoint x: 206, endPoint y: 188, distance: 22.9
click at [206, 188] on tbody "26 ZEUS138 DPS Copy Link Code BRI radipr021100 DPS REYNALDI ADI PRATAMA mutasi_…" at bounding box center [212, 55] width 415 height 269
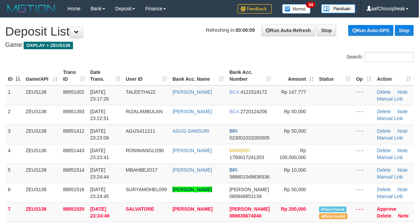
click at [180, 62] on div "Search:" at bounding box center [209, 58] width 419 height 12
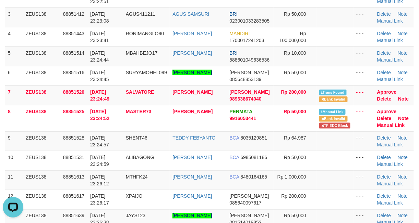
drag, startPoint x: 148, startPoint y: 53, endPoint x: 2, endPoint y: 78, distance: 148.1
click at [147, 54] on span "MBAHBEJO17" at bounding box center [142, 52] width 32 height 5
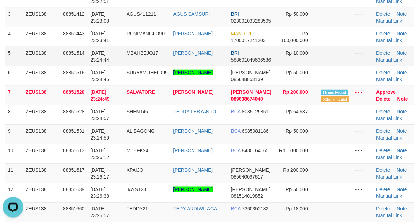
click at [88, 59] on td "30/09/2025 23:24:44" at bounding box center [106, 57] width 36 height 20
drag, startPoint x: 101, startPoint y: 57, endPoint x: 79, endPoint y: 61, distance: 22.3
click at [99, 57] on span "[DATE] 23:24:44" at bounding box center [99, 56] width 19 height 12
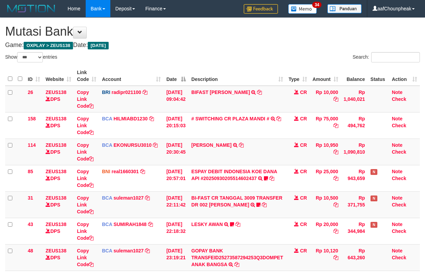
select select "***"
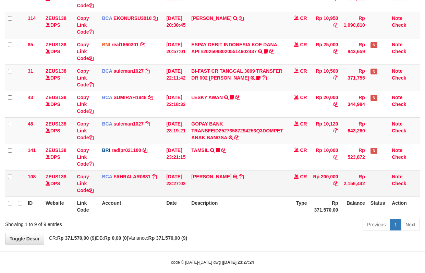
click at [212, 174] on td "[PERSON_NAME] TRSF E-BANKING CR 3009/FTSCY/WS95031 200000.00[PERSON_NAME]" at bounding box center [236, 183] width 97 height 26
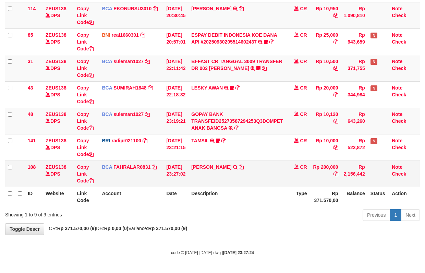
click at [212, 169] on td "[PERSON_NAME] TRSF E-BANKING CR 3009/FTSCY/WS95031 200000.00[PERSON_NAME]" at bounding box center [236, 173] width 97 height 26
click at [222, 164] on link "[PERSON_NAME]" at bounding box center [211, 166] width 40 height 5
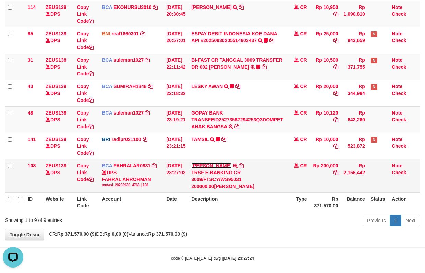
scroll to position [0, 0]
click at [244, 164] on icon at bounding box center [241, 165] width 5 height 5
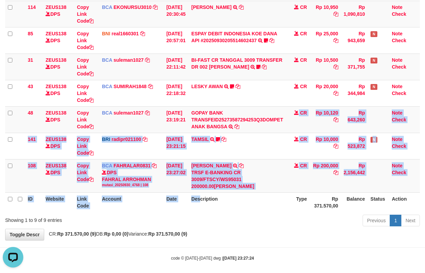
click at [204, 194] on table "ID Website Link Code Account Date Description Type Amount Balance Status Action…" at bounding box center [212, 69] width 415 height 283
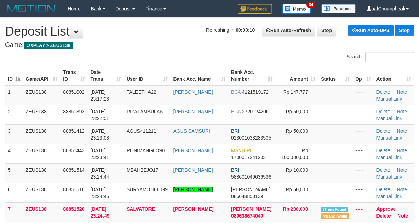
scroll to position [117, 0]
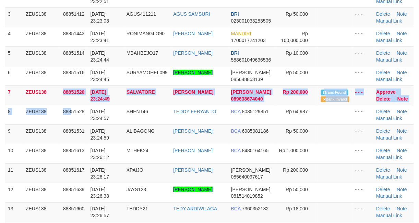
drag, startPoint x: 70, startPoint y: 113, endPoint x: 2, endPoint y: 140, distance: 73.0
click at [63, 114] on tbody "1 ZEUS138 88851002 30/09/2025 23:17:26 TALEETHA22 IBNU FADILLAH BCA 4121519172 …" at bounding box center [209, 105] width 408 height 274
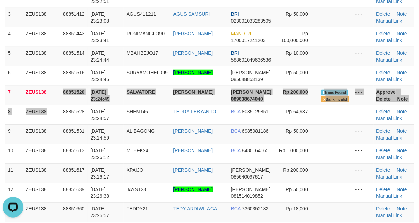
scroll to position [0, 0]
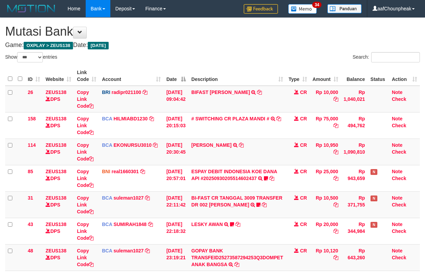
select select "***"
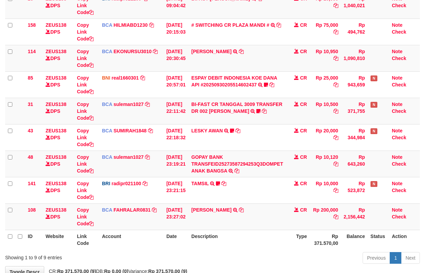
drag, startPoint x: 173, startPoint y: 210, endPoint x: 158, endPoint y: 232, distance: 26.6
click at [167, 226] on tbody "26 ZEUS138 DPS Copy Link Code BRI radipr021100 DPS REYNALDI ADI PRATAMA mutasi_…" at bounding box center [212, 111] width 415 height 238
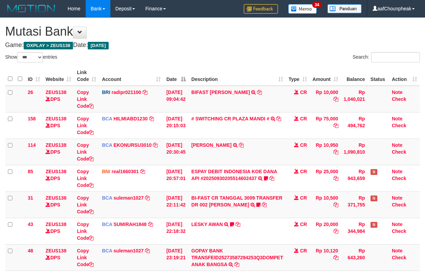
select select "***"
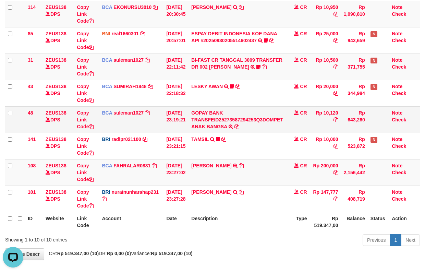
click at [157, 107] on td "BCA suleman1027 DPS SULEMAN mutasi_20250930_2972 | 48 mutasi_20250930_2972 | 48" at bounding box center [131, 119] width 64 height 26
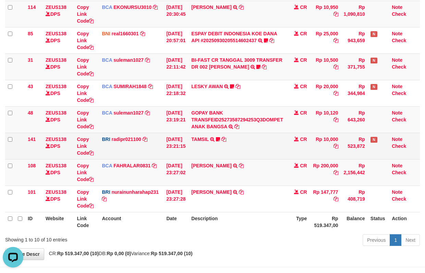
drag, startPoint x: 149, startPoint y: 156, endPoint x: 182, endPoint y: 138, distance: 36.8
click at [159, 146] on td "BRI radipr021100 DPS REYNALDI ADI PRATAMA mutasi_20250930_3774 | 141 mutasi_202…" at bounding box center [131, 146] width 64 height 26
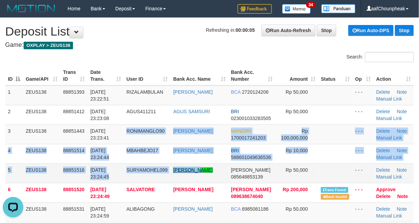
drag, startPoint x: 202, startPoint y: 172, endPoint x: 196, endPoint y: 171, distance: 5.8
click at [196, 172] on tbody "1 ZEUS138 88851393 30/09/2025 23:22:51 RIZALAMBULAN DINI ARIYANTI BCA 272012420…" at bounding box center [209, 223] width 408 height 274
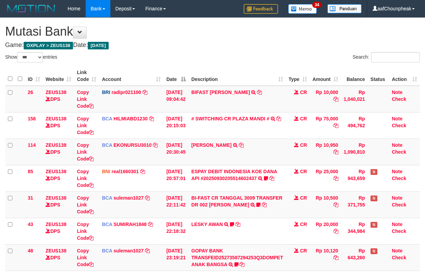
select select "***"
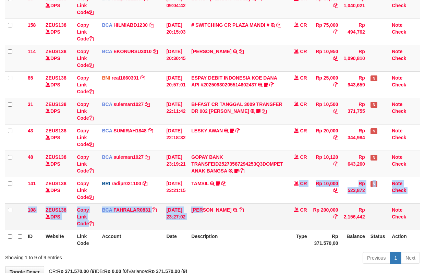
drag, startPoint x: 217, startPoint y: 213, endPoint x: 208, endPoint y: 217, distance: 9.8
click at [208, 217] on tbody "26 ZEUS138 DPS Copy Link Code BRI radipr021100 DPS REYNALDI ADI PRATAMA mutasi_…" at bounding box center [212, 111] width 415 height 238
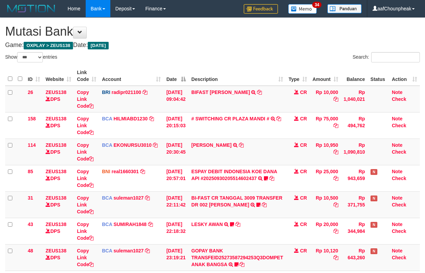
select select "***"
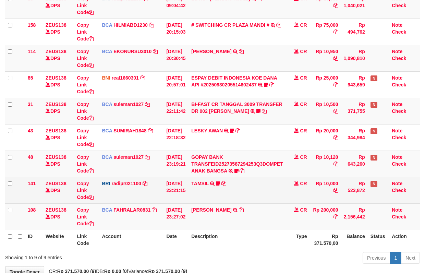
scroll to position [138, 0]
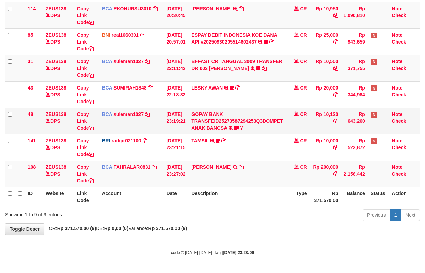
click at [211, 130] on td "GOPAY BANK TRANSFEID25273587294253Q3DOMPET ANAK BANGSA TRSF E-BANKING CR 3009/F…" at bounding box center [236, 121] width 97 height 26
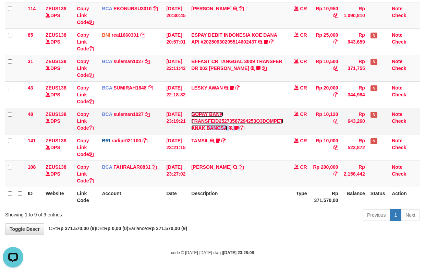
click at [211, 128] on link "GOPAY BANK TRANSFEID25273587294253Q3DOMPET ANAK BANGSA" at bounding box center [237, 120] width 92 height 19
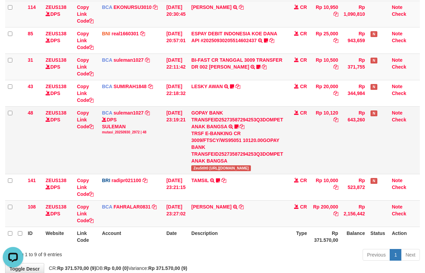
click at [204, 166] on span "Zeu5t0t0 [URL][DOMAIN_NAME]" at bounding box center [221, 168] width 60 height 6
click at [204, 166] on span "Zeu5t0t0 https://prnt.sc/2zTwzhDzAIE1" at bounding box center [221, 168] width 60 height 6
copy span "Zeu5t0t0"
drag, startPoint x: 206, startPoint y: 159, endPoint x: 184, endPoint y: 219, distance: 63.8
click at [184, 219] on tbody "26 ZEUS138 DPS Copy Link Code BRI radipr021100 DPS REYNALDI ADI PRATAMA mutasi_…" at bounding box center [212, 87] width 415 height 279
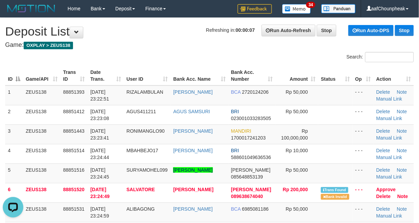
drag, startPoint x: 209, startPoint y: 48, endPoint x: 2, endPoint y: 85, distance: 209.9
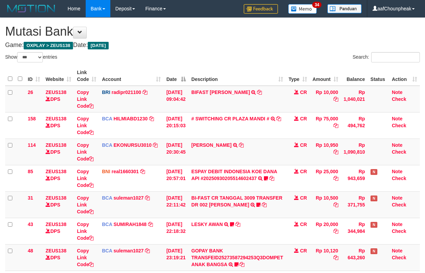
select select "***"
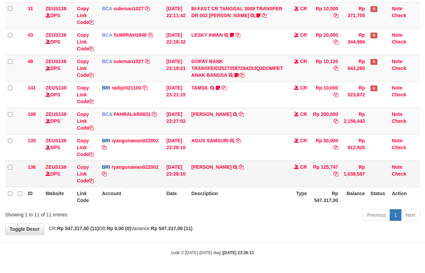
click at [213, 169] on td "AGUNG RIYADI TRANSFER NBMB AGUNG RIYADI TO RYAN GUNAWAN" at bounding box center [236, 173] width 97 height 26
click at [213, 167] on link "[PERSON_NAME]" at bounding box center [211, 166] width 40 height 5
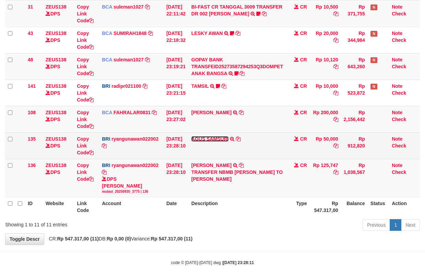
click at [219, 139] on link "AGUS SAMSURI" at bounding box center [209, 138] width 37 height 5
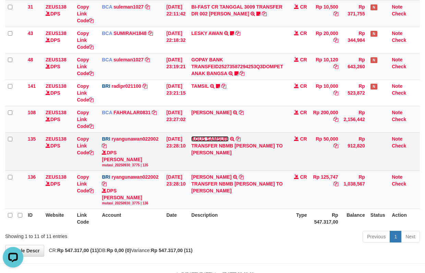
scroll to position [0, 0]
click at [234, 139] on icon at bounding box center [232, 138] width 4 height 5
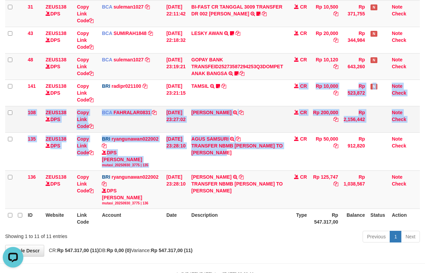
drag, startPoint x: 266, startPoint y: 168, endPoint x: 304, endPoint y: 120, distance: 61.5
click at [299, 123] on tbody "26 ZEUS138 DPS Copy Link Code BRI radipr021100 DPS REYNALDI ADI PRATAMA mutasi_…" at bounding box center [212, 52] width 415 height 314
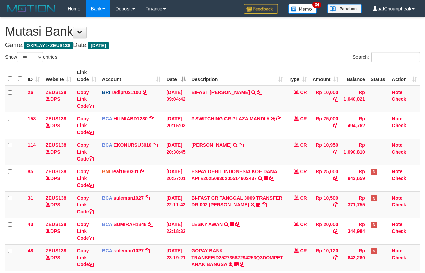
select select "***"
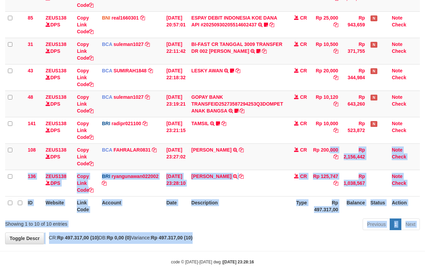
click at [287, 234] on div "**********" at bounding box center [212, 53] width 425 height 379
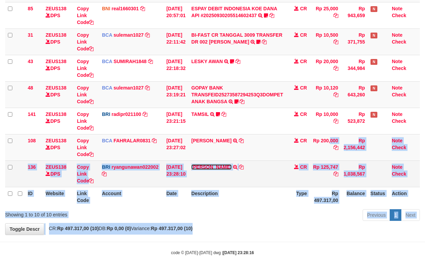
click at [221, 167] on link "[PERSON_NAME]" at bounding box center [211, 166] width 40 height 5
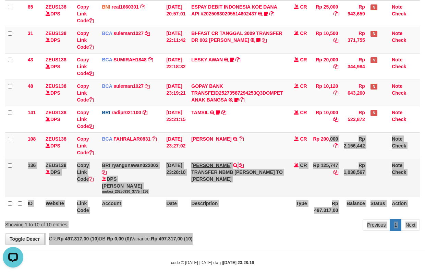
scroll to position [0, 0]
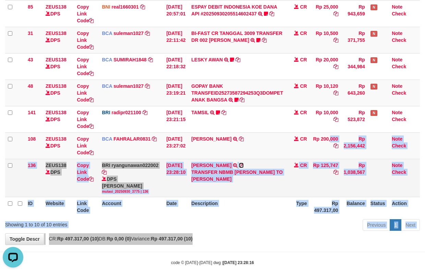
click at [240, 165] on icon at bounding box center [241, 165] width 5 height 5
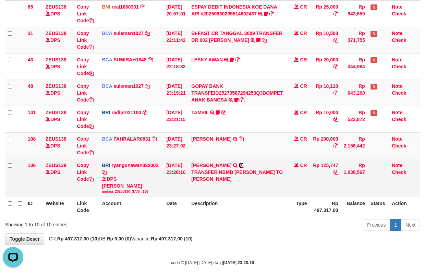
click at [240, 165] on icon at bounding box center [241, 165] width 5 height 5
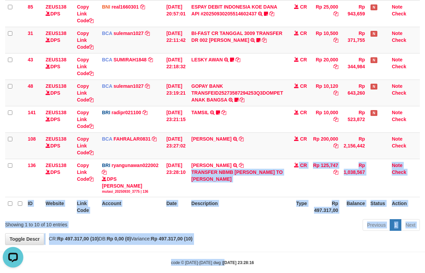
scroll to position [176, 0]
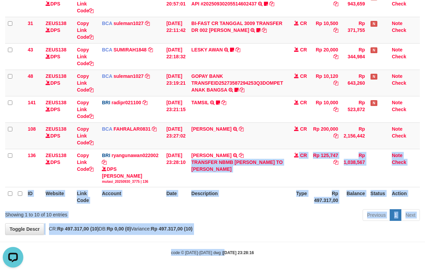
drag, startPoint x: 220, startPoint y: 285, endPoint x: 219, endPoint y: 292, distance: 6.9
click at [219, 272] on html "Toggle navigation Home Bank Account List Mutasi Bank Search Note Mutasi Deposit…" at bounding box center [212, 49] width 425 height 447
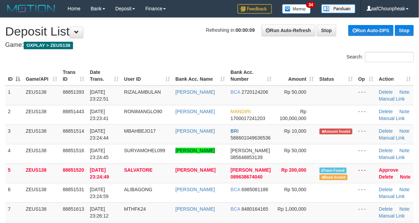
click at [161, 68] on th "User ID" at bounding box center [146, 76] width 51 height 20
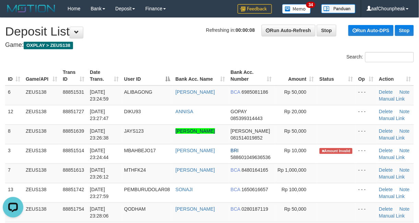
drag, startPoint x: 161, startPoint y: 64, endPoint x: 0, endPoint y: 110, distance: 167.1
click at [148, 64] on div "ID Game/API Trans ID Date Trans. User ID Bank Acc. Name Bank Acc. Number Amount…" at bounding box center [209, 222] width 419 height 317
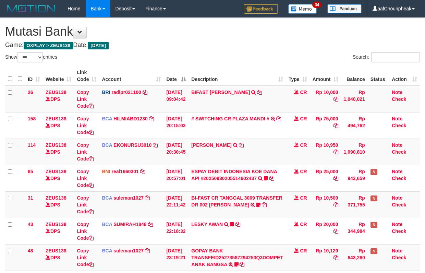
select select "***"
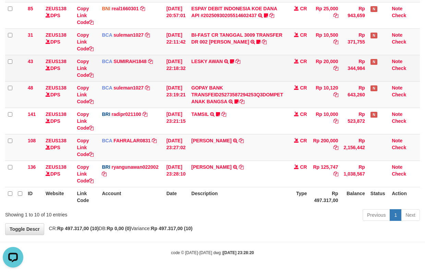
drag, startPoint x: 155, startPoint y: 69, endPoint x: 349, endPoint y: 57, distance: 195.0
click at [158, 68] on td "BCA SUMIRAH1848 DPS SUMIRAH mutasi_20250930_4156 | 43 mutasi_20250930_4156 | 43" at bounding box center [131, 68] width 64 height 26
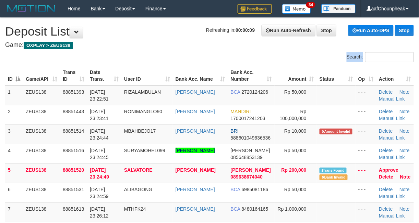
drag, startPoint x: 142, startPoint y: 64, endPoint x: 73, endPoint y: 84, distance: 72.0
click at [142, 65] on div "Search: ID Game/API Trans ID Date Trans. User ID Bank Acc. Name Bank Acc. Numbe…" at bounding box center [209, 221] width 408 height 338
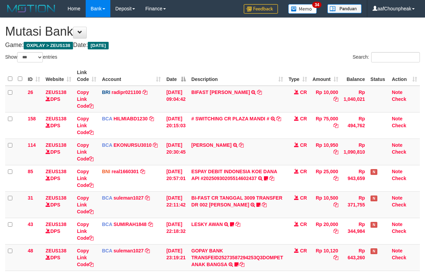
select select "***"
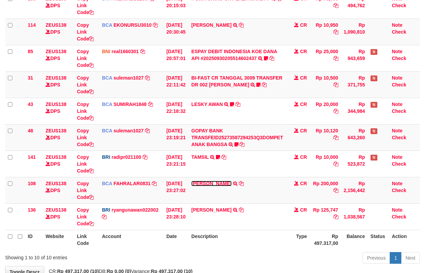
scroll to position [164, 0]
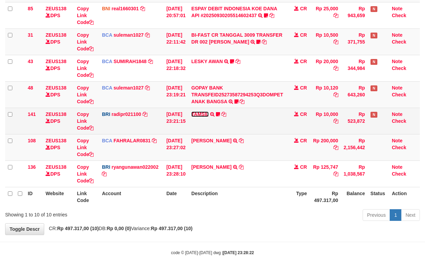
click at [200, 112] on link "TAMSIL" at bounding box center [199, 113] width 17 height 5
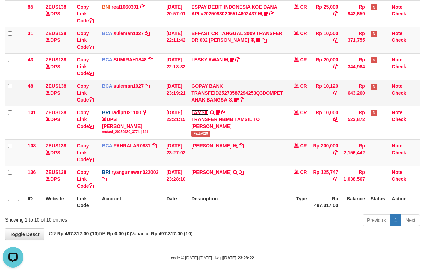
scroll to position [0, 0]
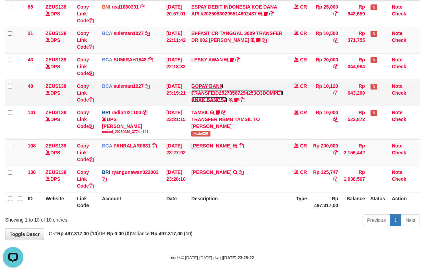
click at [204, 99] on link "GOPAY BANK TRANSFEID25273587294253Q3DOMPET ANAK BANGSA" at bounding box center [237, 92] width 92 height 19
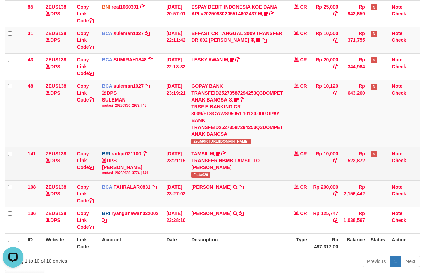
click at [200, 180] on td "TAMSIL TRANSFER NBMB TAMSIL TO REYNALDI ADI PRATAMA Fatta029" at bounding box center [236, 163] width 97 height 33
click at [199, 179] on td "TAMSIL TRANSFER NBMB TAMSIL TO REYNALDI ADI PRATAMA Fatta029" at bounding box center [236, 163] width 97 height 33
copy tr "Fatta029"
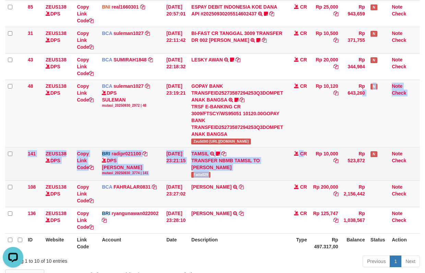
click at [308, 180] on tbody "26 ZEUS138 DPS Copy Link Code BRI radipr021100 DPS REYNALDI ADI PRATAMA mutasi_…" at bounding box center [212, 77] width 415 height 312
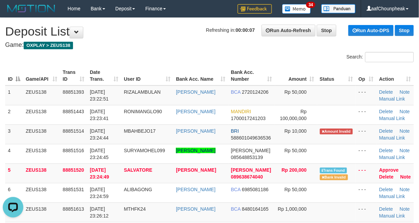
drag, startPoint x: 177, startPoint y: 53, endPoint x: 188, endPoint y: 52, distance: 10.6
click at [188, 52] on div "Search:" at bounding box center [209, 58] width 419 height 12
drag, startPoint x: 188, startPoint y: 52, endPoint x: 9, endPoint y: 84, distance: 182.0
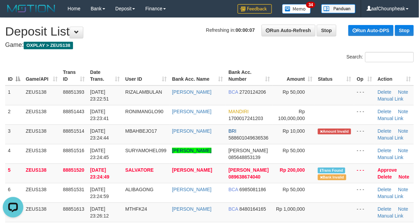
drag, startPoint x: 204, startPoint y: 49, endPoint x: 1, endPoint y: 101, distance: 208.7
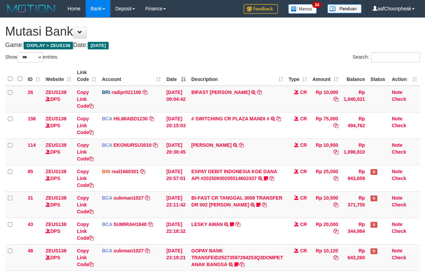
select select "***"
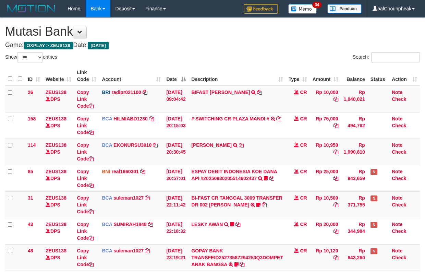
select select "***"
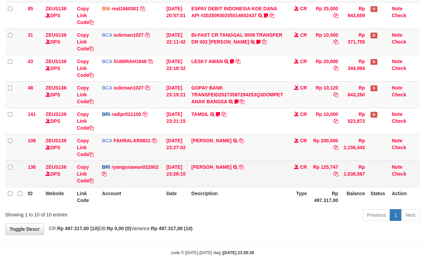
click at [223, 171] on td "AGUNG RIYADI TRANSFER NBMB AGUNG RIYADI TO RYAN GUNAWAN" at bounding box center [236, 173] width 97 height 26
click at [222, 167] on link "AGUNG RIYADI" at bounding box center [211, 166] width 40 height 5
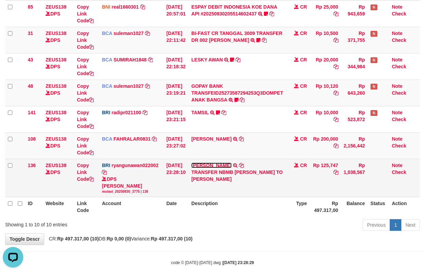
scroll to position [0, 0]
click at [240, 166] on icon at bounding box center [241, 165] width 5 height 5
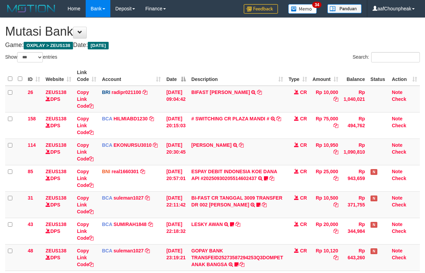
select select "***"
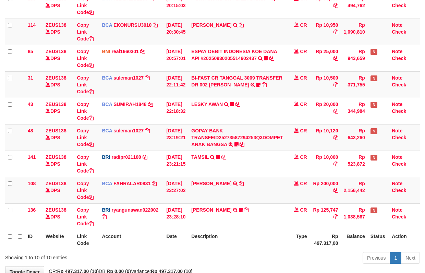
scroll to position [164, 0]
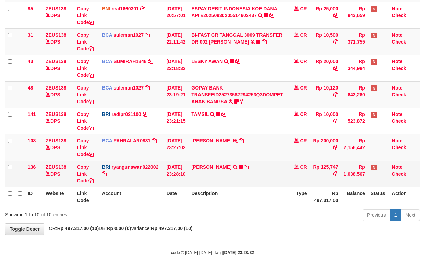
click at [278, 185] on td "[PERSON_NAME] TRANSFER NBMB [PERSON_NAME] TO [PERSON_NAME] MBAHBEJO17" at bounding box center [236, 173] width 97 height 26
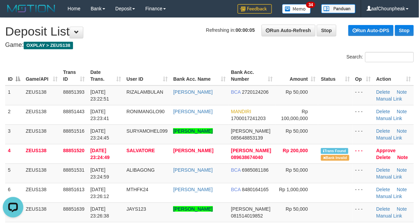
click at [184, 63] on div "Search:" at bounding box center [209, 58] width 419 height 12
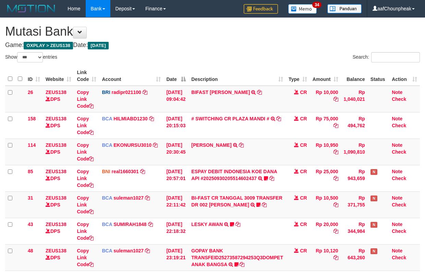
select select "***"
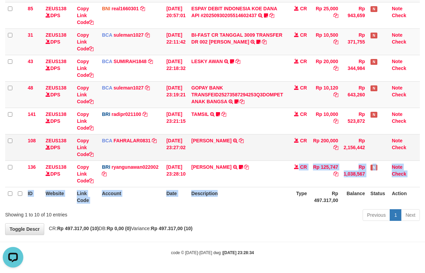
drag, startPoint x: 265, startPoint y: 183, endPoint x: 383, endPoint y: 146, distance: 123.5
click at [272, 183] on td "AGUNG RIYADI TRANSFER NBMB AGUNG RIYADI TO RYAN GUNAWAN MBAHBEJO17" at bounding box center [236, 173] width 97 height 26
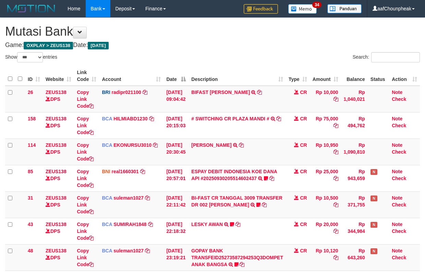
select select "***"
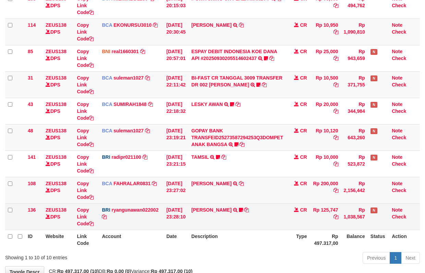
drag, startPoint x: 237, startPoint y: 213, endPoint x: 237, endPoint y: 217, distance: 3.8
click at [237, 217] on tbody "26 ZEUS138 DPS Copy Link Code BRI radipr021100 DPS REYNALDI ADI PRATAMA mutasi_…" at bounding box center [212, 98] width 415 height 264
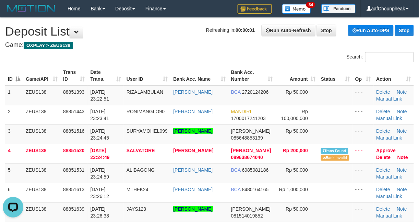
drag, startPoint x: 164, startPoint y: 40, endPoint x: 140, endPoint y: 50, distance: 26.5
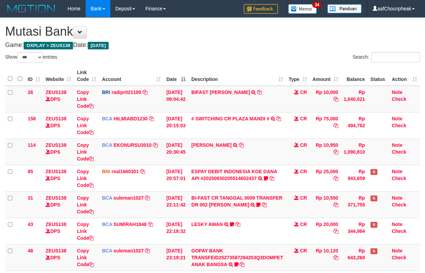
select select "***"
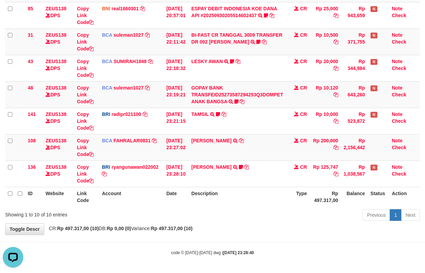
drag, startPoint x: 247, startPoint y: 217, endPoint x: 249, endPoint y: 221, distance: 4.7
click at [249, 221] on div "Previous 1 Next" at bounding box center [300, 215] width 237 height 15
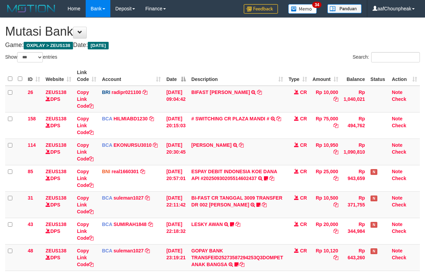
select select "***"
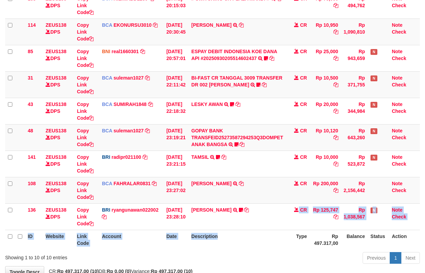
click at [264, 230] on table "ID Website Link Code Account Date Description Type Amount Balance Status Action…" at bounding box center [212, 97] width 415 height 303
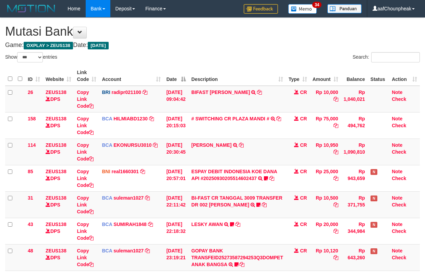
select select "***"
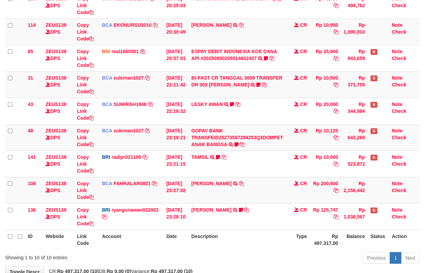
click at [229, 240] on th "Description" at bounding box center [236, 240] width 97 height 20
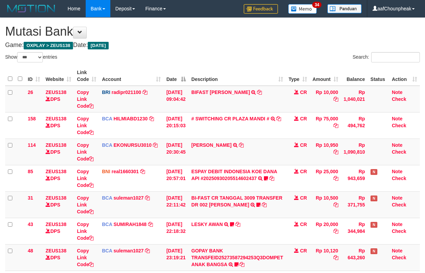
select select "***"
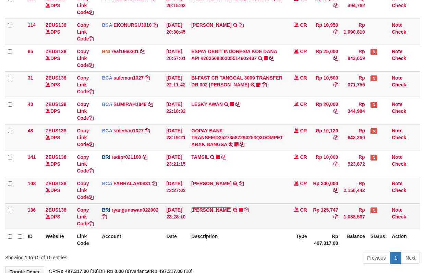
click at [200, 207] on link "AGUNG RIYADI" at bounding box center [211, 209] width 40 height 5
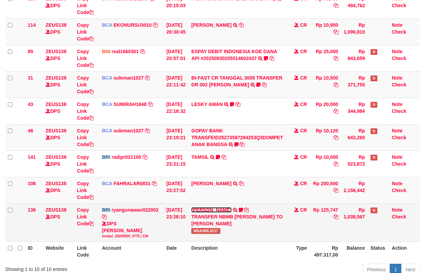
scroll to position [164, 0]
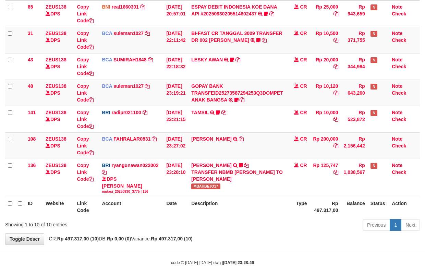
click at [205, 232] on div "Previous 1 Next" at bounding box center [300, 225] width 237 height 15
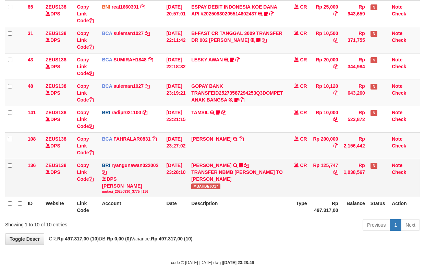
click at [203, 186] on span "MBAHBEJO17" at bounding box center [205, 186] width 29 height 6
copy span "MBAHBEJO17"
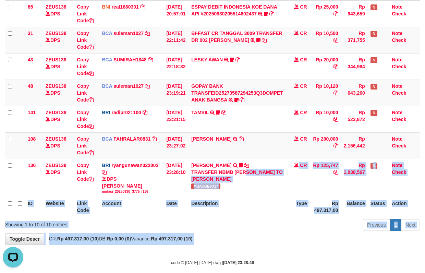
drag, startPoint x: 222, startPoint y: 207, endPoint x: 238, endPoint y: 246, distance: 41.8
click at [238, 246] on body "Toggle navigation Home Bank Account List Mutasi Bank Search Note Mutasi Deposit…" at bounding box center [212, 59] width 425 height 447
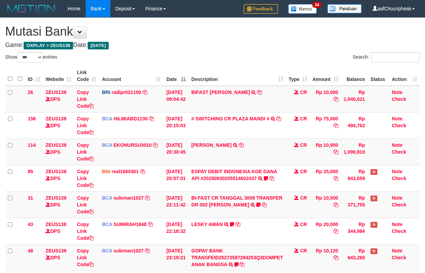
select select "***"
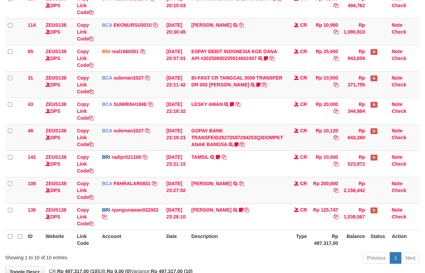
scroll to position [164, 0]
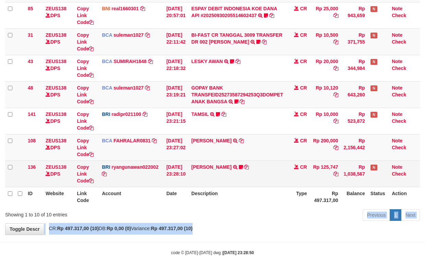
drag, startPoint x: 274, startPoint y: 226, endPoint x: 315, endPoint y: 180, distance: 61.9
click at [287, 202] on div "Show ** ** ** *** entries Search: ID Website Link Code Account Date Description…" at bounding box center [212, 56] width 415 height 334
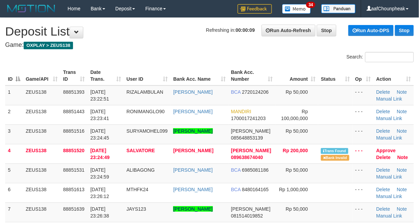
drag, startPoint x: 147, startPoint y: 55, endPoint x: 151, endPoint y: 58, distance: 5.1
click at [151, 58] on div "Search:" at bounding box center [209, 58] width 419 height 12
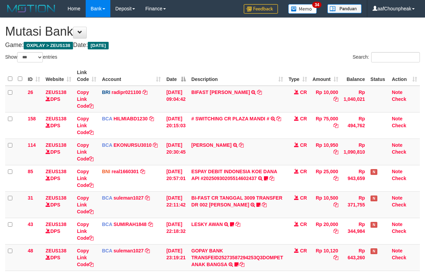
select select "***"
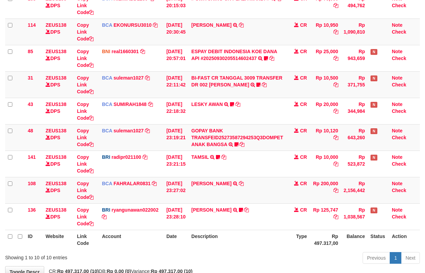
scroll to position [164, 0]
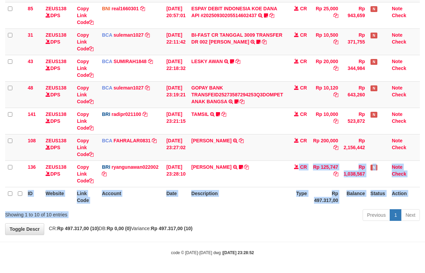
drag, startPoint x: 276, startPoint y: 160, endPoint x: 244, endPoint y: 211, distance: 60.1
click at [244, 211] on div "Show ** ** ** *** entries Search: ID Website Link Code Account Date Description…" at bounding box center [212, 56] width 415 height 334
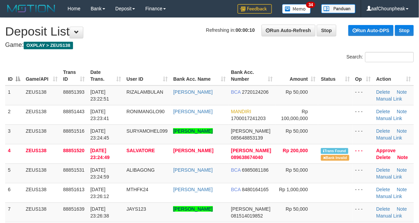
drag, startPoint x: 153, startPoint y: 46, endPoint x: 150, endPoint y: 48, distance: 4.5
click at [153, 47] on h4 "Game: OXPLAY > ZEUS138" at bounding box center [209, 45] width 408 height 7
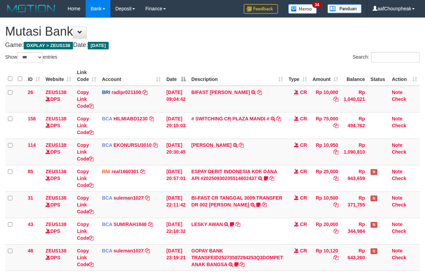
select select "***"
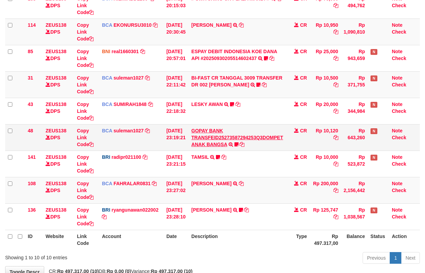
scroll to position [164, 0]
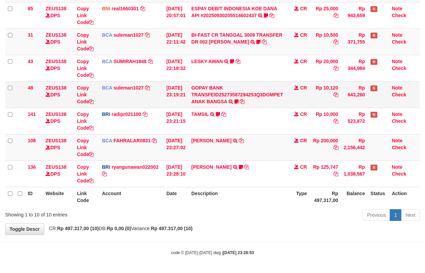
click at [209, 89] on td "GOPAY BANK TRANSFEID25273587294253Q3DOMPET ANAK BANGSA TRSF E-BANKING CR 3009/F…" at bounding box center [236, 94] width 97 height 26
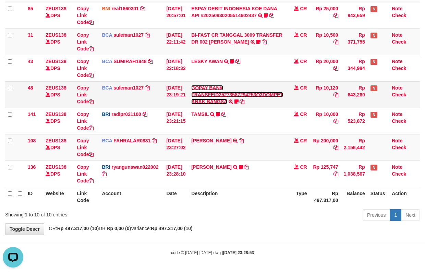
click at [208, 98] on link "GOPAY BANK TRANSFEID25273587294253Q3DOMPET ANAK BANGSA" at bounding box center [237, 94] width 92 height 19
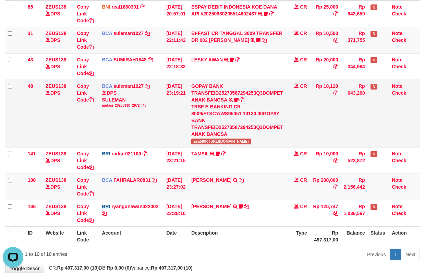
click at [200, 139] on td "GOPAY BANK TRANSFEID25273587294253Q3DOMPET ANAK BANGSA TRSF E-BANKING CR 3009/F…" at bounding box center [236, 112] width 97 height 67
click at [200, 140] on span "Zeu5t0t0 https://prnt.sc/2zTwzhDzAIE1" at bounding box center [221, 141] width 60 height 6
copy span "Zeu5t0t0"
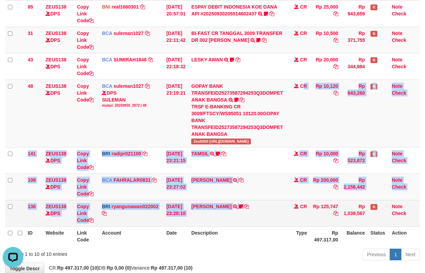
drag, startPoint x: 265, startPoint y: 191, endPoint x: 268, endPoint y: 212, distance: 21.8
click at [268, 212] on tbody "26 ZEUS138 DPS Copy Link Code BRI radipr021100 DPS REYNALDI ADI PRATAMA mutasi_…" at bounding box center [212, 73] width 415 height 305
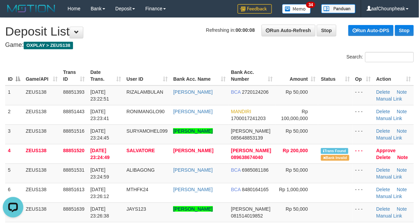
click at [139, 52] on div "Search:" at bounding box center [209, 58] width 419 height 12
drag, startPoint x: 139, startPoint y: 52, endPoint x: 2, endPoint y: 88, distance: 141.6
click at [125, 54] on div "Search:" at bounding box center [209, 58] width 419 height 12
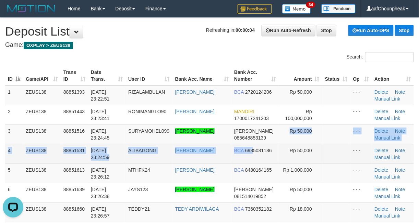
click at [251, 146] on tbody "1 ZEUS138 88851393 [DATE] 23:22:51 RIZALAMBULAN [PERSON_NAME] BCA 2720124206 Rp…" at bounding box center [209, 193] width 408 height 215
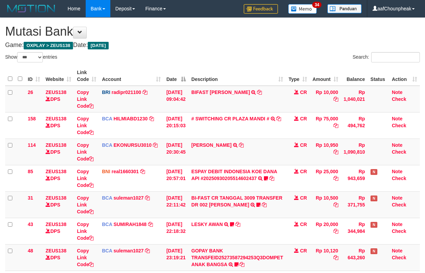
select select "***"
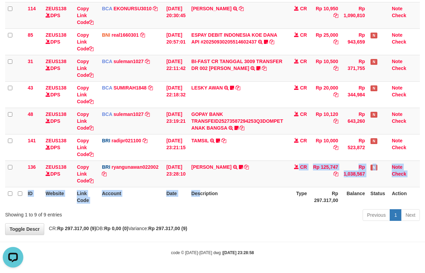
drag, startPoint x: 204, startPoint y: 199, endPoint x: 354, endPoint y: 140, distance: 161.5
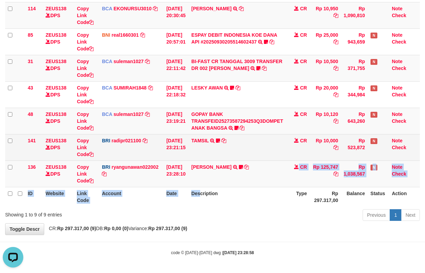
click at [205, 198] on table "ID Website Link Code Account Date Description Type Amount Balance Status Action…" at bounding box center [212, 68] width 415 height 276
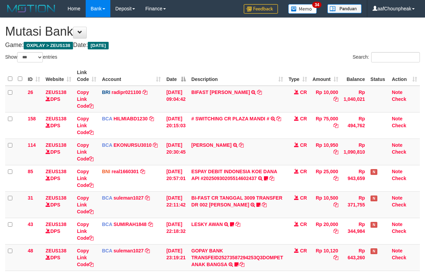
select select "***"
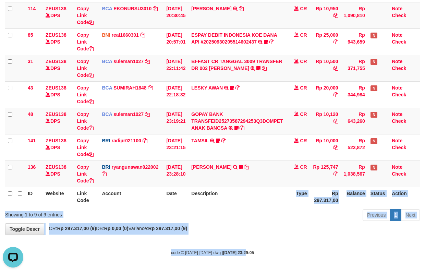
click at [238, 258] on body "Toggle navigation Home Bank Account List Mutasi Bank Search Note Mutasi Deposit…" at bounding box center [212, 68] width 425 height 409
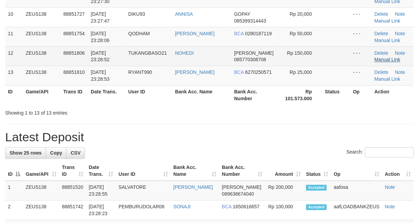
scroll to position [228, 0]
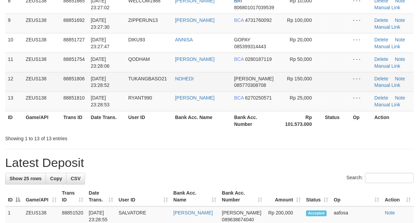
click at [386, 83] on td "Delete Note Manual Link" at bounding box center [392, 82] width 42 height 20
click at [386, 88] on link "Manual Link" at bounding box center [387, 85] width 26 height 5
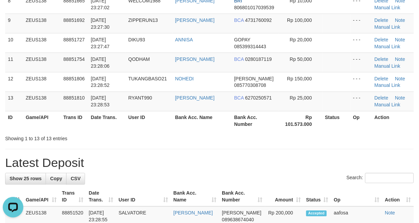
drag, startPoint x: 234, startPoint y: 158, endPoint x: 195, endPoint y: 162, distance: 40.0
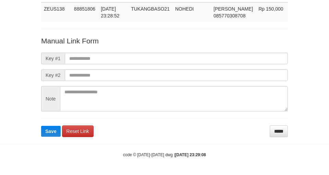
scroll to position [50, 0]
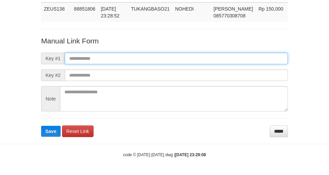
click at [170, 58] on input "text" at bounding box center [176, 59] width 223 height 12
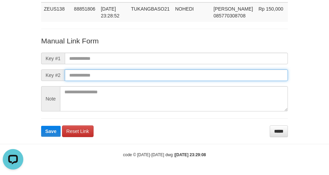
click at [211, 76] on input "text" at bounding box center [176, 76] width 223 height 12
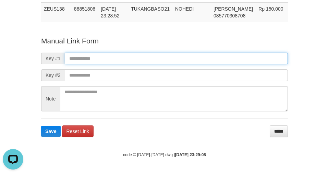
click at [209, 57] on input "text" at bounding box center [176, 59] width 223 height 12
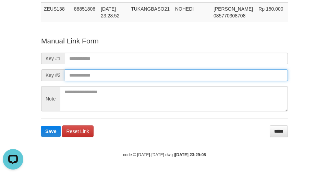
click at [209, 76] on input "text" at bounding box center [176, 76] width 223 height 12
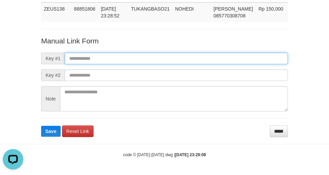
click at [205, 58] on input "text" at bounding box center [176, 59] width 223 height 12
type input "**********"
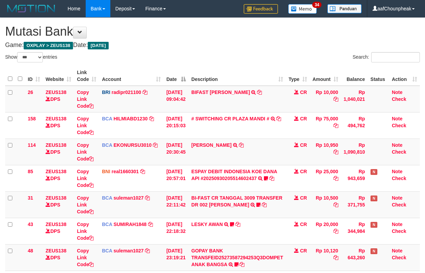
select select "***"
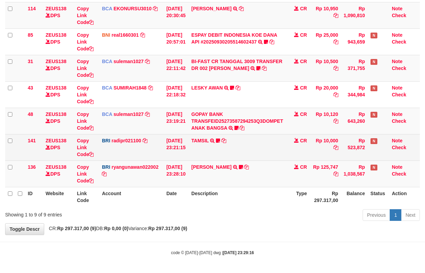
click at [212, 136] on td "TAMSIL TRANSFER NBMB TAMSIL TO REYNALDI ADI PRATAMA Fatta029" at bounding box center [236, 147] width 97 height 26
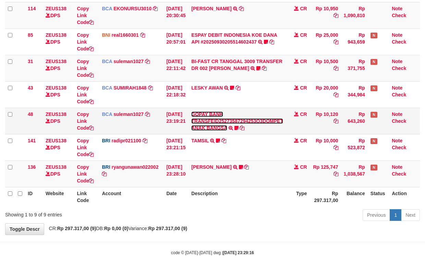
click at [211, 126] on link "GOPAY BANK TRANSFEID25273587294253Q3DOMPET ANAK BANGSA" at bounding box center [237, 120] width 92 height 19
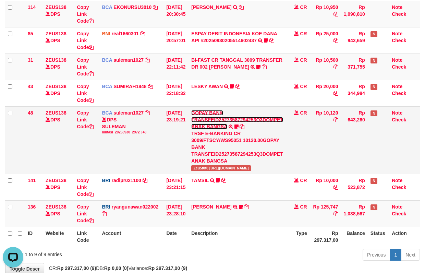
scroll to position [0, 0]
click at [203, 169] on span "Zeu5t0t0 https://prnt.sc/2zTwzhDzAIE1" at bounding box center [221, 168] width 60 height 6
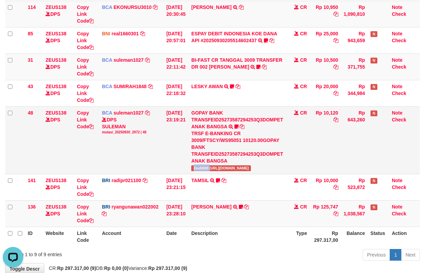
click at [203, 169] on span "Zeu5t0t0 [URL][DOMAIN_NAME]" at bounding box center [221, 168] width 60 height 6
copy span "Zeu5t0t0"
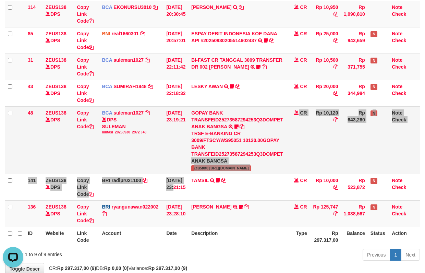
drag, startPoint x: 177, startPoint y: 183, endPoint x: 299, endPoint y: 136, distance: 131.1
click at [180, 180] on tbody "26 ZEUS138 DPS Copy Link Code BRI radipr021100 DPS [PERSON_NAME] mutasi_2025093…" at bounding box center [212, 87] width 415 height 279
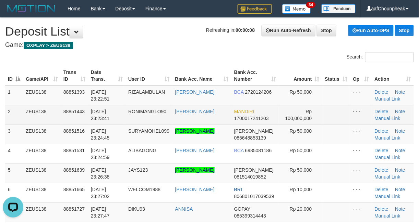
click at [225, 118] on td "JENS BATARA MAREWA" at bounding box center [201, 115] width 59 height 20
click at [222, 117] on td "JENS BATARA MAREWA" at bounding box center [201, 115] width 59 height 20
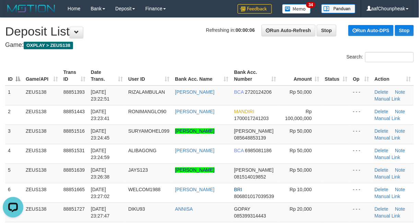
click at [146, 45] on h4 "Game: OXPLAY > ZEUS138" at bounding box center [209, 45] width 408 height 7
drag, startPoint x: 146, startPoint y: 45, endPoint x: 2, endPoint y: 78, distance: 147.5
click at [122, 47] on h4 "Game: OXPLAY > ZEUS138" at bounding box center [209, 45] width 408 height 7
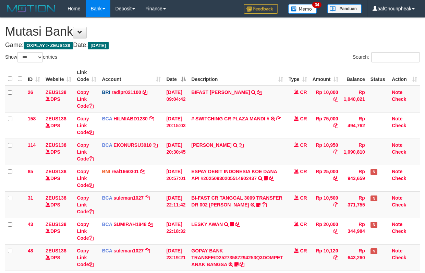
select select "***"
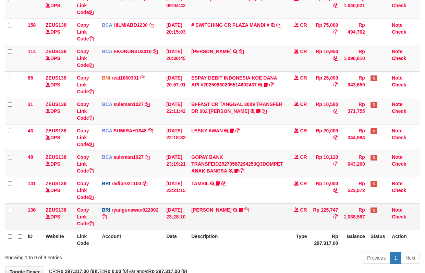
scroll to position [138, 0]
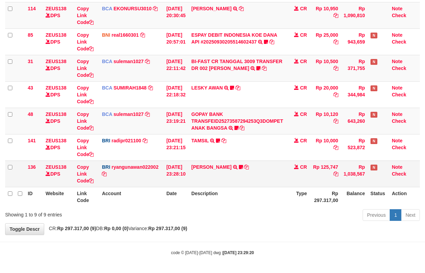
click at [203, 162] on td "[PERSON_NAME] TRANSFER NBMB [PERSON_NAME] TO [PERSON_NAME] MBAHBEJO17" at bounding box center [236, 173] width 97 height 26
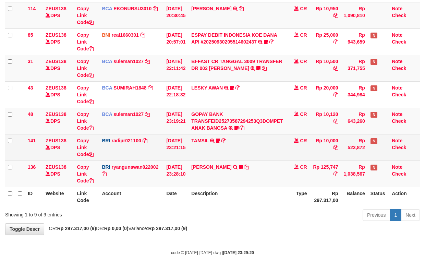
click at [205, 144] on td "TAMSIL TRANSFER NBMB TAMSIL TO REYNALDI ADI PRATAMA Fatta029" at bounding box center [236, 147] width 97 height 26
click at [205, 140] on link "TAMSIL" at bounding box center [199, 140] width 17 height 5
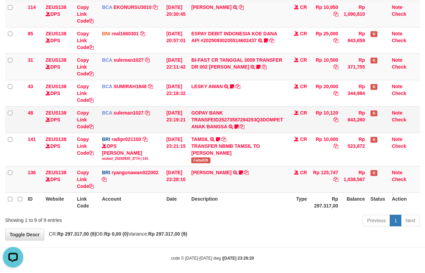
click at [205, 130] on td "GOPAY BANK TRANSFEID25273587294253Q3DOMPET ANAK BANGSA TRSF E-BANKING CR 3009/F…" at bounding box center [236, 119] width 97 height 26
click at [205, 127] on link "GOPAY BANK TRANSFEID25273587294253Q3DOMPET ANAK BANGSA" at bounding box center [237, 119] width 92 height 19
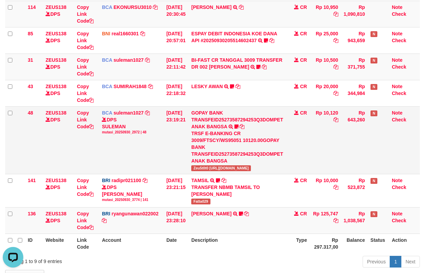
click at [202, 166] on span "Zeu5t0t0 [URL][DOMAIN_NAME]" at bounding box center [221, 168] width 60 height 6
copy span "Zeu5t0t0"
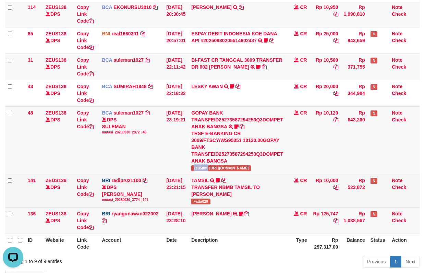
drag, startPoint x: 181, startPoint y: 185, endPoint x: 183, endPoint y: 190, distance: 5.0
click at [183, 190] on tbody "26 ZEUS138 DPS Copy Link Code BRI radipr021100 DPS REYNALDI ADI PRATAMA mutasi_…" at bounding box center [212, 91] width 415 height 286
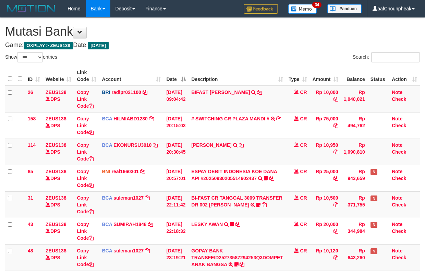
select select "***"
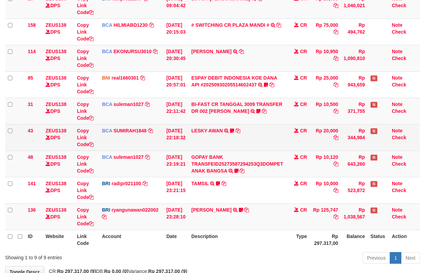
scroll to position [138, 0]
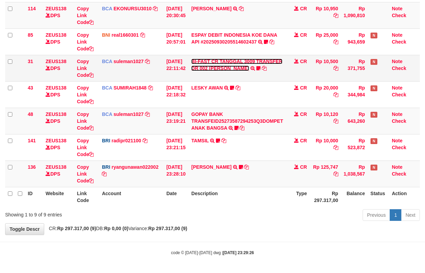
click at [213, 59] on link "BI-FAST CR TANGGAL 3009 TRANSFER DR 002 ASMANTONI" at bounding box center [236, 65] width 91 height 12
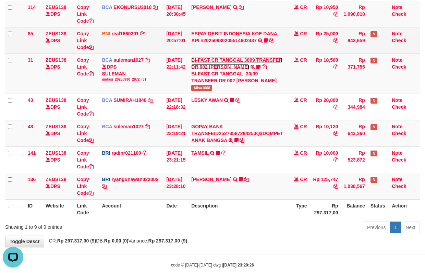
scroll to position [0, 0]
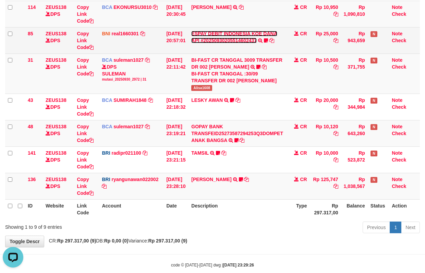
click at [216, 42] on link "ESPAY DEBIT INDONESIA KOE DANA API #20250930205514602437" at bounding box center [234, 37] width 86 height 12
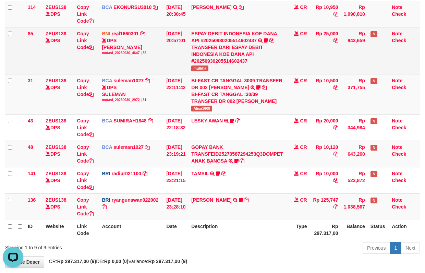
click at [203, 70] on span "mufliha" at bounding box center [199, 68] width 17 height 6
copy span "mufliha"
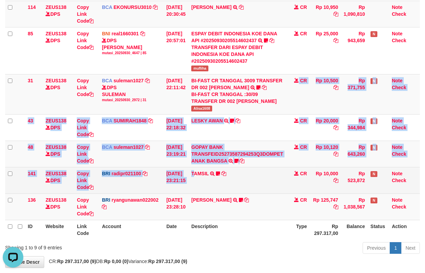
drag, startPoint x: 197, startPoint y: 184, endPoint x: 200, endPoint y: 191, distance: 7.7
click at [200, 191] on tbody "26 ZEUS138 DPS Copy Link Code BRI radipr021100 DPS REYNALDI ADI PRATAMA mutasi_…" at bounding box center [212, 84] width 415 height 272
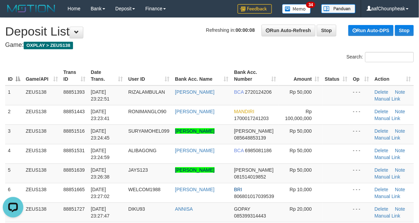
click at [213, 12] on div "Home Bank Account List Mutasi Bank Search Note Mutasi Deposit DPS List History …" at bounding box center [209, 8] width 408 height 17
drag, startPoint x: 162, startPoint y: 37, endPoint x: 115, endPoint y: 42, distance: 46.9
click at [181, 53] on div "Search:" at bounding box center [209, 58] width 419 height 12
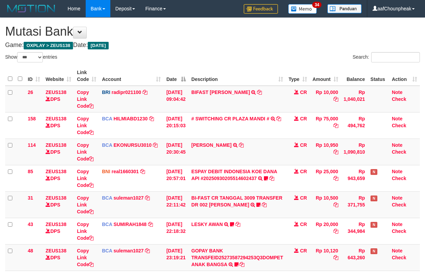
select select "***"
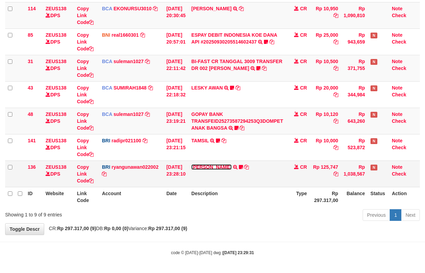
click at [213, 166] on link "[PERSON_NAME]" at bounding box center [211, 166] width 40 height 5
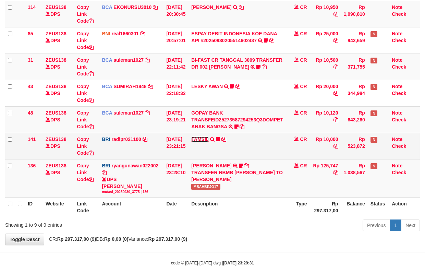
click at [207, 139] on link "TAMSIL" at bounding box center [199, 138] width 17 height 5
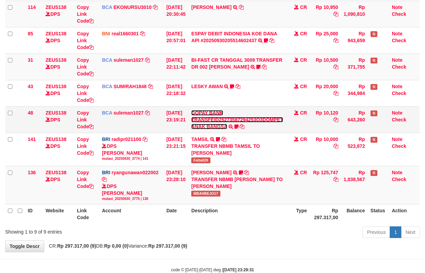
click at [208, 125] on link "GOPAY BANK TRANSFEID25273587294253Q3DOMPET ANAK BANGSA" at bounding box center [237, 119] width 92 height 19
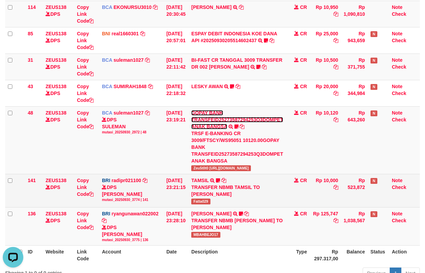
scroll to position [0, 0]
click at [205, 204] on span "Fatta029" at bounding box center [200, 201] width 19 height 6
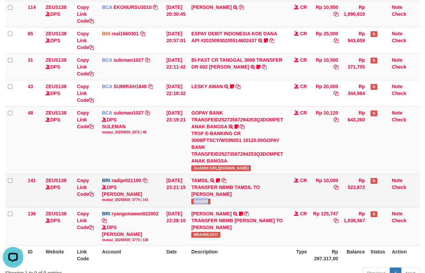
click at [205, 204] on span "Fatta029" at bounding box center [200, 201] width 19 height 6
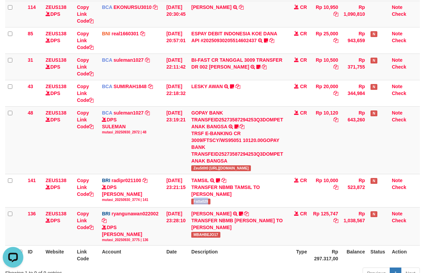
copy span "Fatta029"
click at [217, 63] on td "BI-FAST CR TANGGAL 3009 TRANSFER DR 002 ASMANTONI BI-FAST CR TANGGAL :30/09 TRA…" at bounding box center [236, 66] width 97 height 26
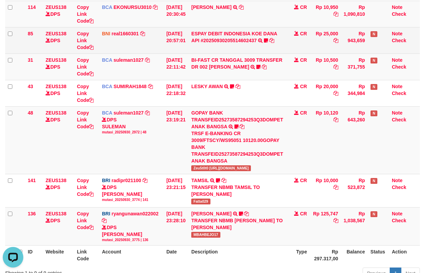
click at [214, 46] on td "ESPAY DEBIT INDONESIA KOE DANA API #20250930205514602437 TRANSFER DARI ESPAY DE…" at bounding box center [236, 40] width 97 height 26
click at [214, 34] on link "ESPAY DEBIT INDONESIA KOE DANA API #20250930205514602437" at bounding box center [234, 37] width 86 height 12
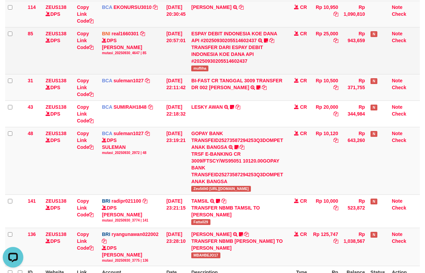
click at [199, 69] on span "mufliha" at bounding box center [199, 68] width 17 height 6
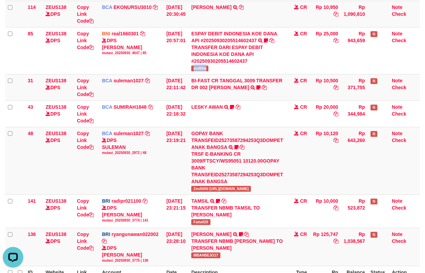
copy span "mufliha"
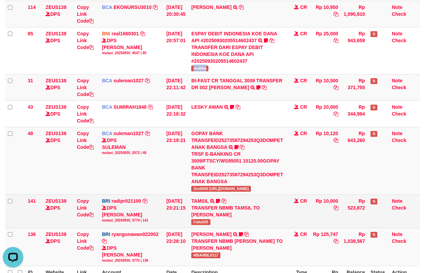
drag, startPoint x: 313, startPoint y: 194, endPoint x: 312, endPoint y: 199, distance: 5.3
click at [312, 199] on tbody "26 ZEUS138 DPS Copy Link Code BRI radipr021100 DPS REYNALDI ADI PRATAMA mutasi_…" at bounding box center [212, 107] width 415 height 318
